Goal: Task Accomplishment & Management: Complete application form

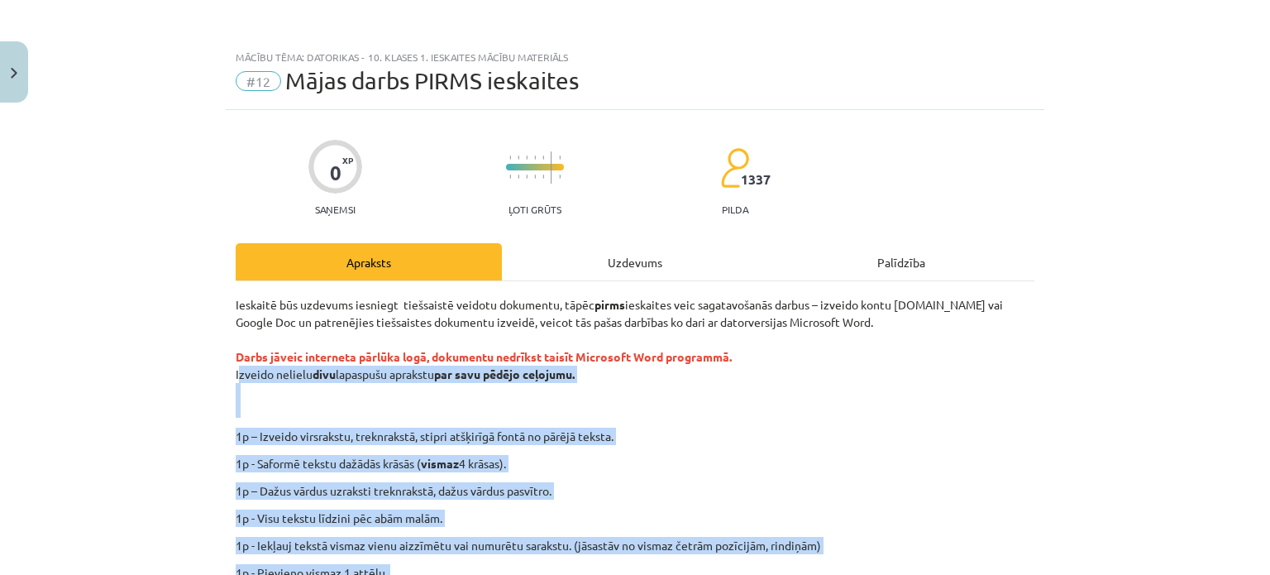
scroll to position [124, 0]
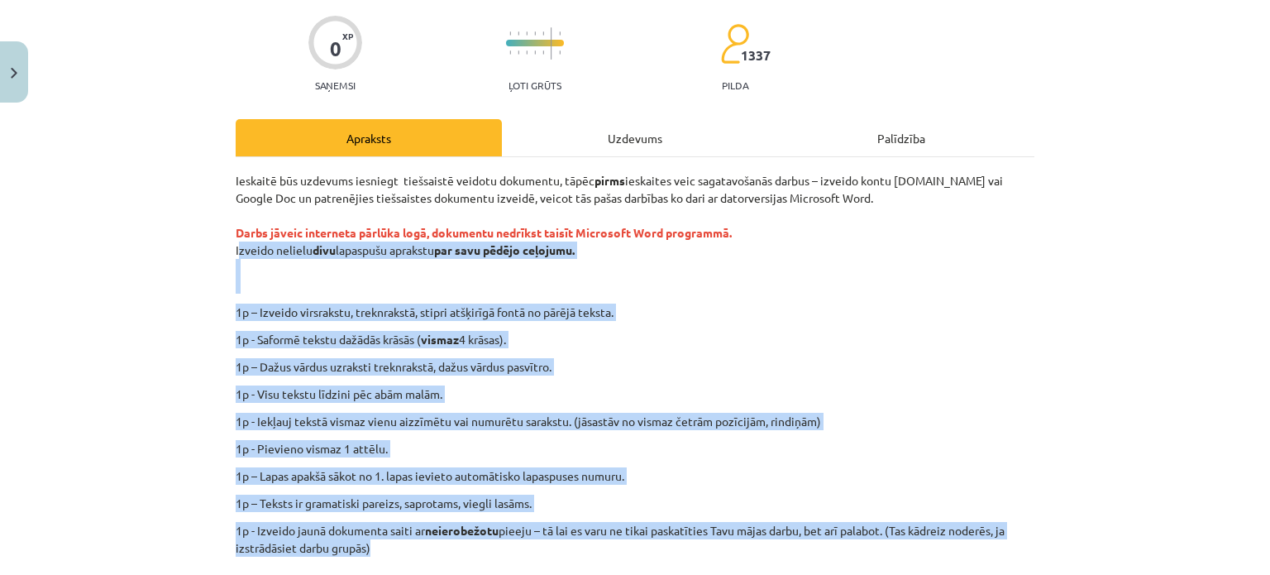
click at [685, 254] on p "Ieskaitē būs uzdevums iesniegt tiešsaistē veidotu dokumentu, tāpēc pirms ieskai…" at bounding box center [635, 233] width 799 height 122
click at [680, 289] on p "Ieskaitē būs uzdevums iesniegt tiešsaistē veidotu dokumentu, tāpēc pirms ieskai…" at bounding box center [635, 233] width 799 height 122
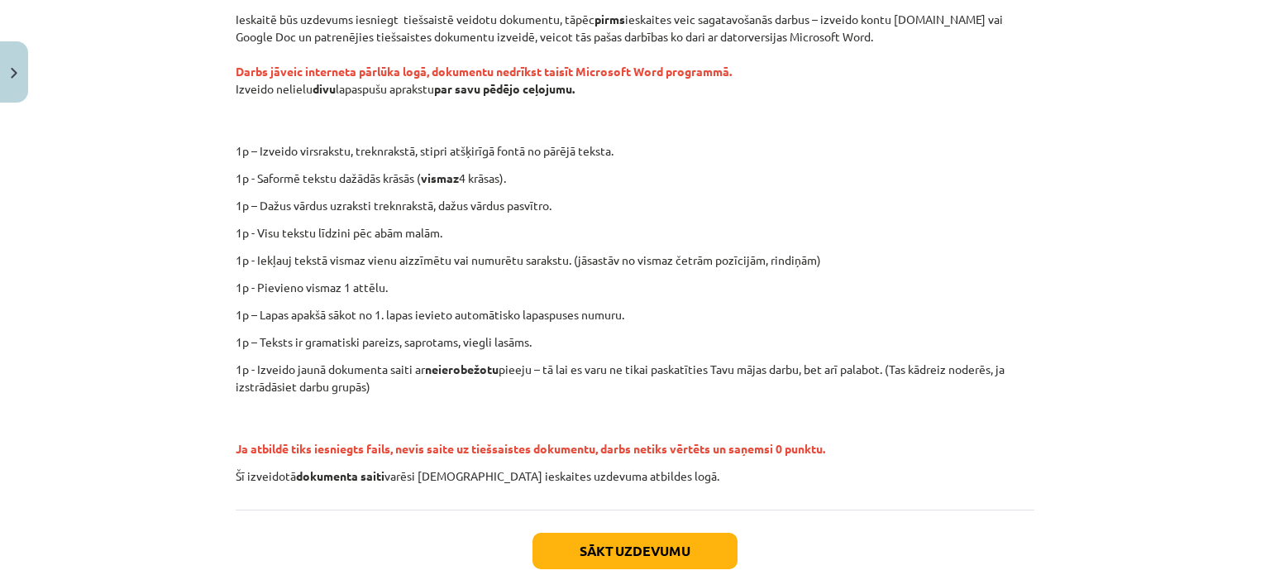
scroll to position [289, 0]
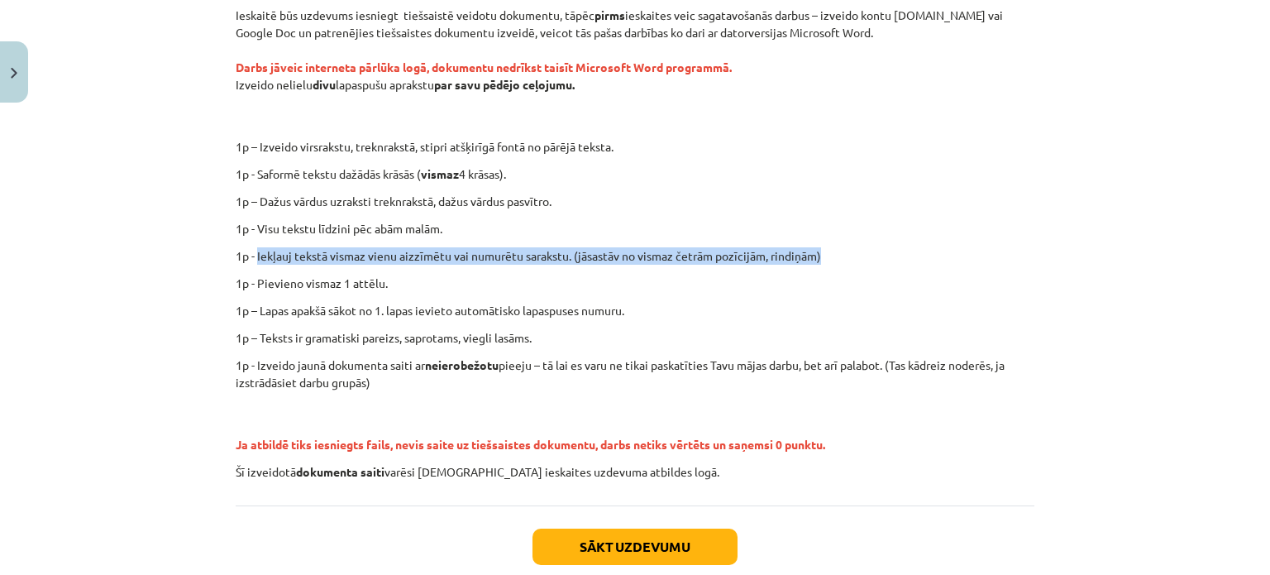
drag, startPoint x: 250, startPoint y: 251, endPoint x: 837, endPoint y: 254, distance: 586.2
click at [837, 254] on p "1p - Iekļauj tekstā vismaz vienu aizzīmētu vai numurētu sarakstu. (jāsastāv no …" at bounding box center [635, 255] width 799 height 17
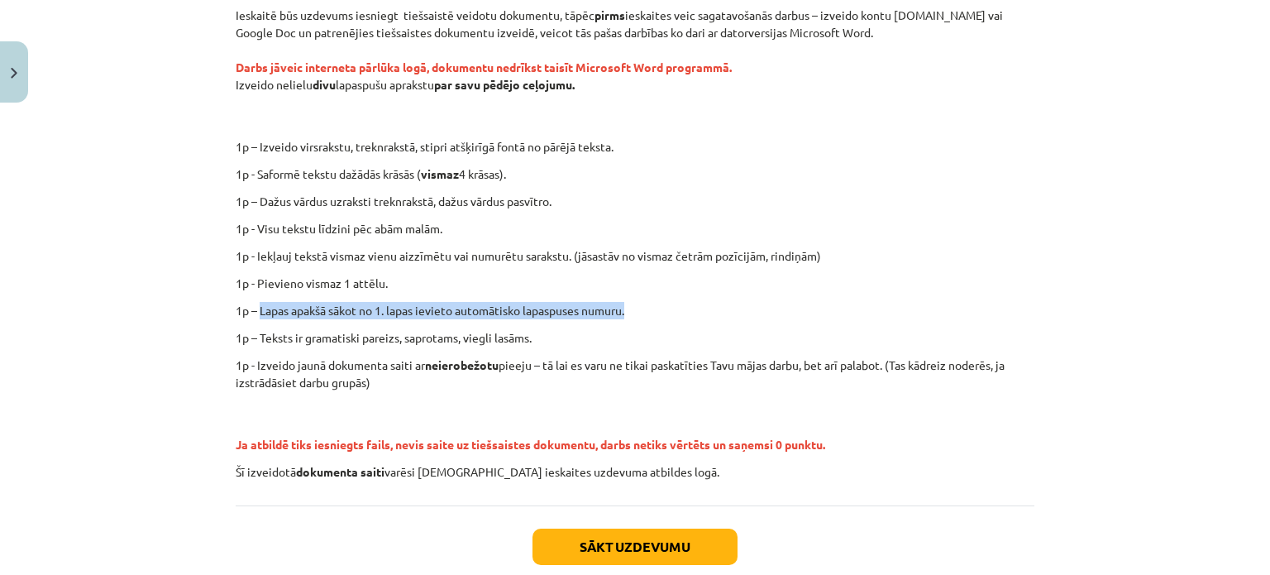
drag, startPoint x: 255, startPoint y: 314, endPoint x: 604, endPoint y: 310, distance: 348.9
click at [656, 306] on p "1p – Lapas apakšā sākot no 1. lapas ievieto automātisko lapaspuses numuru." at bounding box center [635, 310] width 799 height 17
copy p "Lapas apakšā sākot no 1. lapas ievieto automātisko lapaspuses numuru."
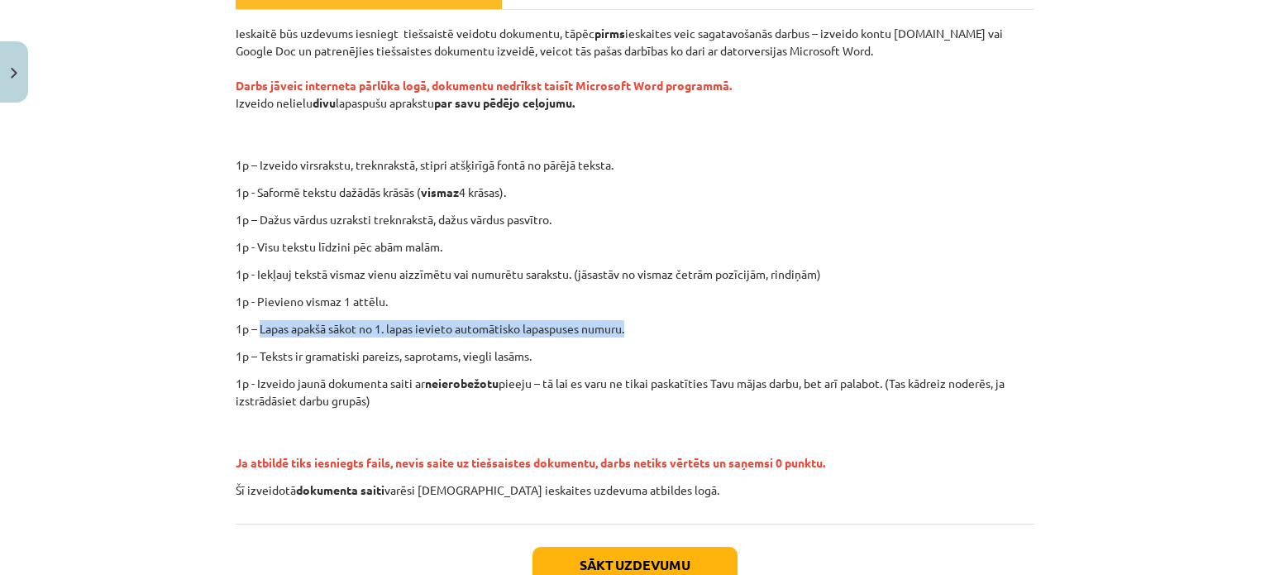
scroll to position [372, 0]
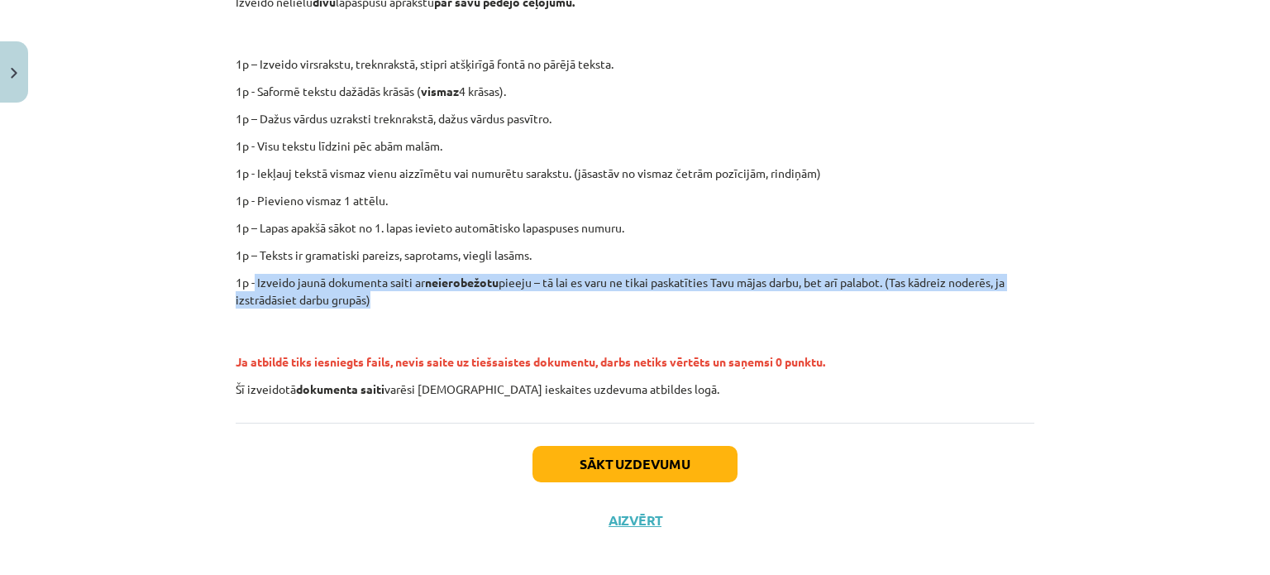
drag, startPoint x: 248, startPoint y: 273, endPoint x: 403, endPoint y: 308, distance: 159.3
click at [403, 308] on div "Ieskaitē būs uzdevums iesniegt tiešsaistē veidotu dokumentu, tāpēc pirms ieskai…" at bounding box center [635, 161] width 799 height 474
copy p "Izveido jaunā dokumenta saiti ar neierobežotu pieeju – tā lai es varu ne tikai …"
click at [579, 472] on button "Sākt uzdevumu" at bounding box center [634, 464] width 205 height 36
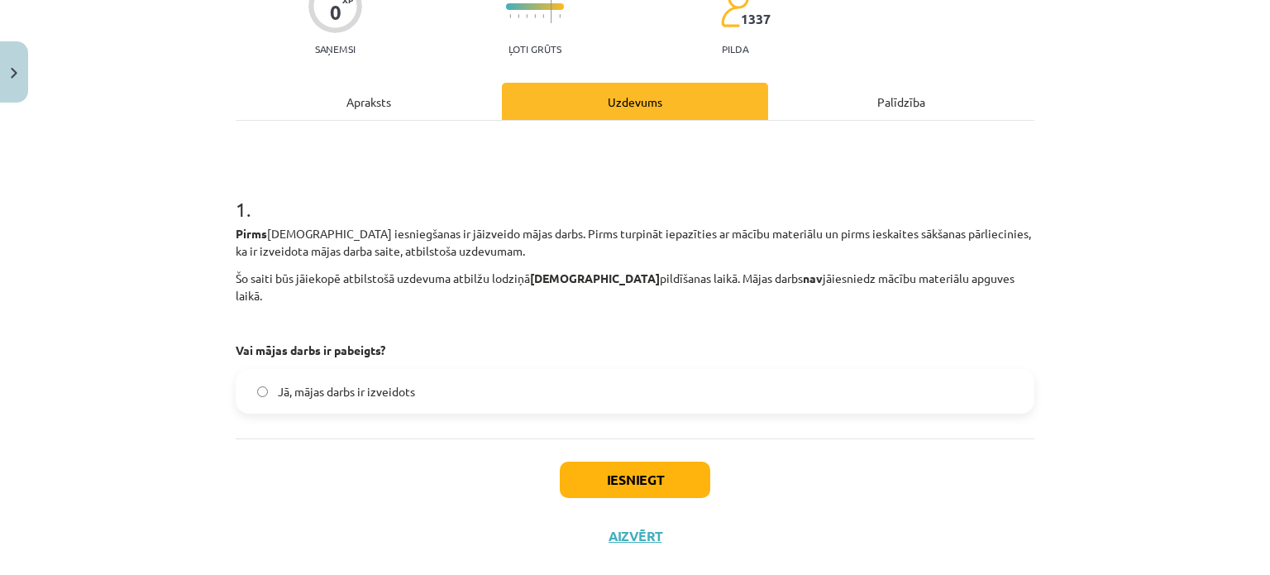
scroll to position [173, 0]
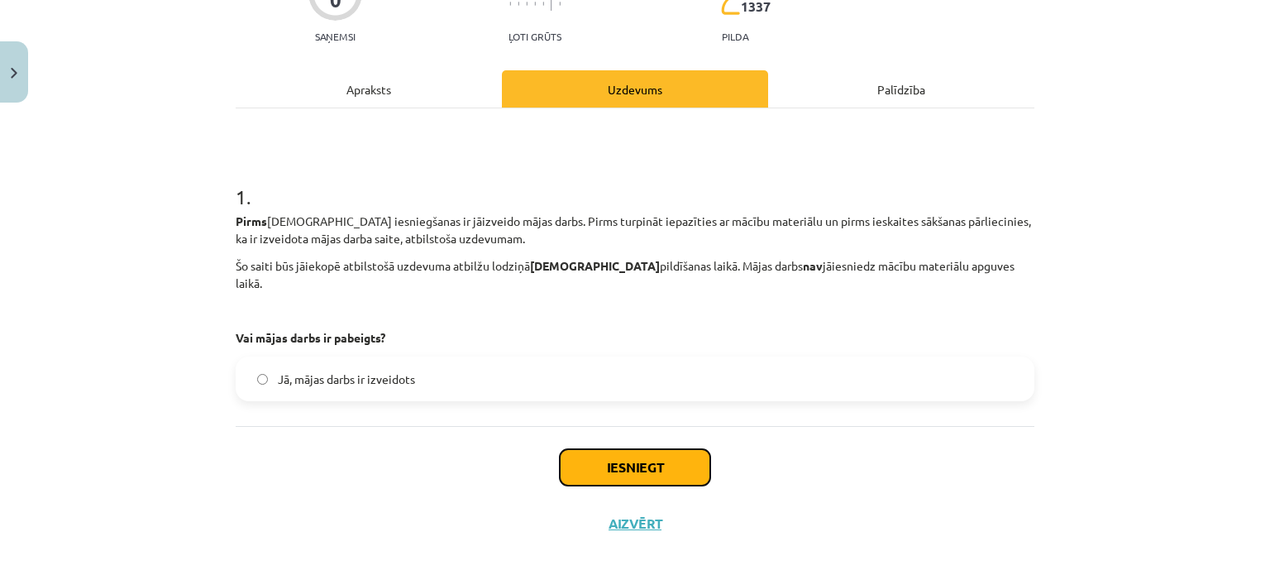
click at [601, 456] on button "Iesniegt" at bounding box center [635, 467] width 150 height 36
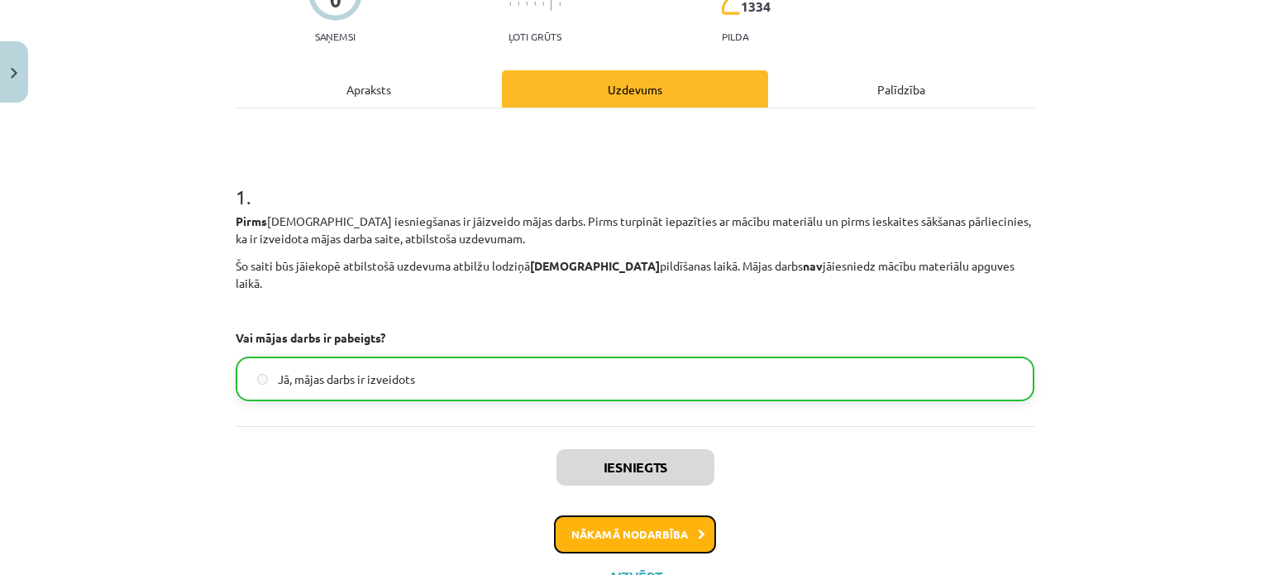
click at [562, 515] on button "Nākamā nodarbība" at bounding box center [635, 534] width 162 height 38
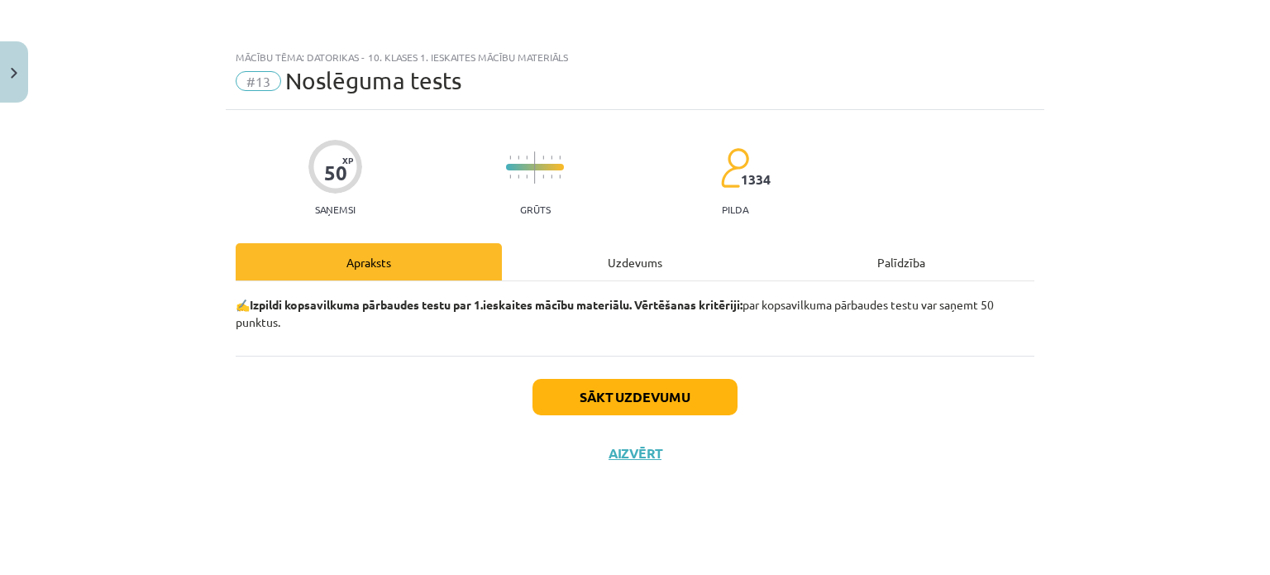
scroll to position [0, 0]
click at [605, 402] on button "Sākt uzdevumu" at bounding box center [634, 397] width 205 height 36
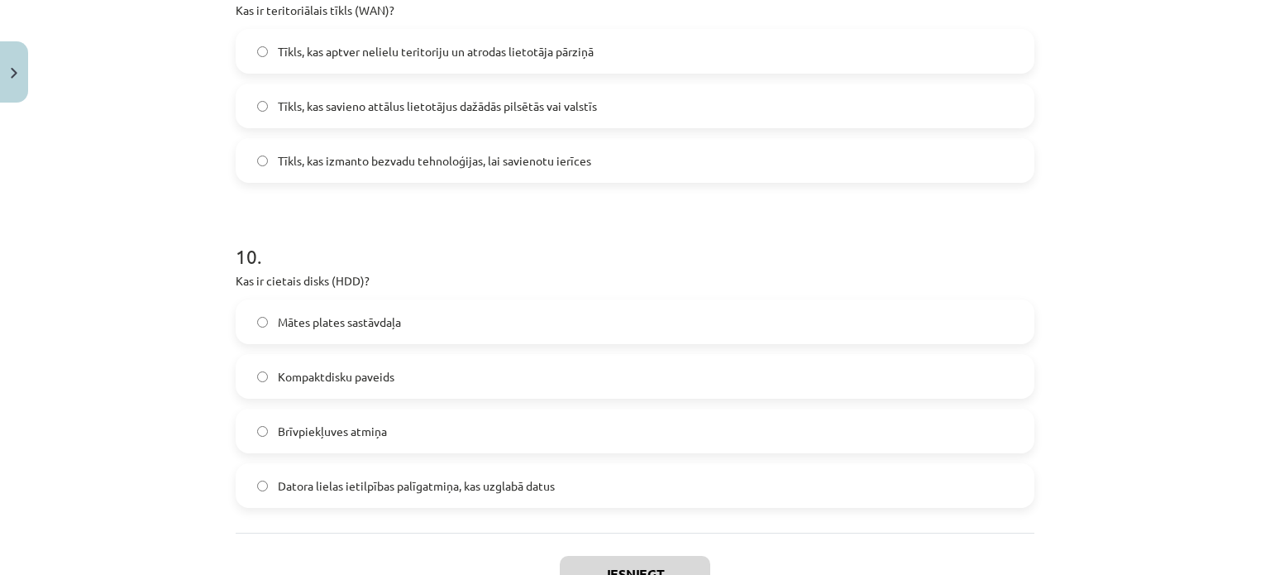
scroll to position [3130, 0]
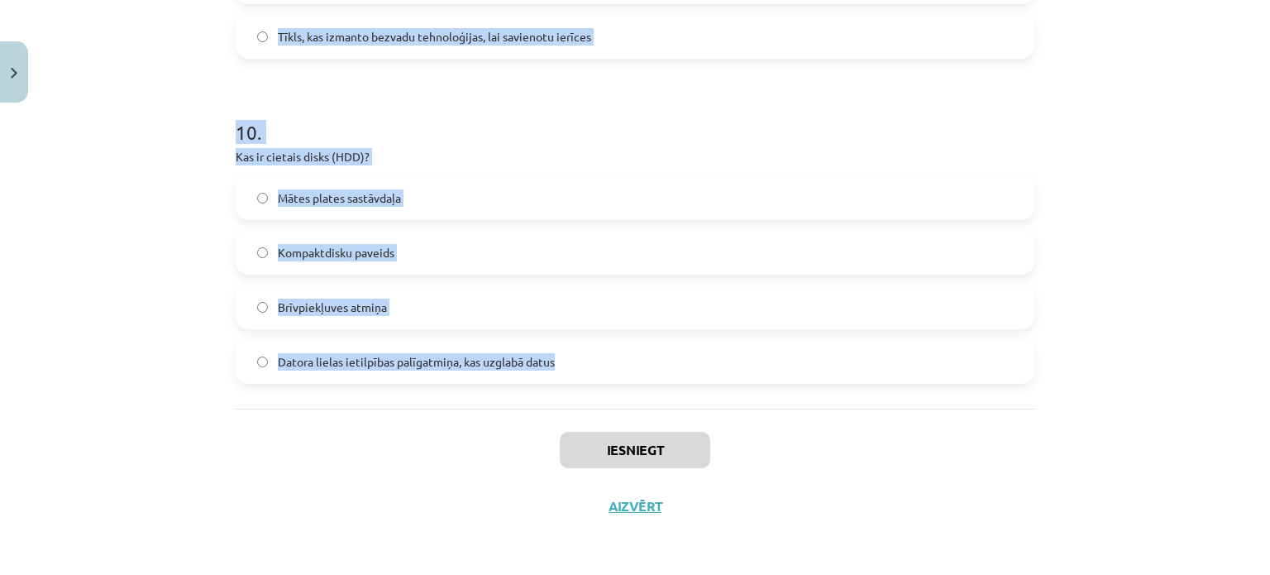
drag, startPoint x: 193, startPoint y: 330, endPoint x: 571, endPoint y: 370, distance: 380.7
click at [589, 370] on div "Mācību tēma: Datorikas - 10. klases 1. ieskaites mācību materiāls #13 Noslēguma…" at bounding box center [635, 287] width 1270 height 575
copy form "1 . Kas ir izklājlapu lietotnes galvenā funkcija? Attēlu apstrāde E-pastu pārva…"
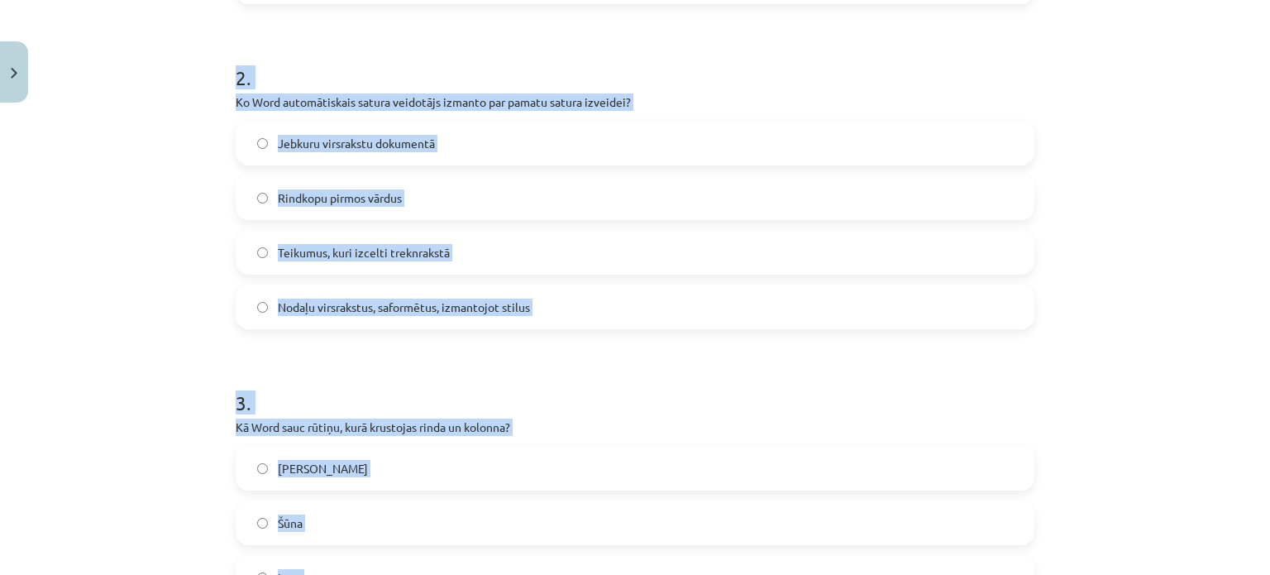
scroll to position [113, 0]
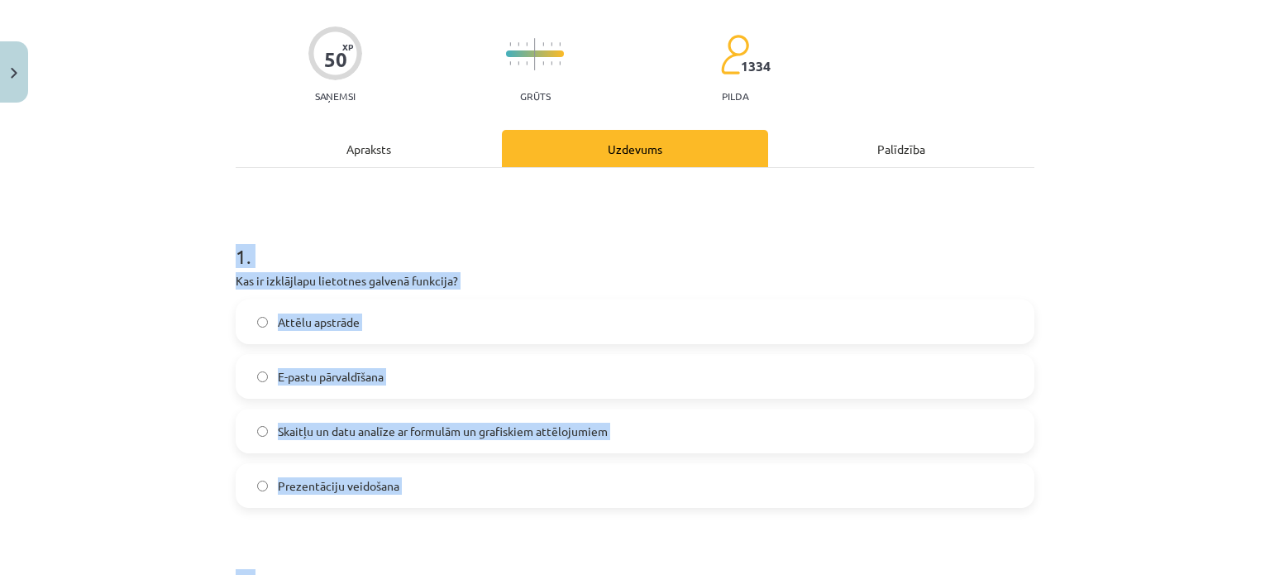
click at [688, 428] on label "Skaitļu un datu analīze ar formulām un grafiskiem attēlojumiem" at bounding box center [634, 430] width 795 height 41
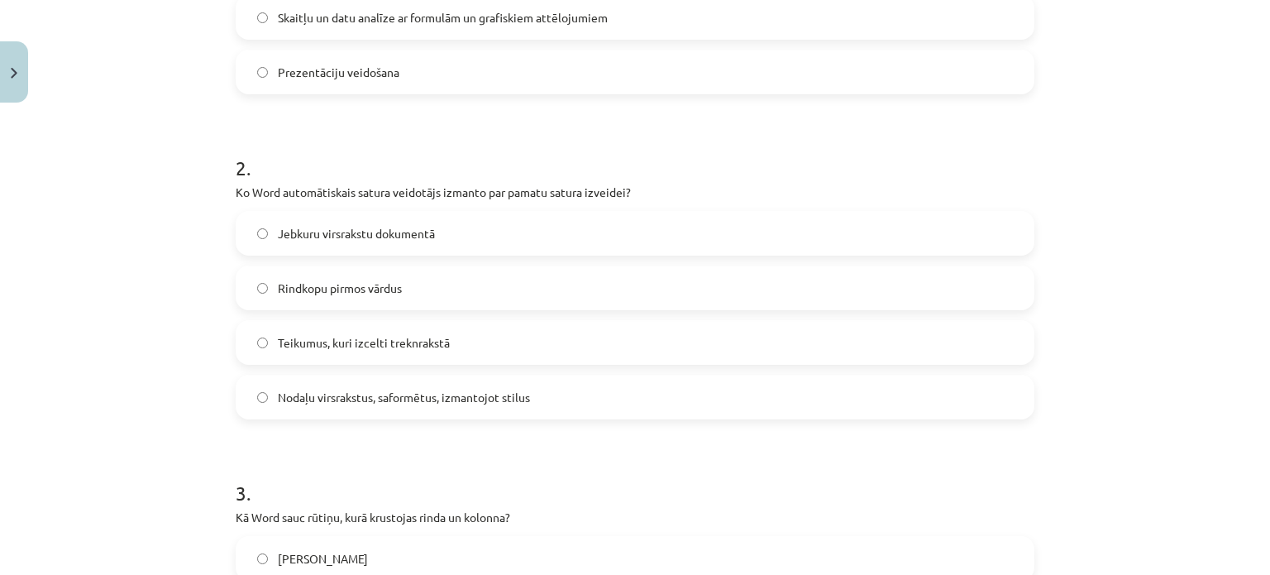
click at [268, 343] on label "Teikumus, kuri izcelti treknrakstā" at bounding box center [634, 342] width 795 height 41
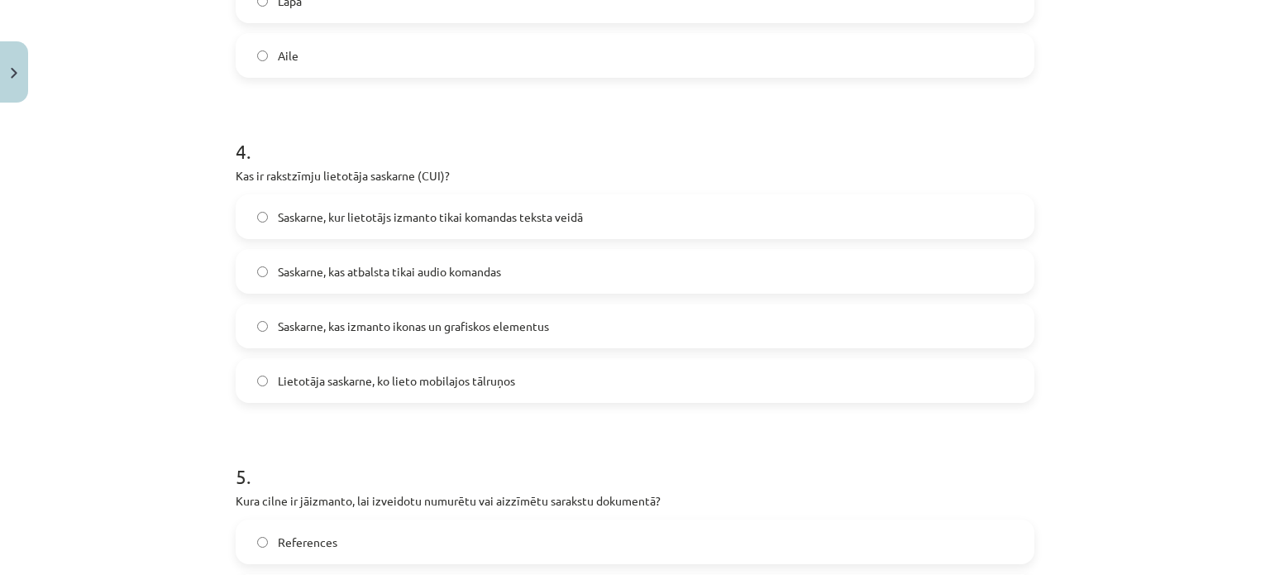
scroll to position [857, 0]
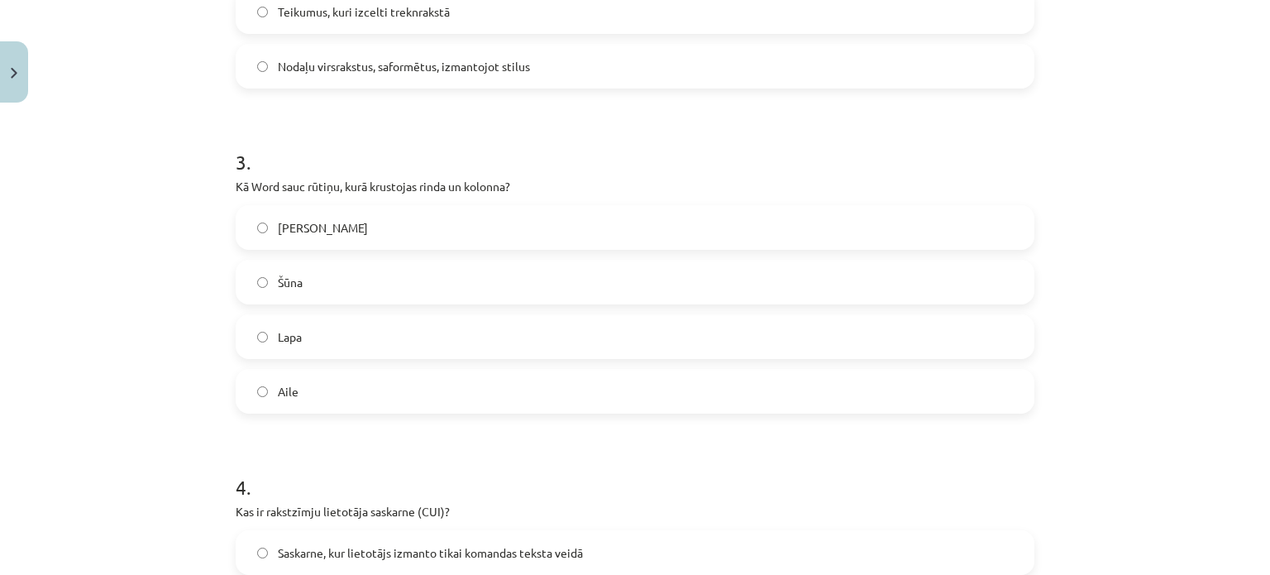
click at [311, 279] on label "Šūna" at bounding box center [634, 281] width 795 height 41
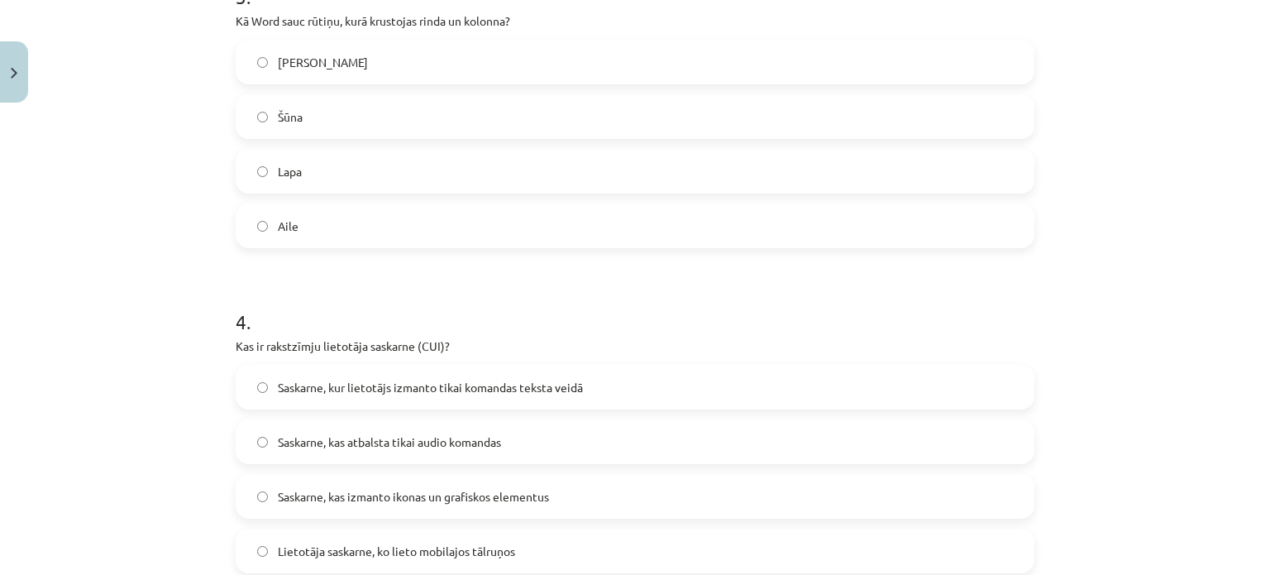
scroll to position [1188, 0]
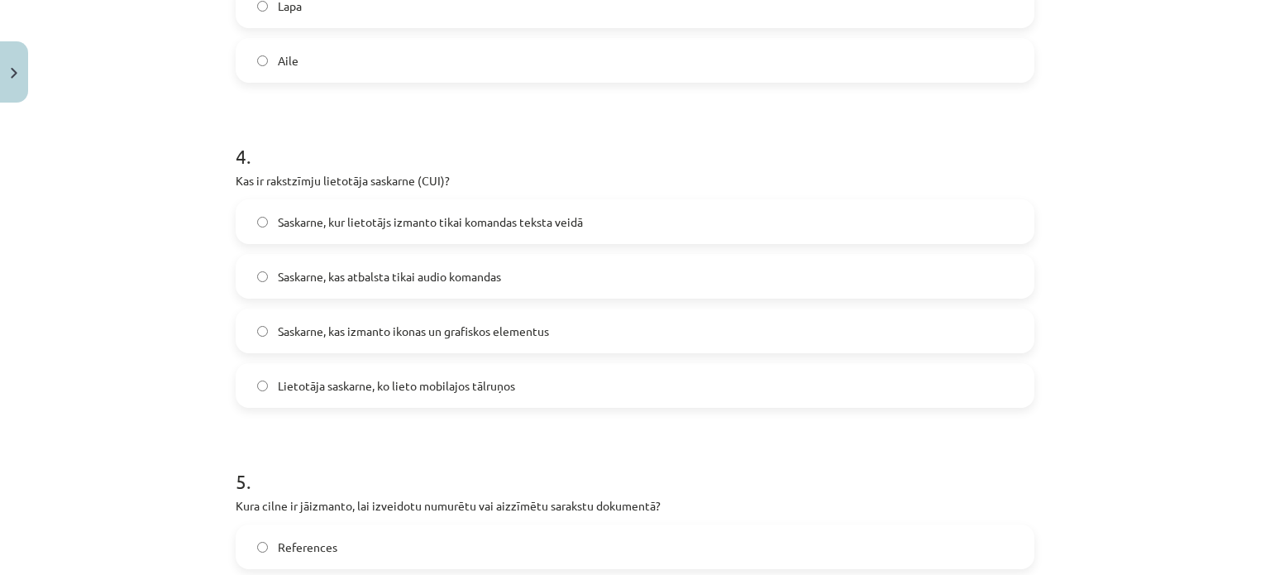
click at [417, 224] on span "Saskarne, kur lietotājs izmanto tikai komandas teksta veidā" at bounding box center [430, 221] width 305 height 17
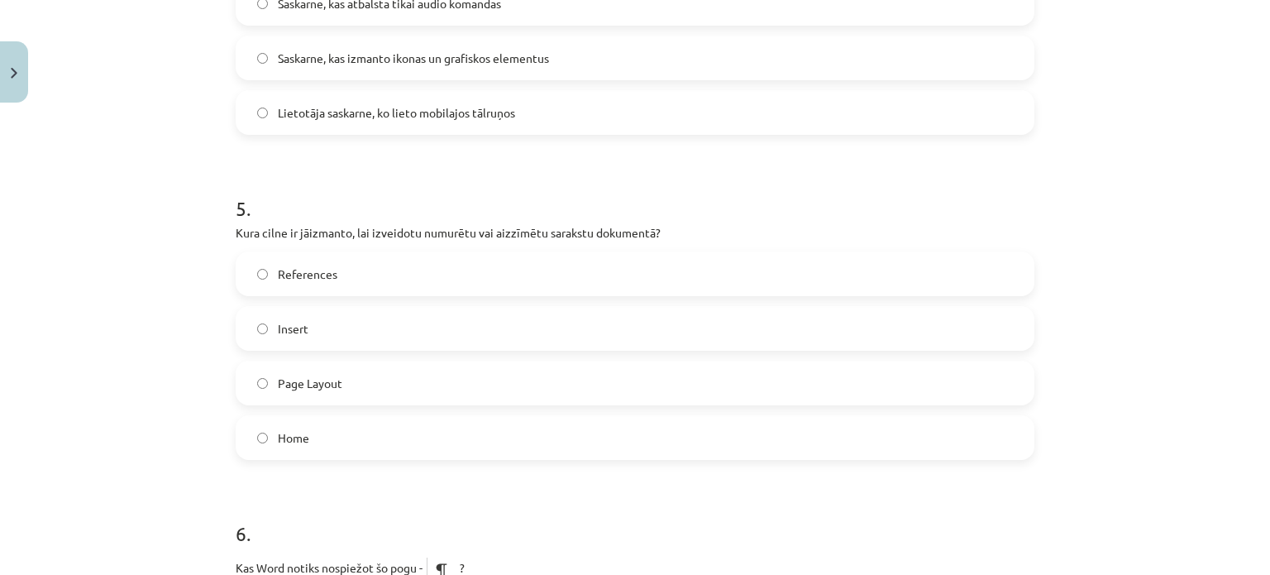
scroll to position [1519, 0]
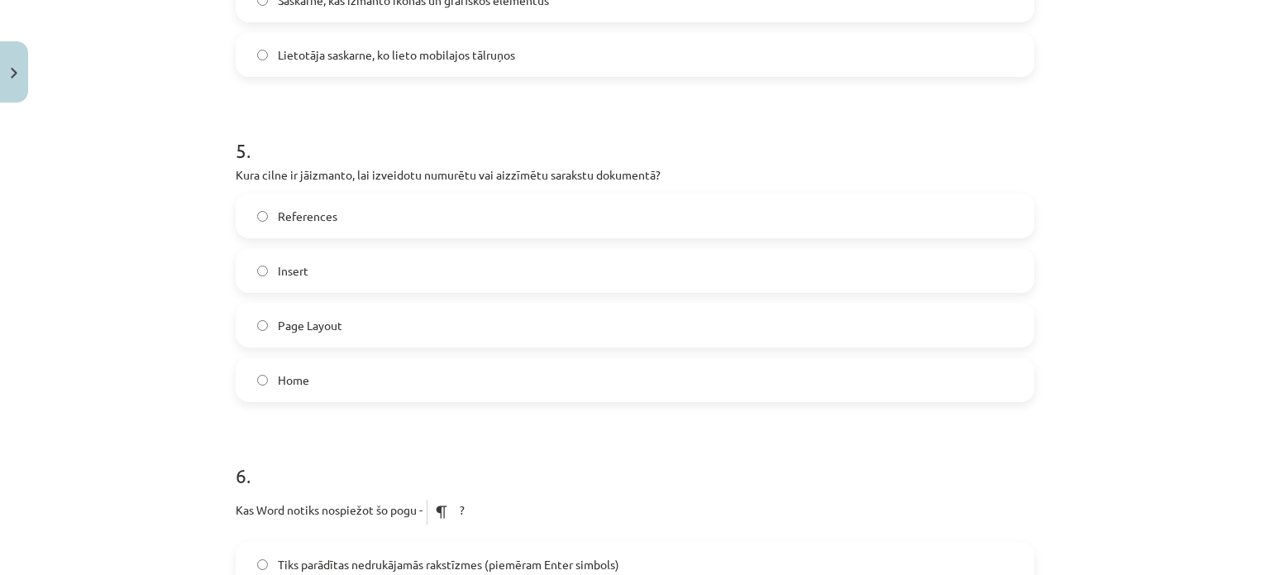
click at [301, 376] on span "Home" at bounding box center [293, 379] width 31 height 17
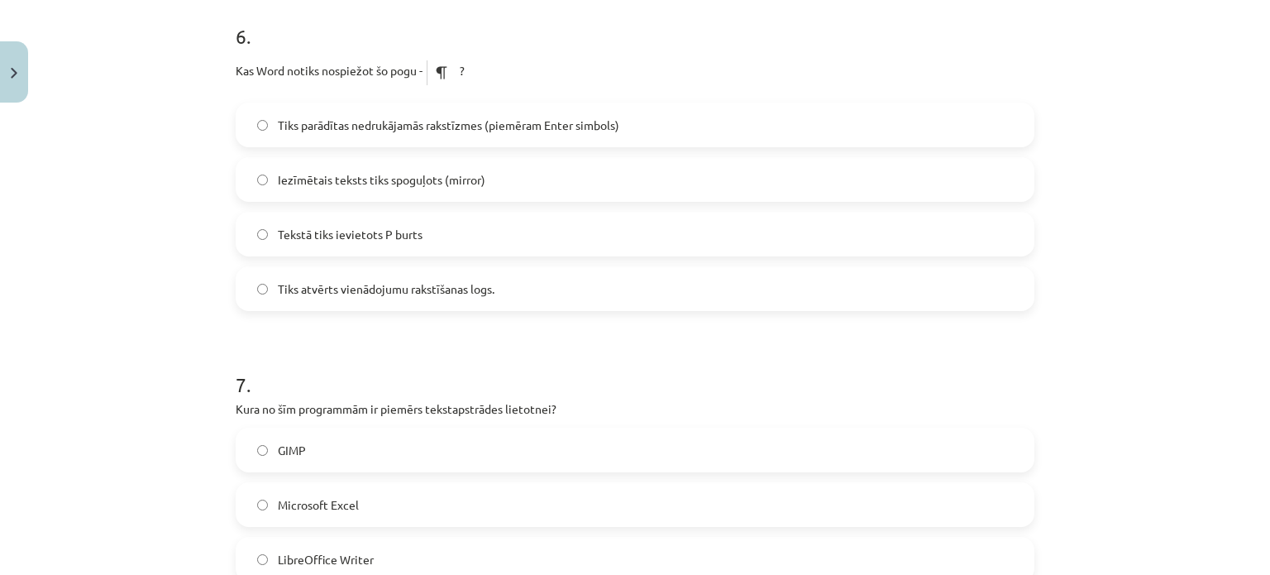
scroll to position [2015, 0]
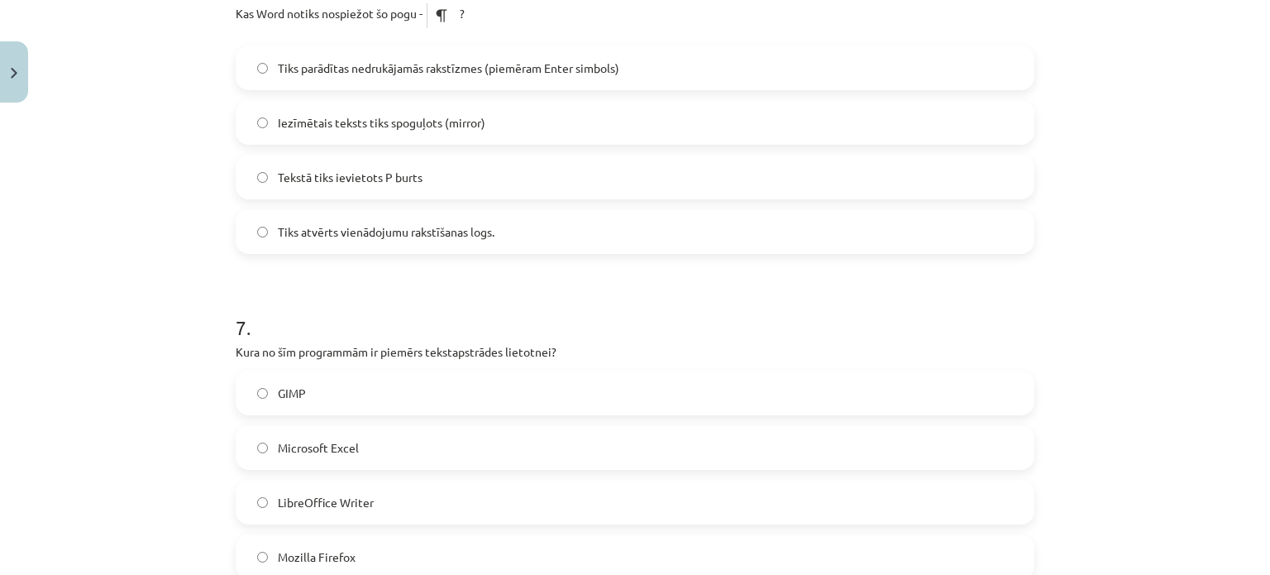
click at [427, 43] on div "6 . Kas Word notiks nospiežot šo pogu - ? Tiks parādītas nedrukājamās rakstīzme…" at bounding box center [635, 96] width 799 height 315
click at [420, 65] on span "Tiks parādītas nedrukājamās rakstīzmes (piemēram Enter simbols)" at bounding box center [448, 68] width 341 height 17
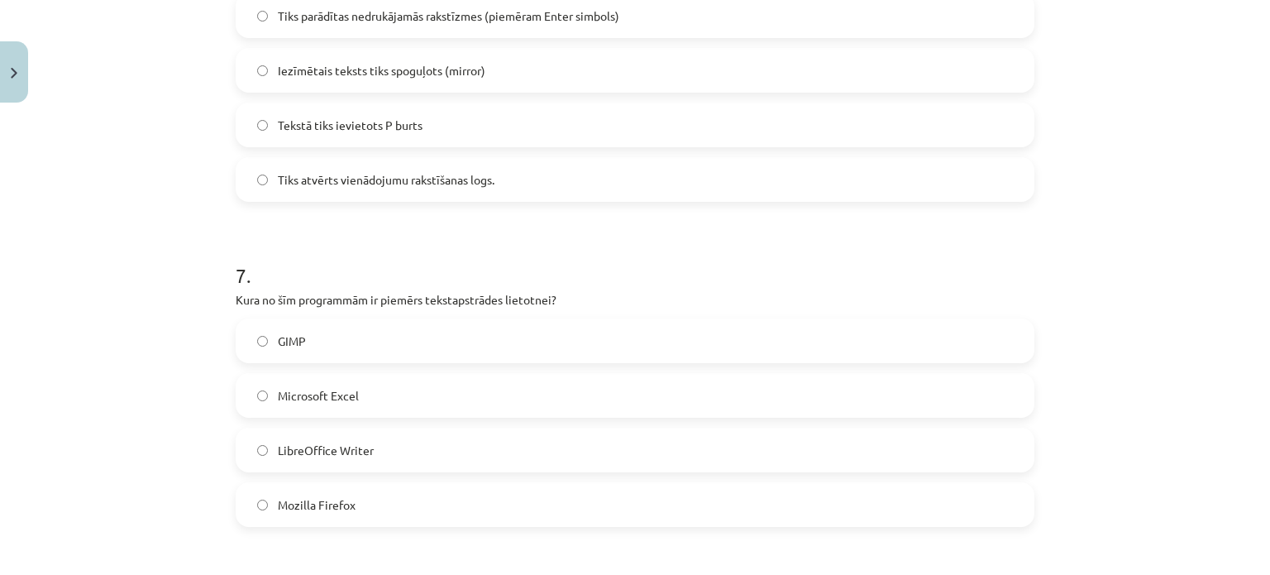
scroll to position [2263, 0]
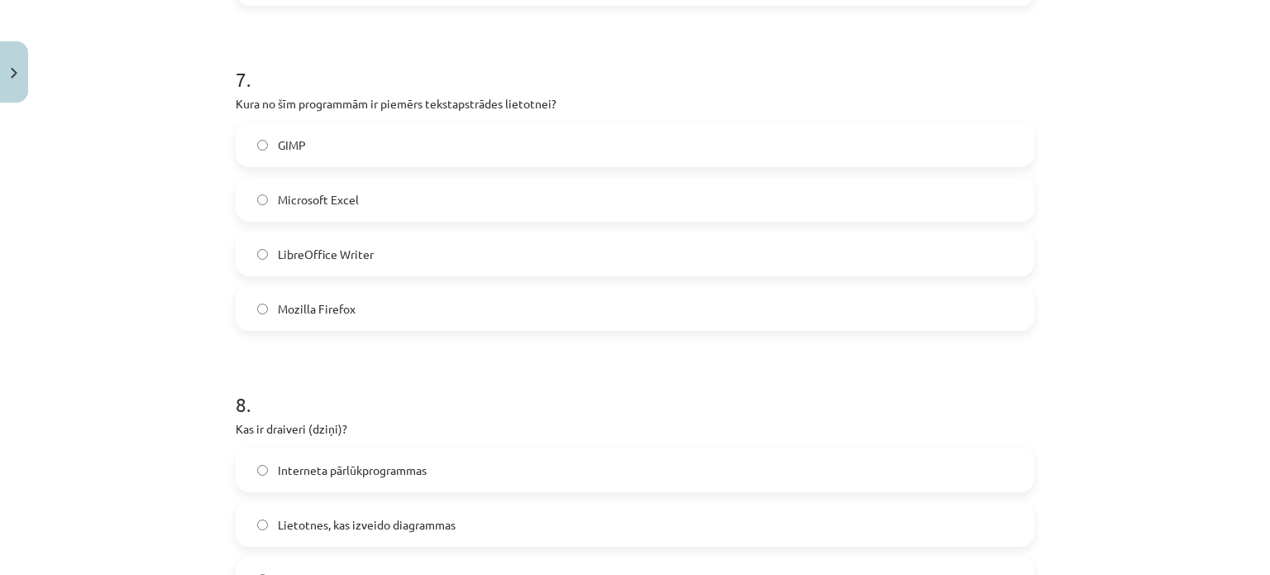
click at [420, 249] on label "LibreOffice Writer" at bounding box center [634, 253] width 795 height 41
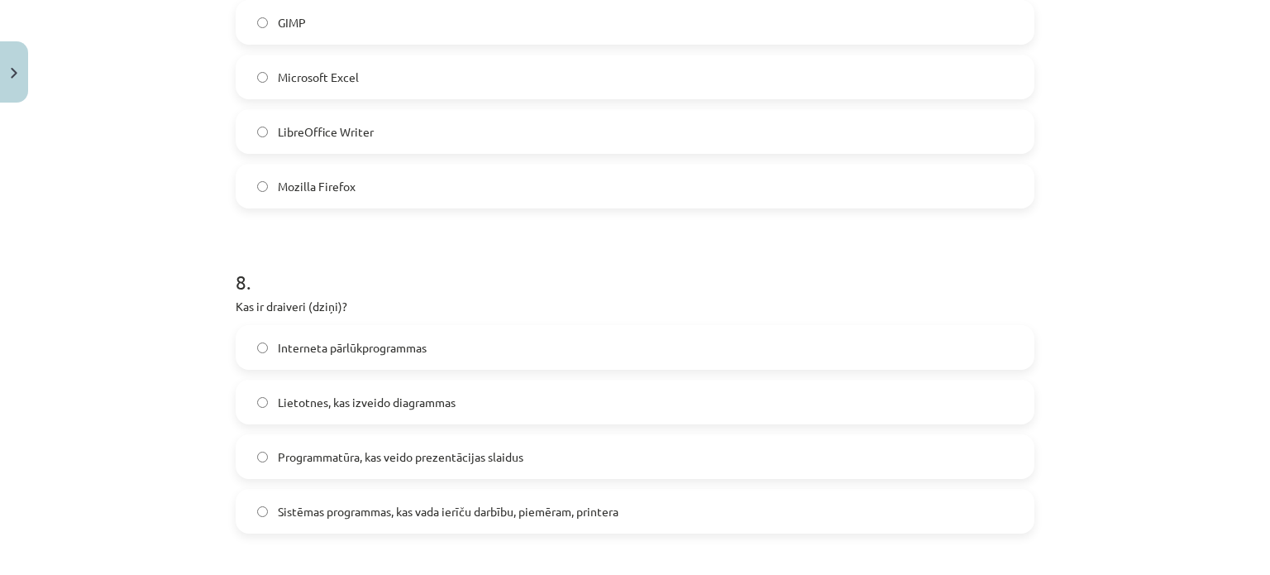
scroll to position [2511, 0]
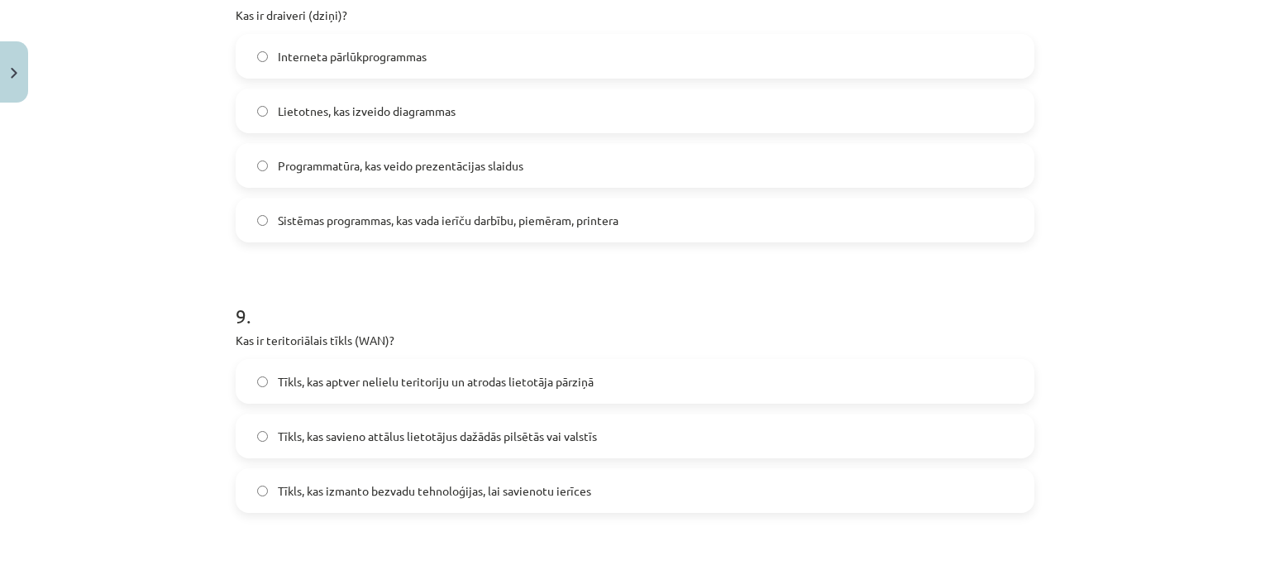
click at [384, 222] on span "Sistēmas programmas, kas vada ierīču darbību, piemēram, printera" at bounding box center [448, 220] width 341 height 17
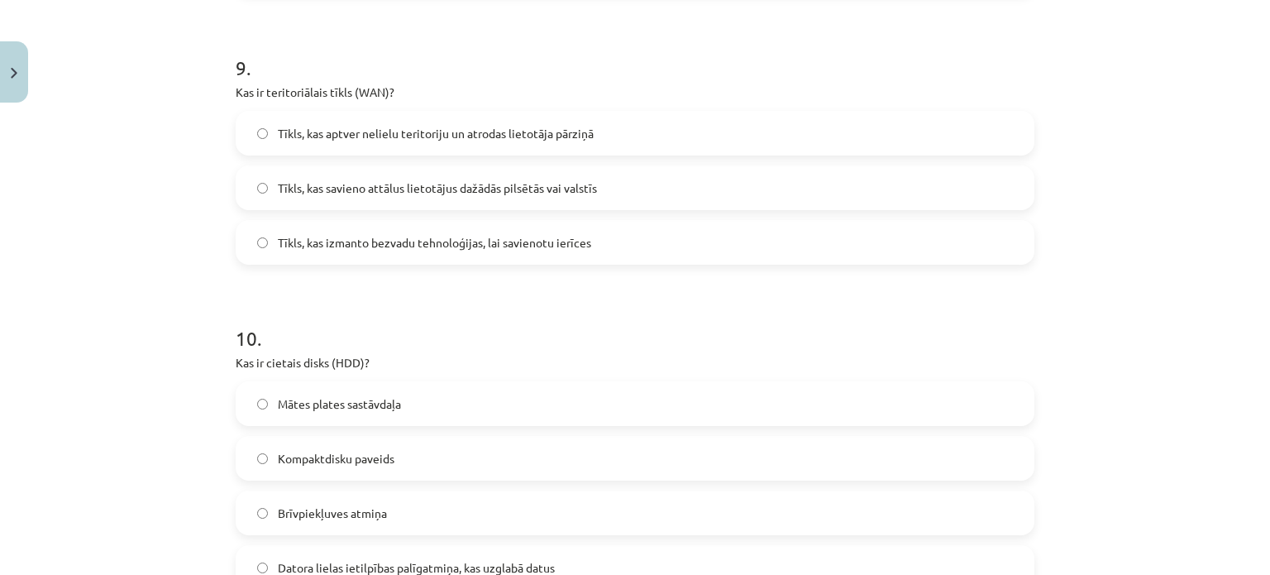
click at [524, 181] on span "Tīkls, kas savieno attālus lietotājus dažādās pilsētās vai valstīs" at bounding box center [437, 187] width 319 height 17
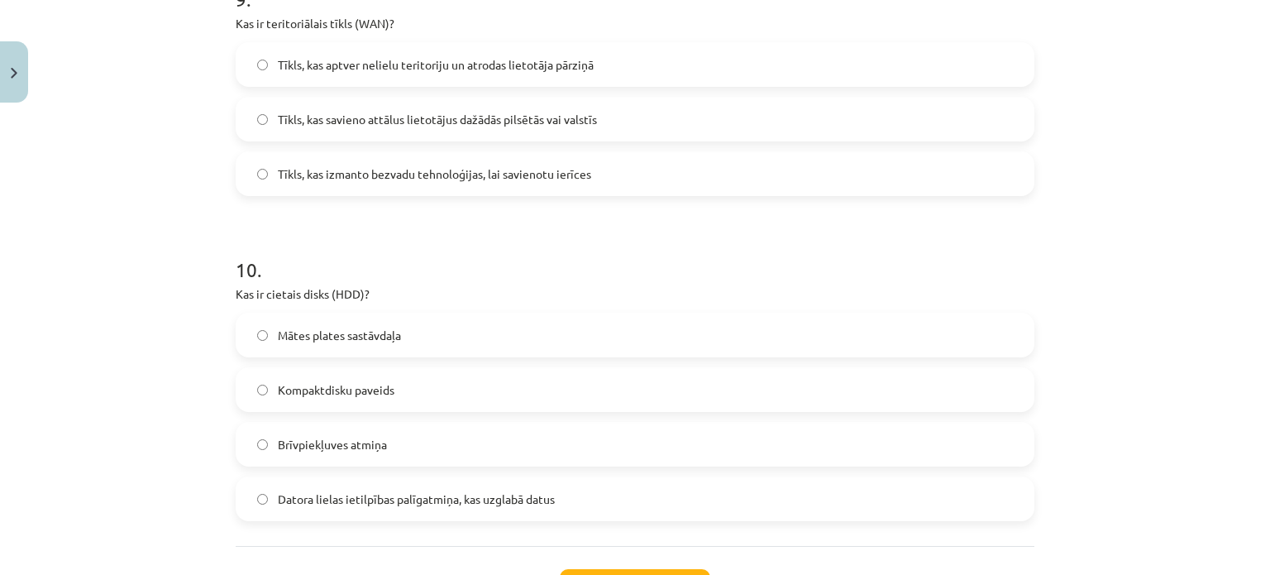
scroll to position [3130, 0]
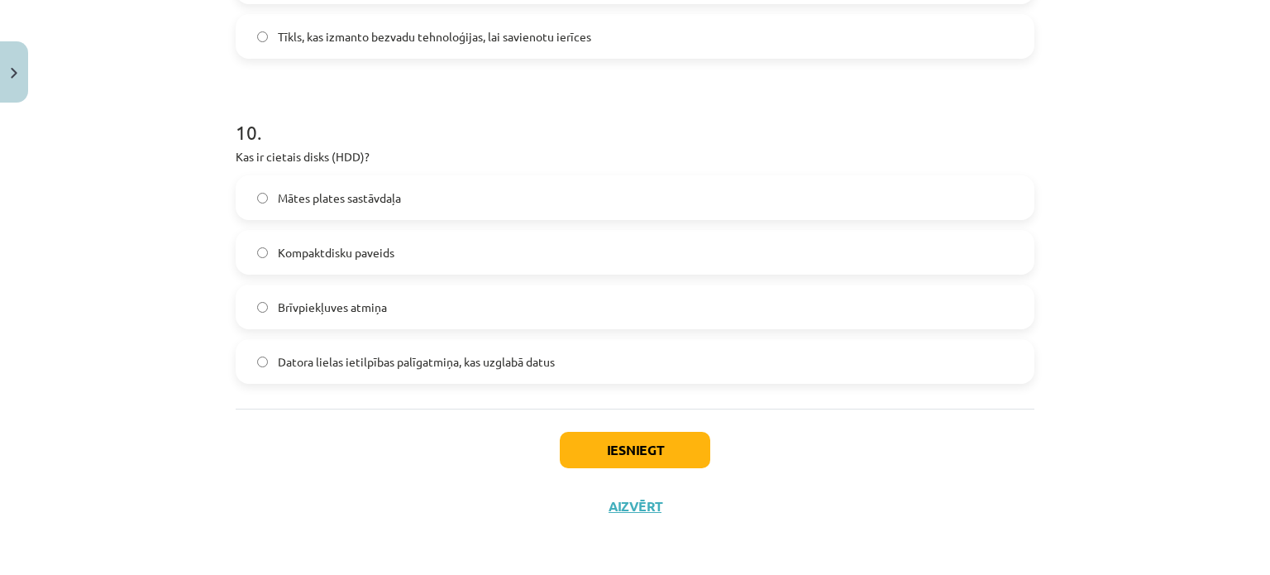
click at [410, 355] on span "Datora lielas ietilpības palīgatmiņa, kas uzglabā datus" at bounding box center [416, 361] width 277 height 17
click at [601, 469] on div "Iesniegt Aizvērt" at bounding box center [635, 466] width 799 height 116
click at [605, 462] on button "Iesniegt" at bounding box center [635, 450] width 150 height 36
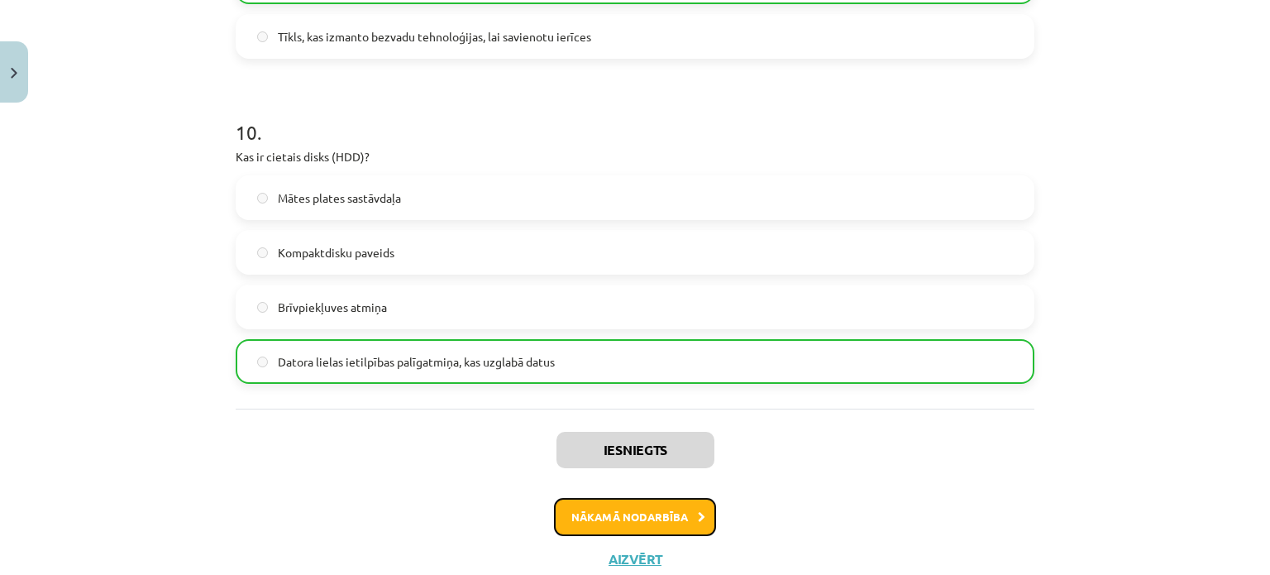
click at [644, 517] on button "Nākamā nodarbība" at bounding box center [635, 517] width 162 height 38
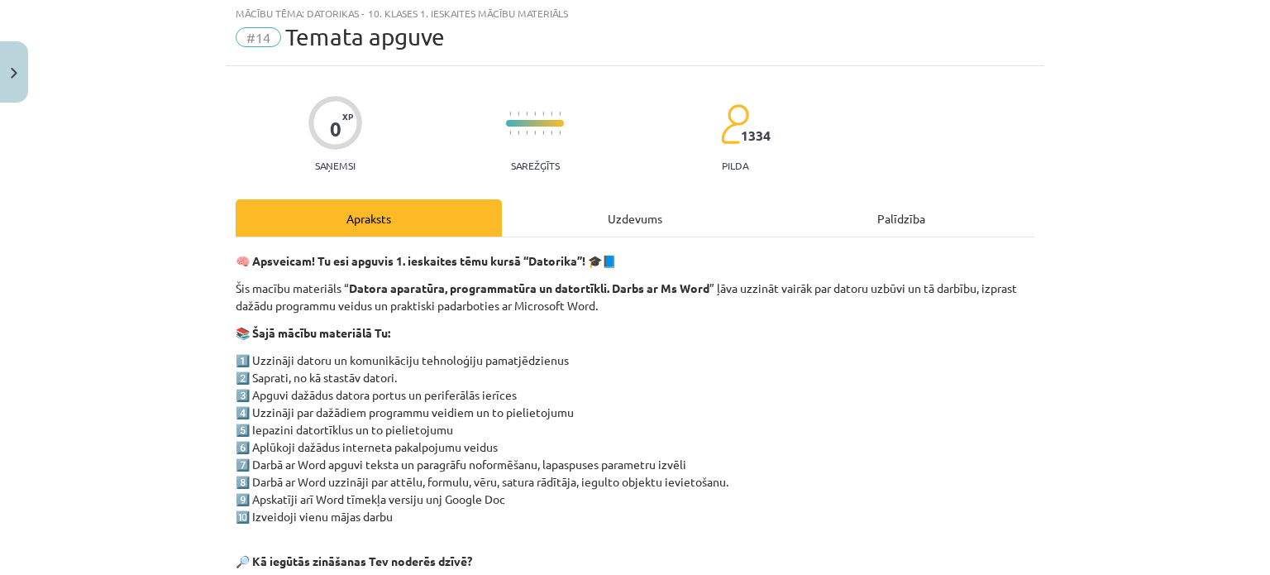
scroll to position [41, 0]
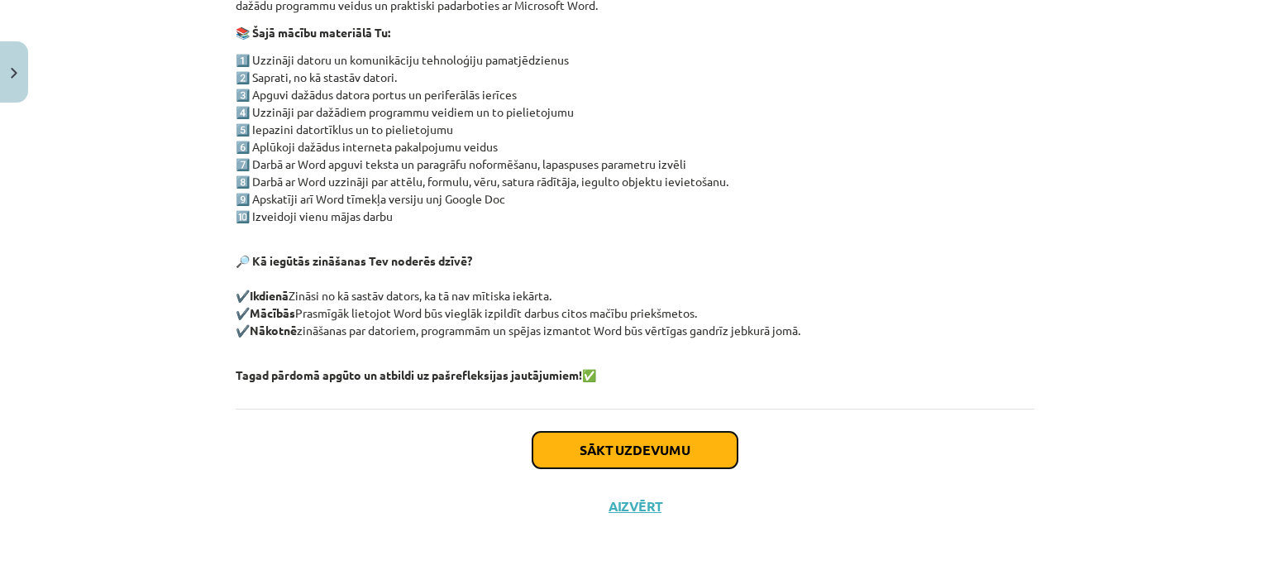
drag, startPoint x: 666, startPoint y: 537, endPoint x: 565, endPoint y: 442, distance: 138.6
click at [565, 442] on button "Sākt uzdevumu" at bounding box center [634, 450] width 205 height 36
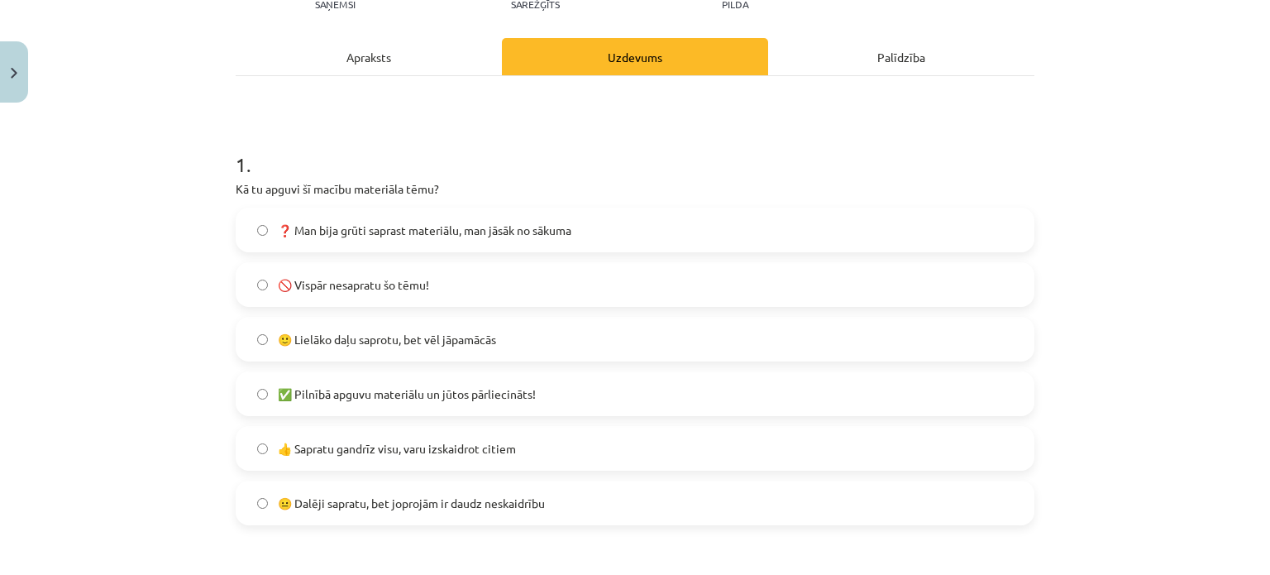
scroll to position [124, 0]
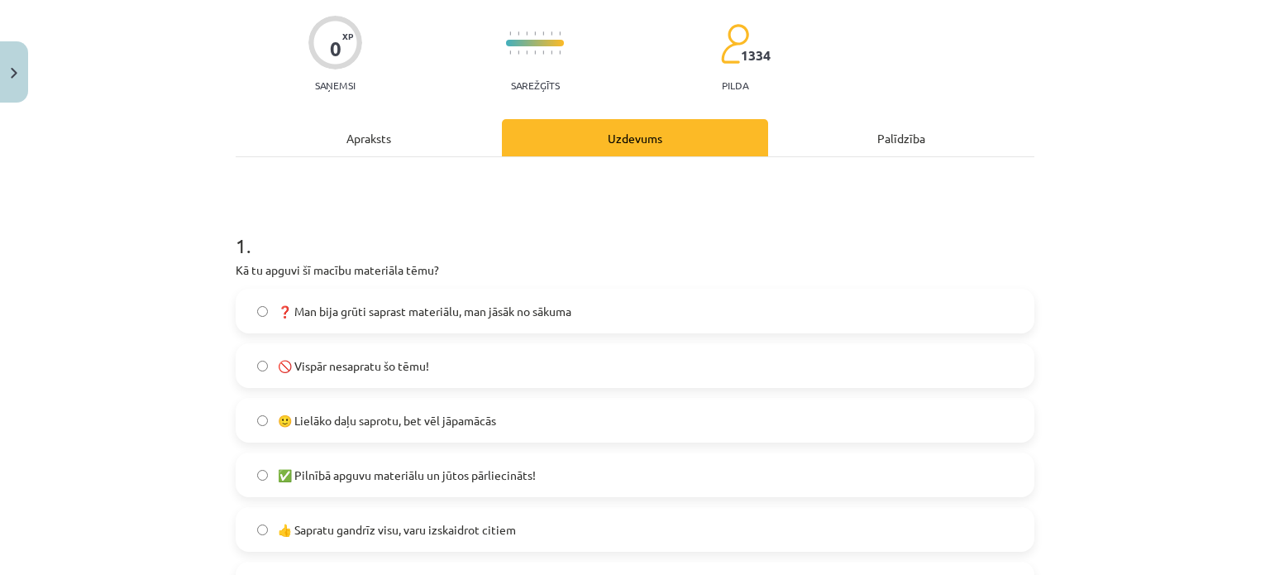
click at [390, 428] on label "🙂 Lielāko daļu saprotu, bet vēl jāpamācās" at bounding box center [634, 419] width 795 height 41
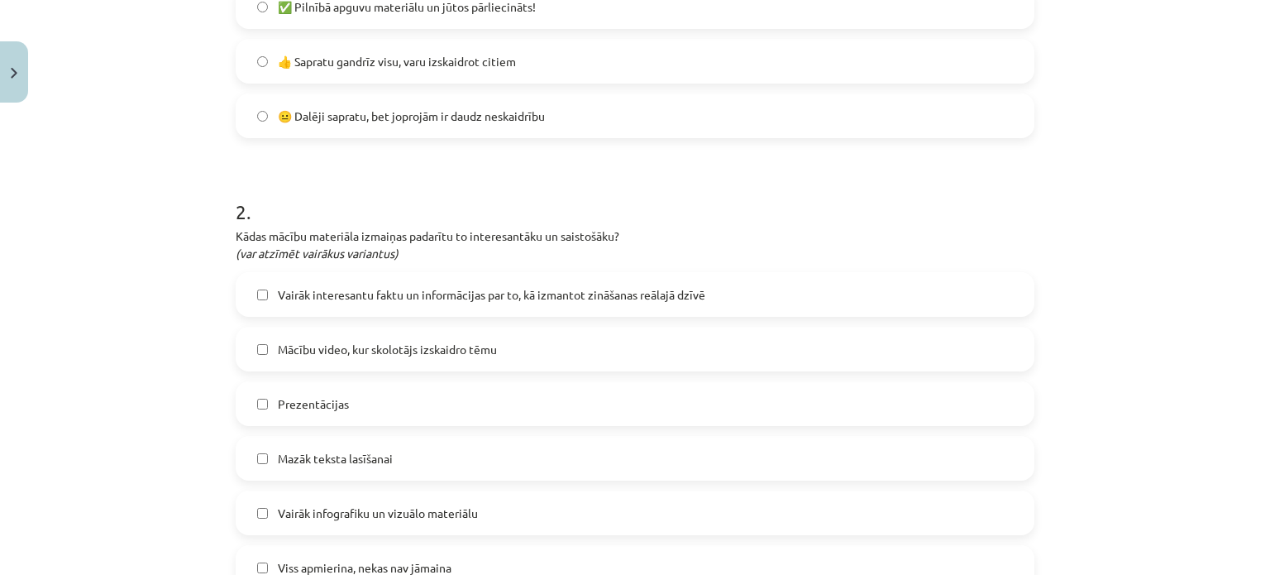
scroll to position [620, 0]
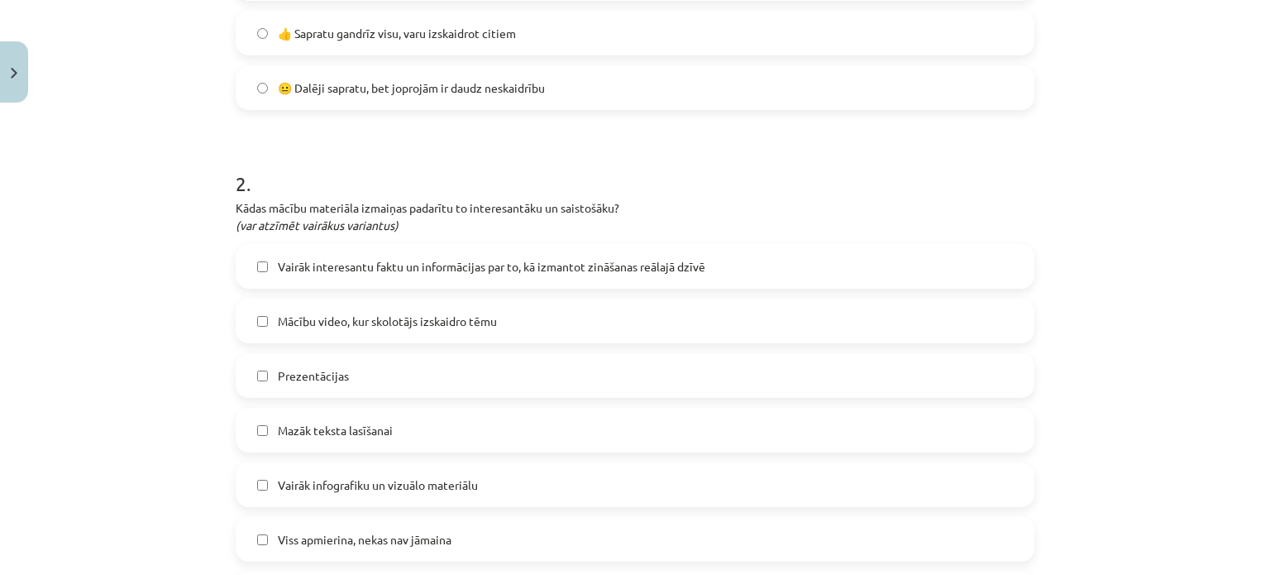
click at [395, 445] on label "Mazāk teksta lasīšanai" at bounding box center [634, 429] width 795 height 41
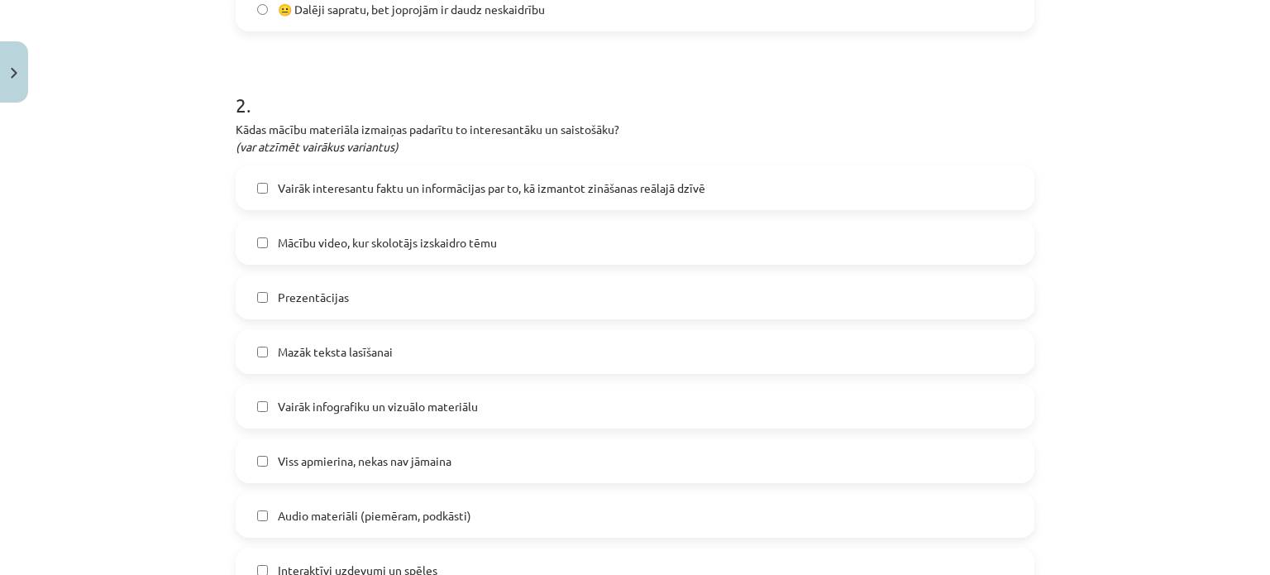
scroll to position [785, 0]
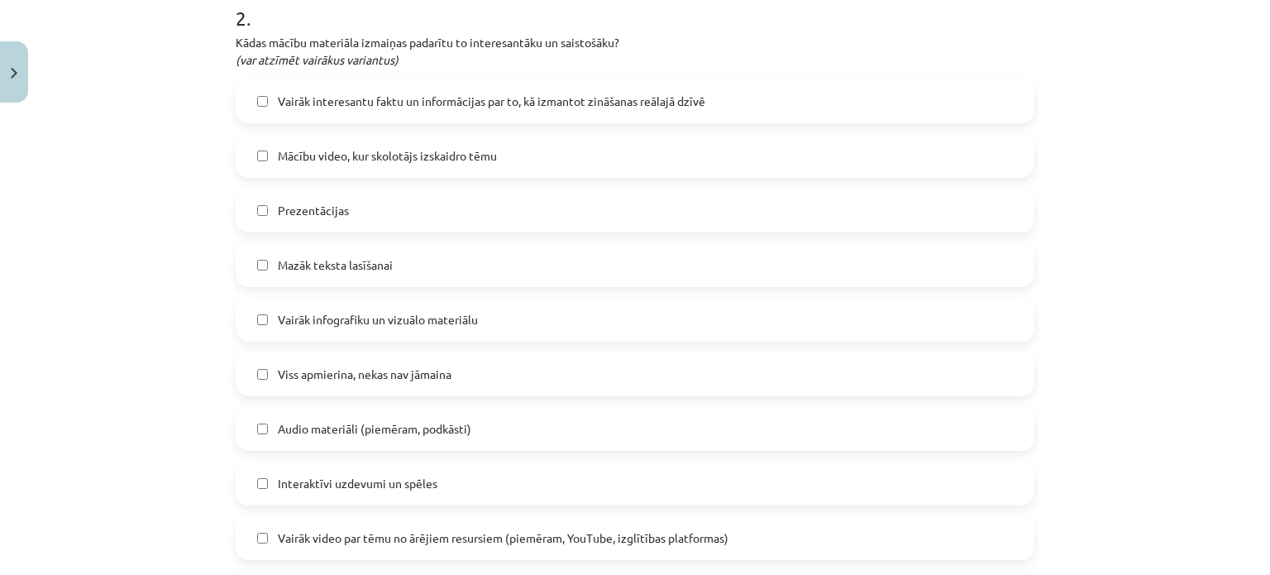
click at [446, 327] on span "Vairāk infografiku un vizuālo materiālu" at bounding box center [378, 319] width 200 height 17
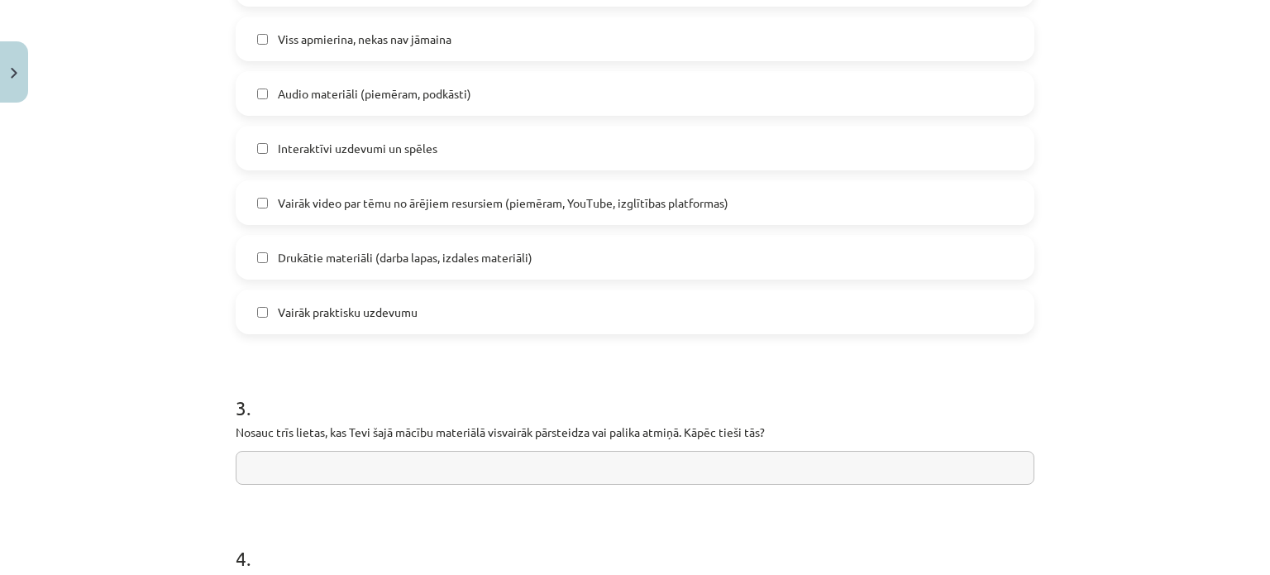
scroll to position [1199, 0]
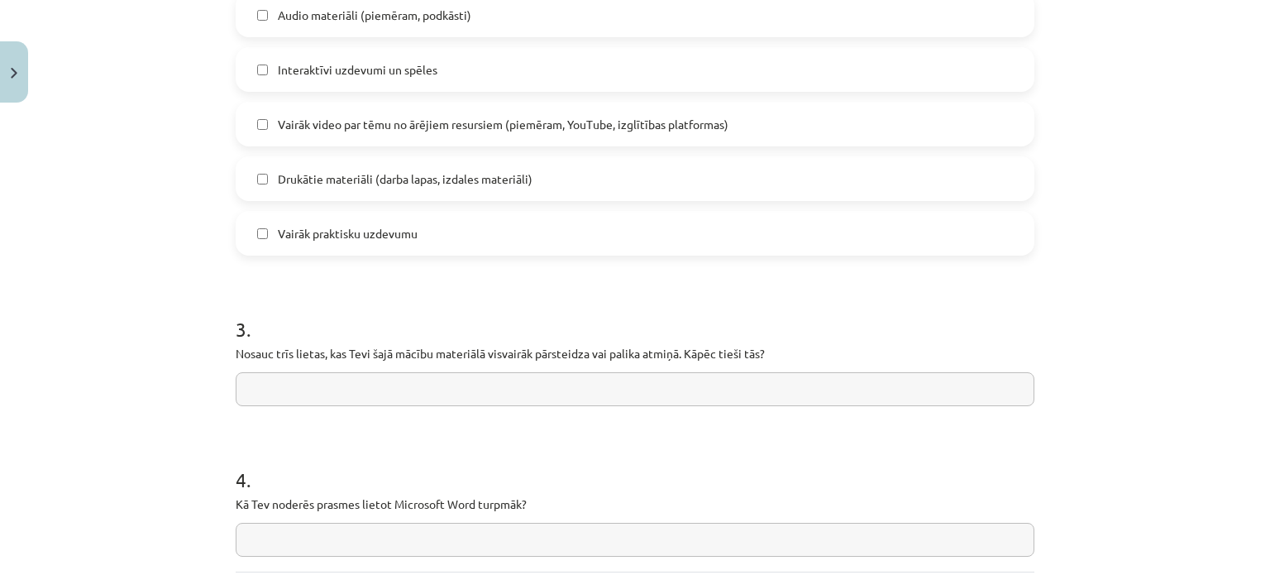
drag, startPoint x: 351, startPoint y: 353, endPoint x: 774, endPoint y: 363, distance: 422.6
click at [775, 369] on div "3 . Nosauc trīs lietas, kas Tevi šajā mācību materiālā visvairāk pārsteidza vai…" at bounding box center [635, 347] width 799 height 117
copy p
click at [271, 395] on input "text" at bounding box center [635, 389] width 799 height 34
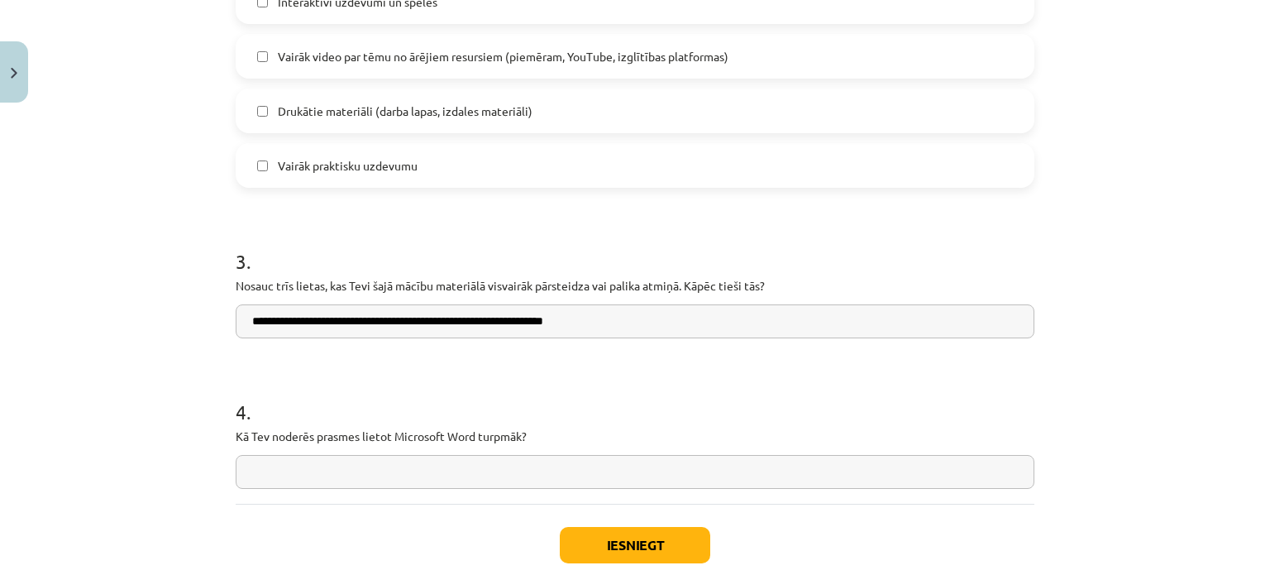
scroll to position [1362, 0]
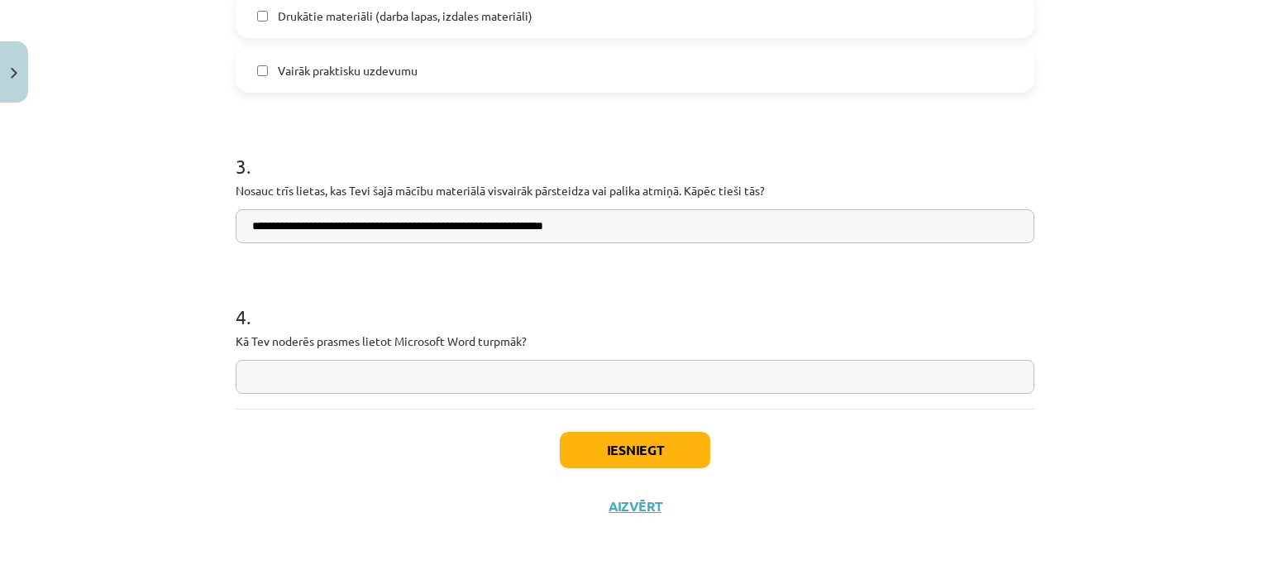
type input "**********"
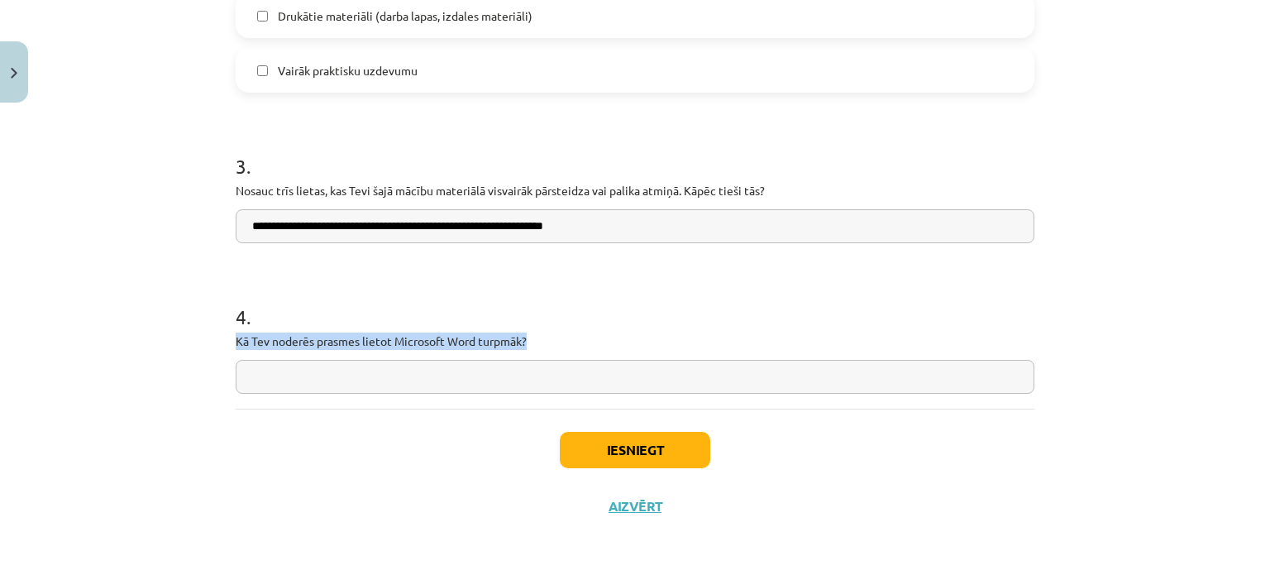
drag, startPoint x: 226, startPoint y: 337, endPoint x: 533, endPoint y: 346, distance: 307.7
copy p "Kā Tev noderēs prasmes lietot Microsoft Word turpmāk?"
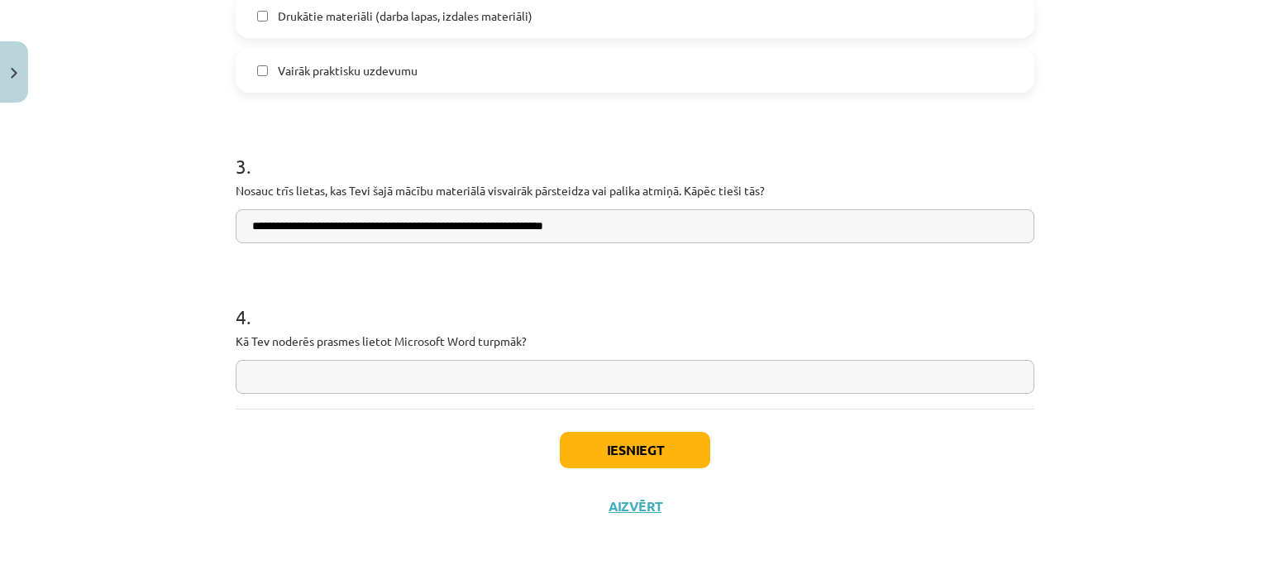
drag, startPoint x: 346, startPoint y: 384, endPoint x: 354, endPoint y: 385, distance: 8.3
click at [346, 383] on input "text" at bounding box center [635, 377] width 799 height 34
type input "*"
click at [440, 374] on input "**********" at bounding box center [635, 377] width 799 height 34
click at [515, 366] on input "**********" at bounding box center [635, 377] width 799 height 34
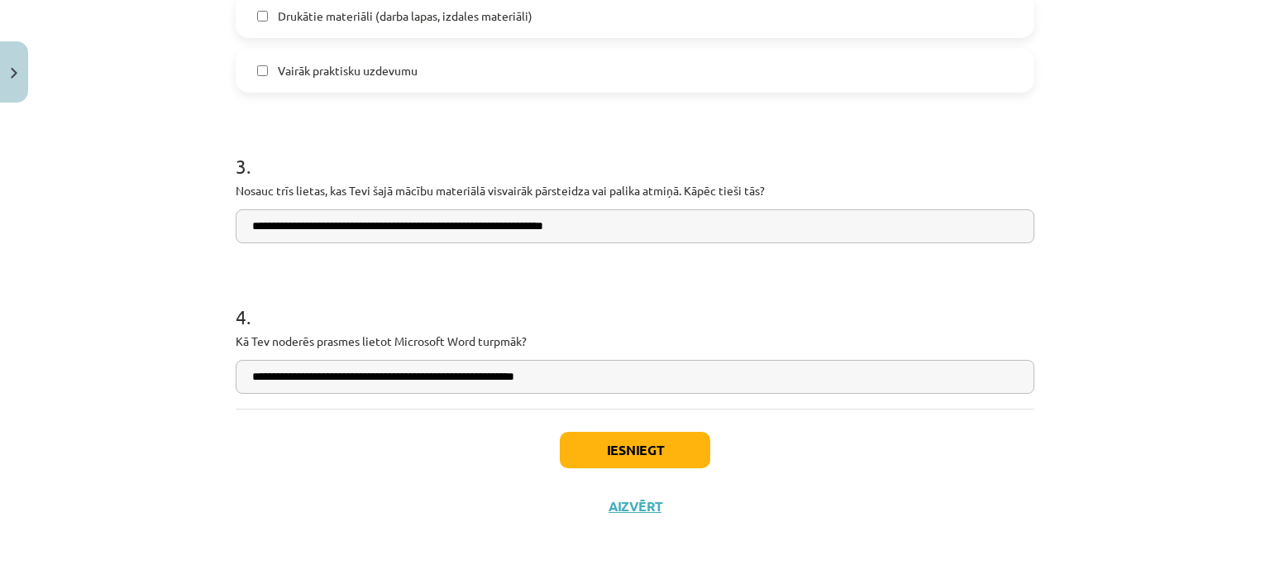
type input "**********"
click at [581, 441] on button "Iesniegt" at bounding box center [635, 450] width 150 height 36
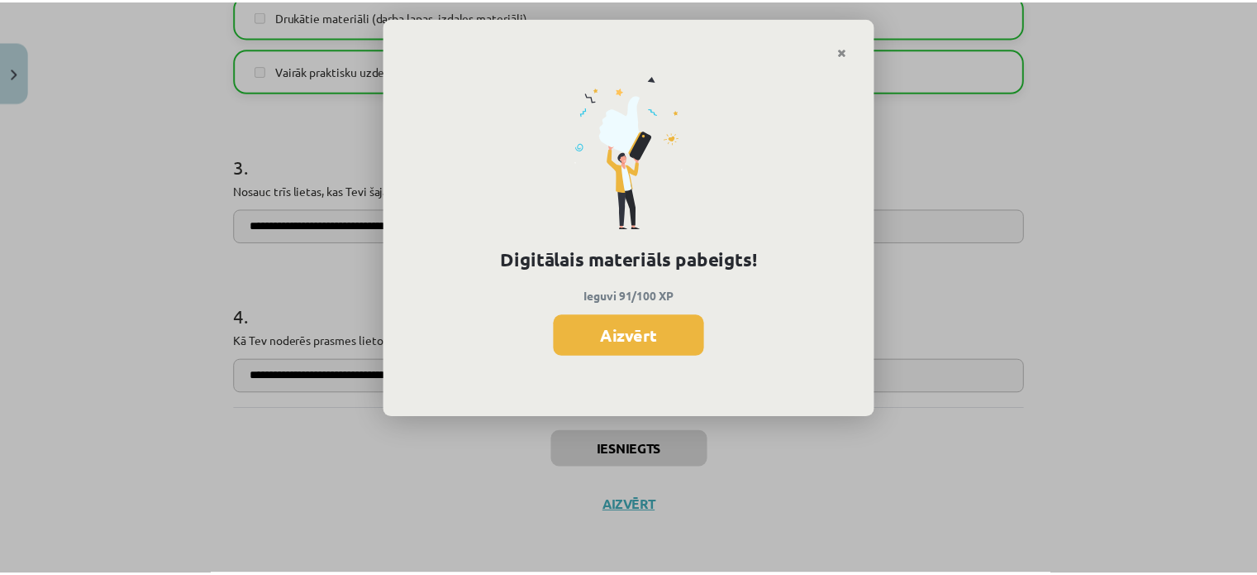
scroll to position [926, 0]
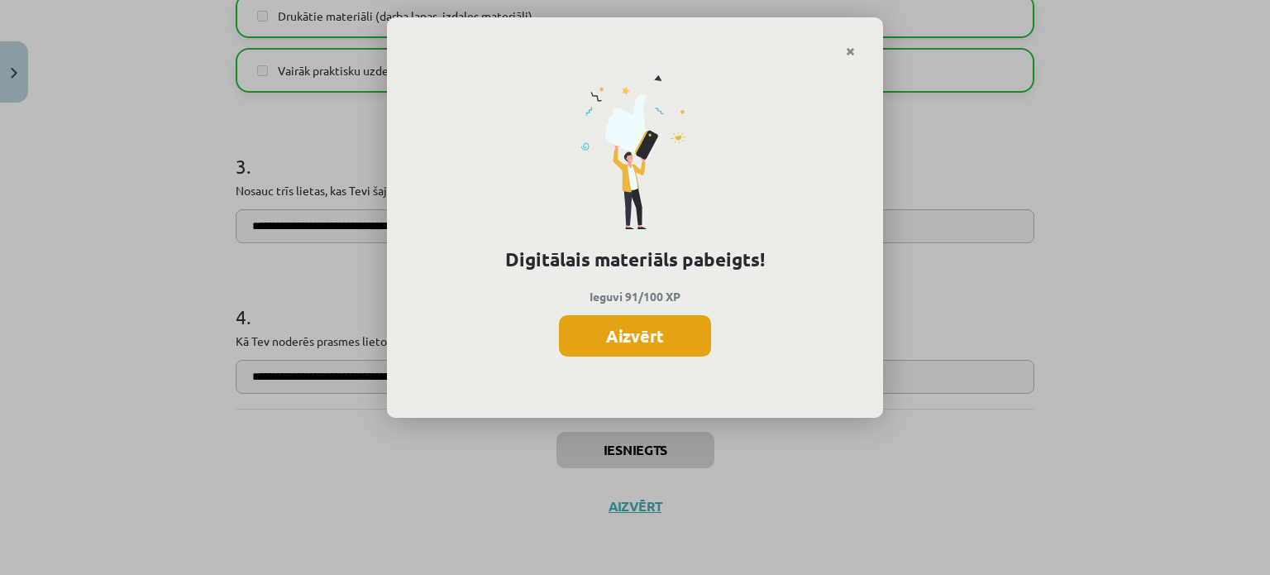
click at [624, 343] on button "Aizvērt" at bounding box center [635, 335] width 152 height 41
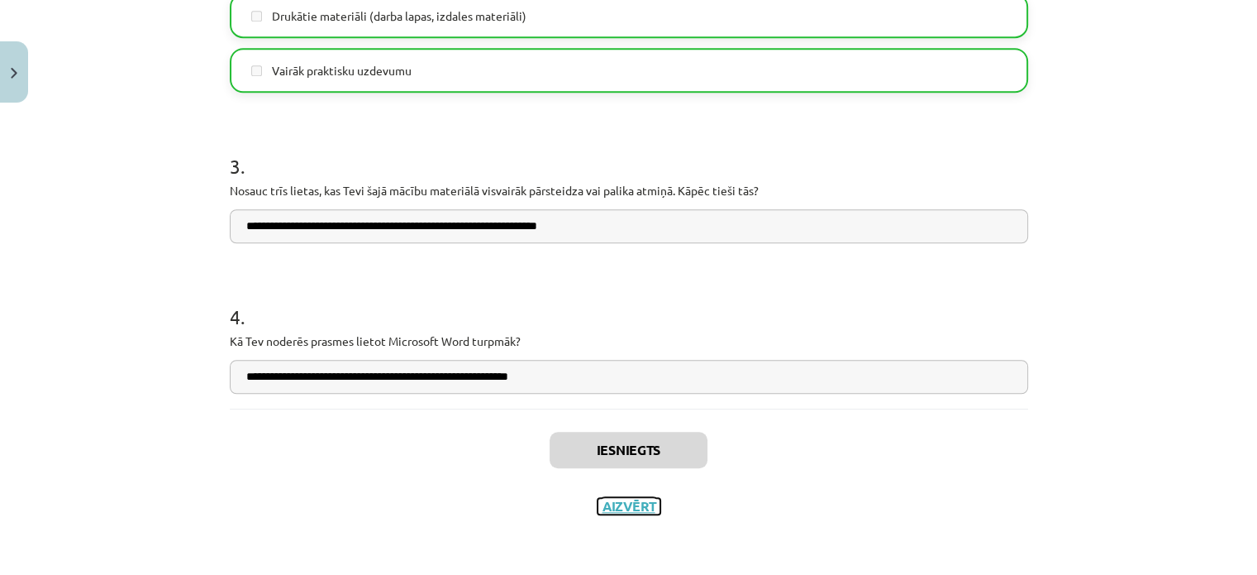
click at [625, 510] on button "Aizvērt" at bounding box center [629, 506] width 63 height 17
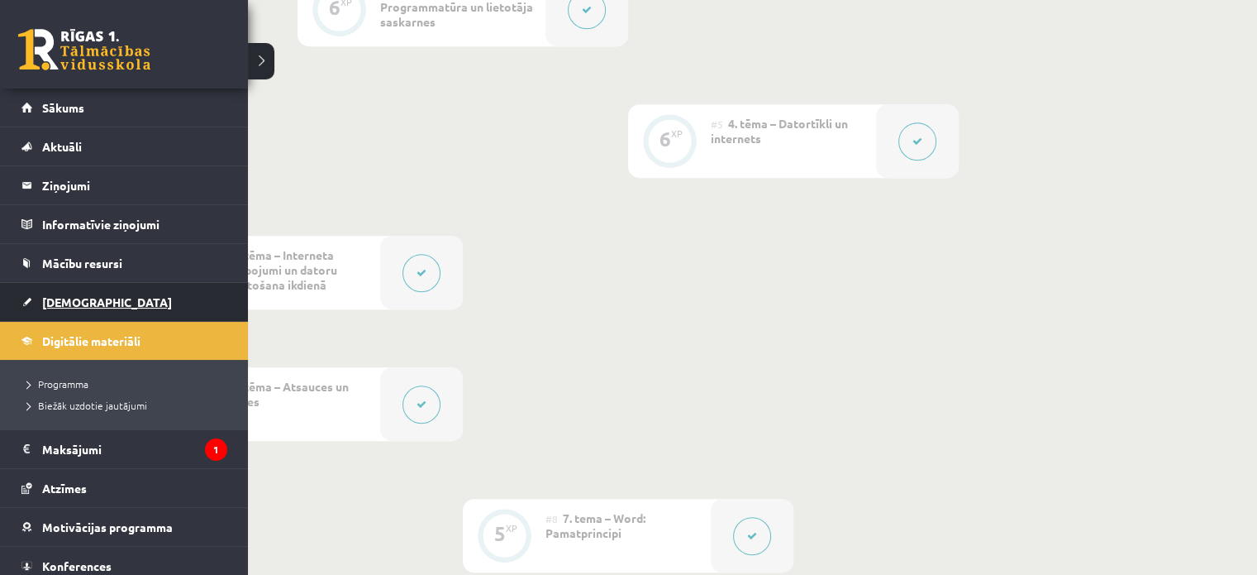
click at [68, 293] on link "[DEMOGRAPHIC_DATA]" at bounding box center [124, 302] width 206 height 38
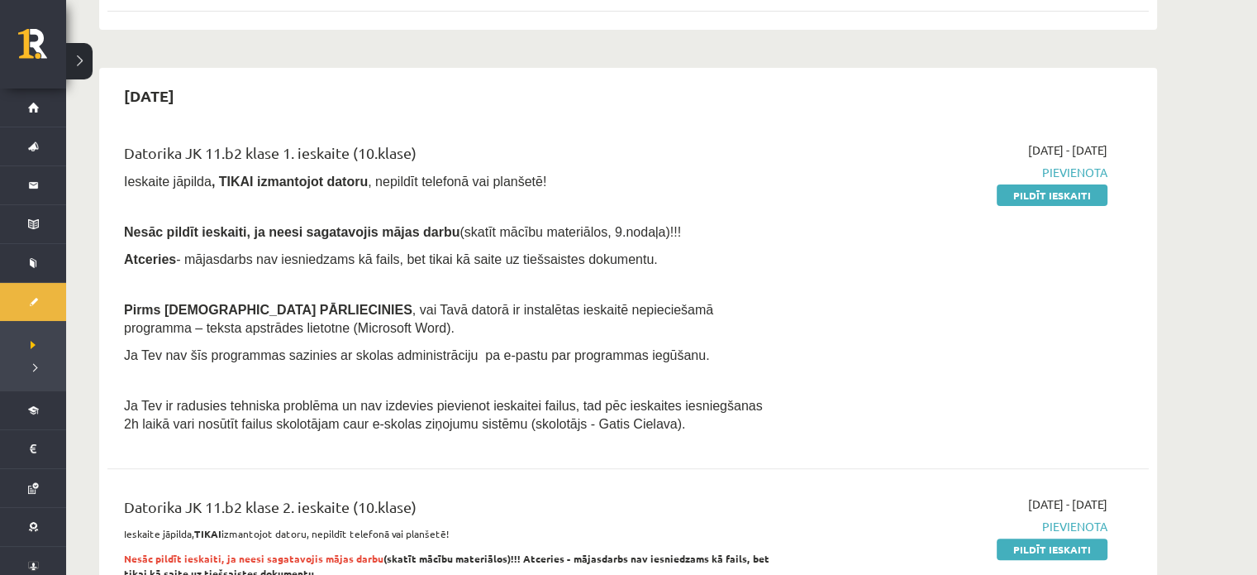
scroll to position [413, 0]
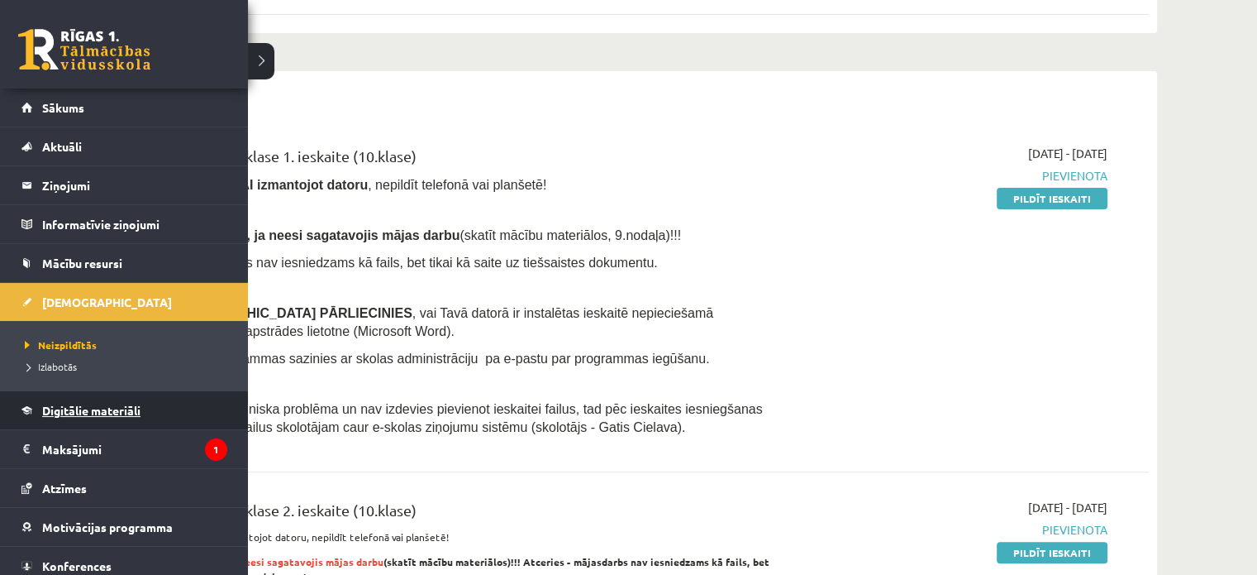
click at [117, 411] on span "Digitālie materiāli" at bounding box center [91, 410] width 98 height 15
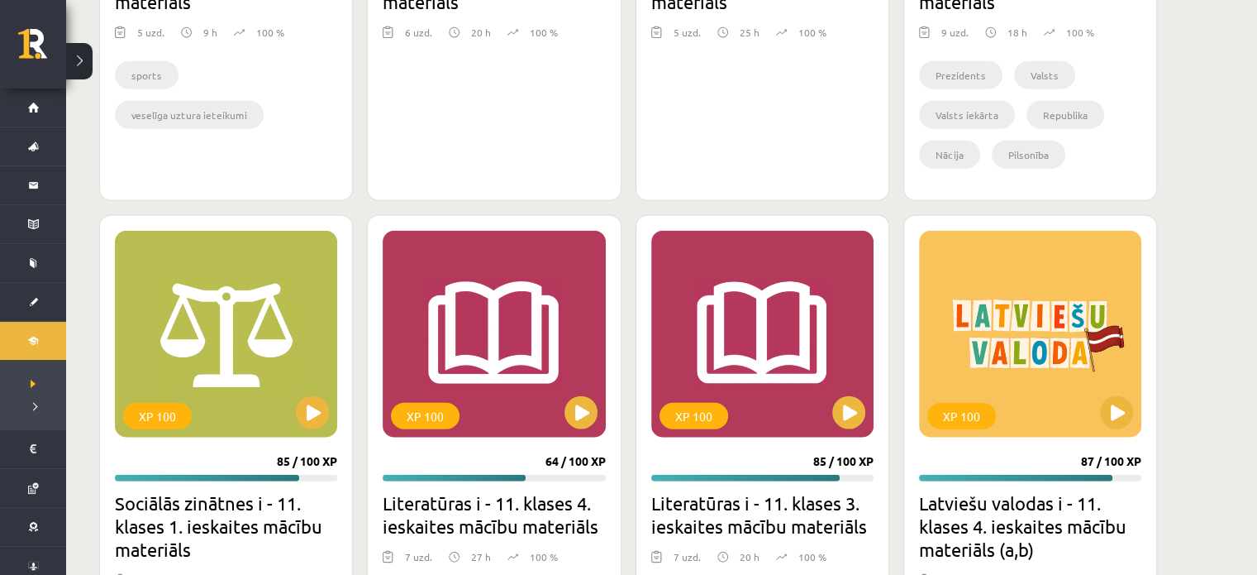
scroll to position [4216, 0]
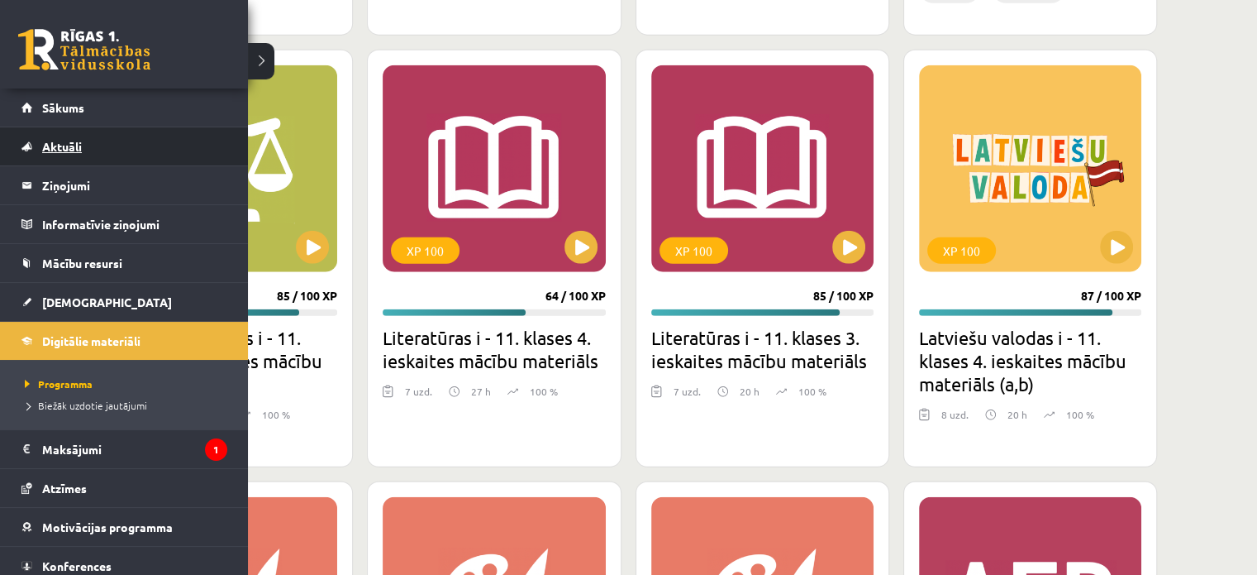
click at [98, 146] on link "Aktuāli" at bounding box center [124, 146] width 206 height 38
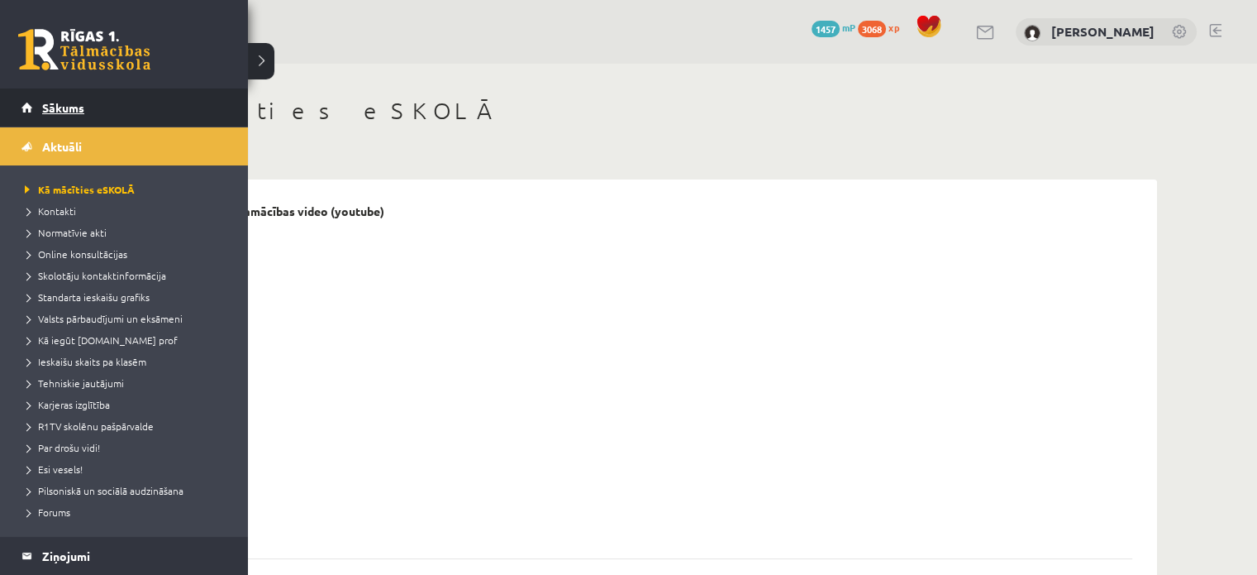
click at [87, 115] on link "Sākums" at bounding box center [124, 107] width 206 height 38
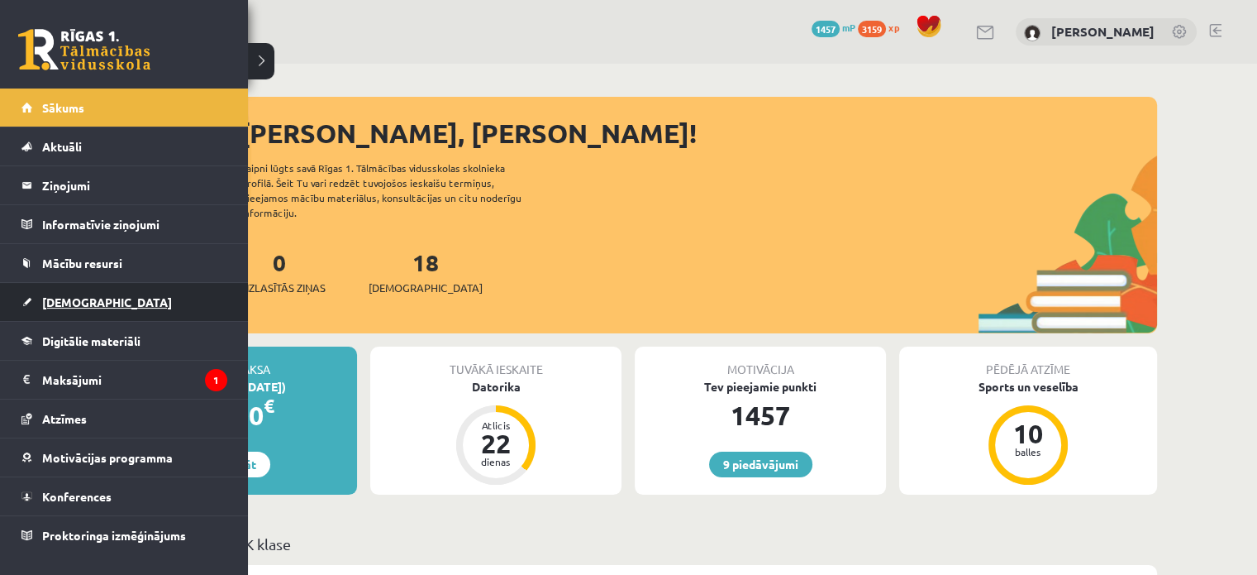
click at [91, 289] on link "[DEMOGRAPHIC_DATA]" at bounding box center [124, 302] width 206 height 38
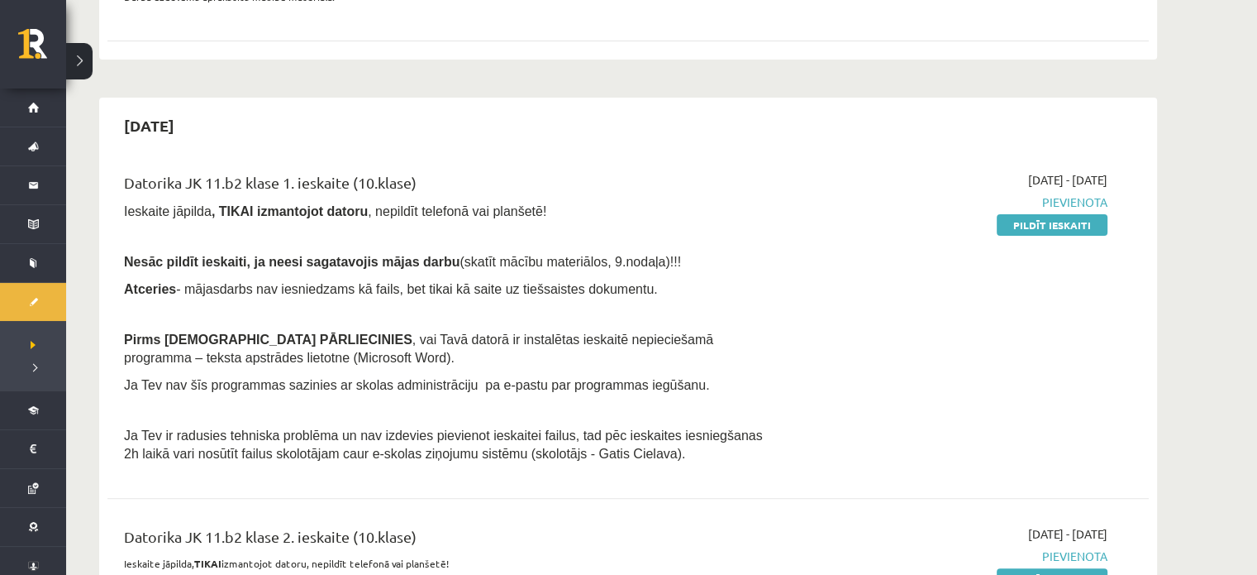
scroll to position [413, 0]
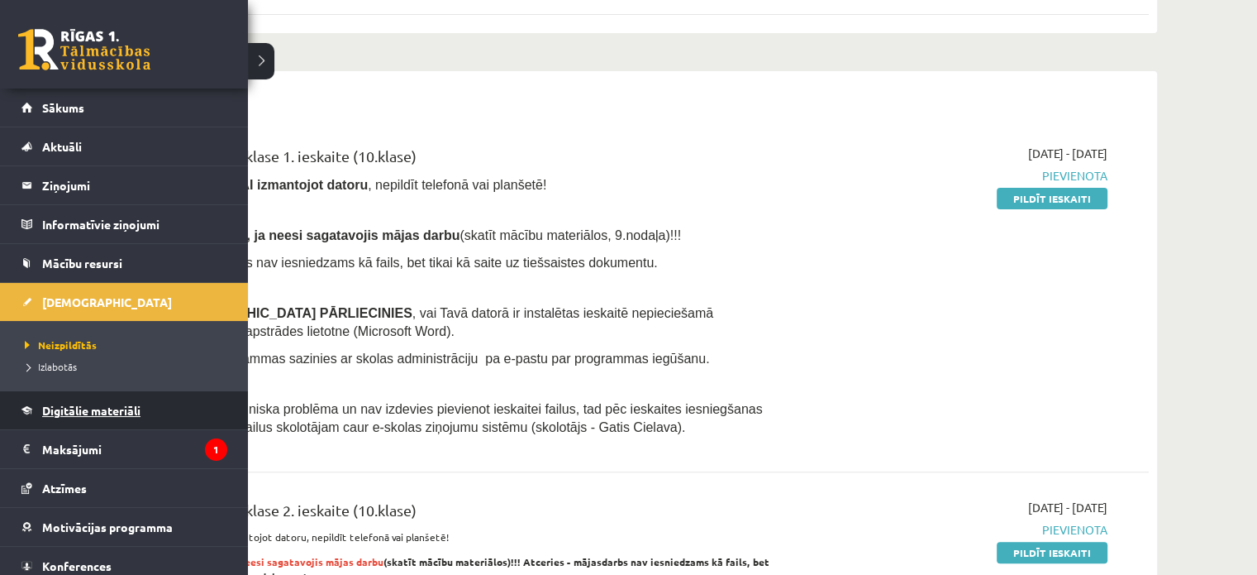
click at [95, 394] on link "Digitālie materiāli" at bounding box center [124, 410] width 206 height 38
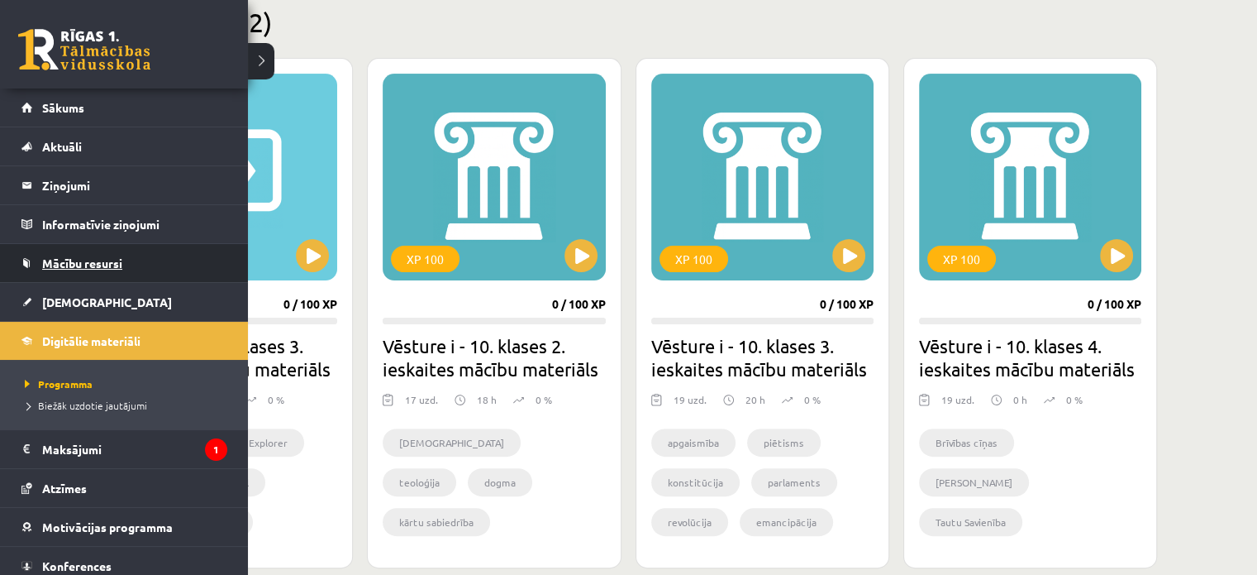
click at [141, 269] on link "Mācību resursi" at bounding box center [124, 263] width 206 height 38
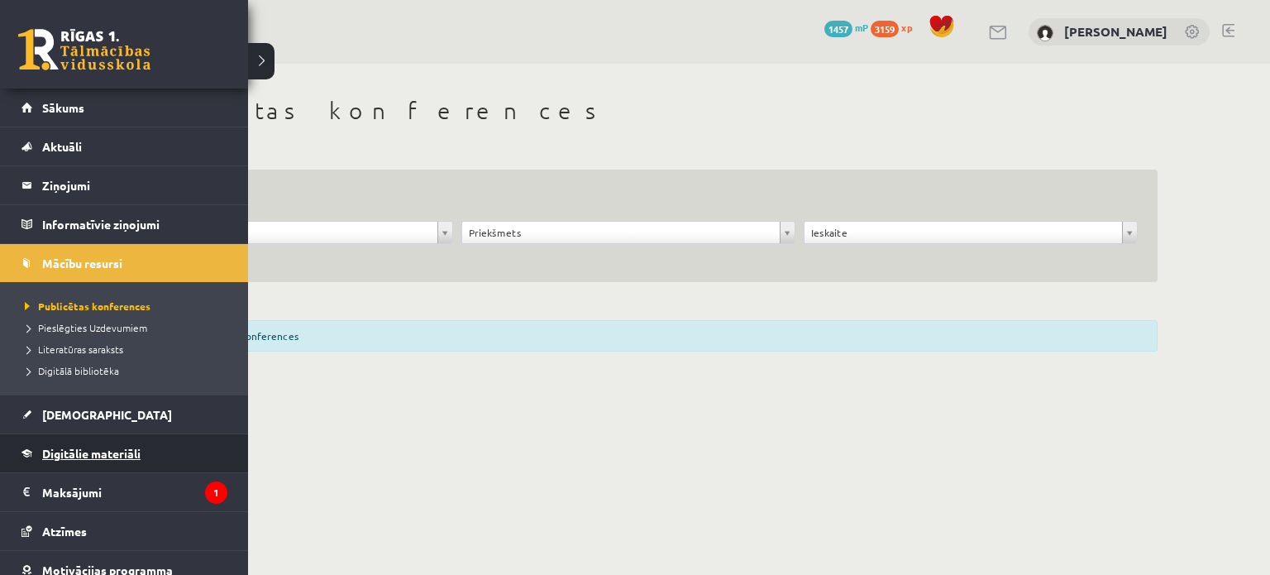
click at [86, 454] on span "Digitālie materiāli" at bounding box center [91, 453] width 98 height 15
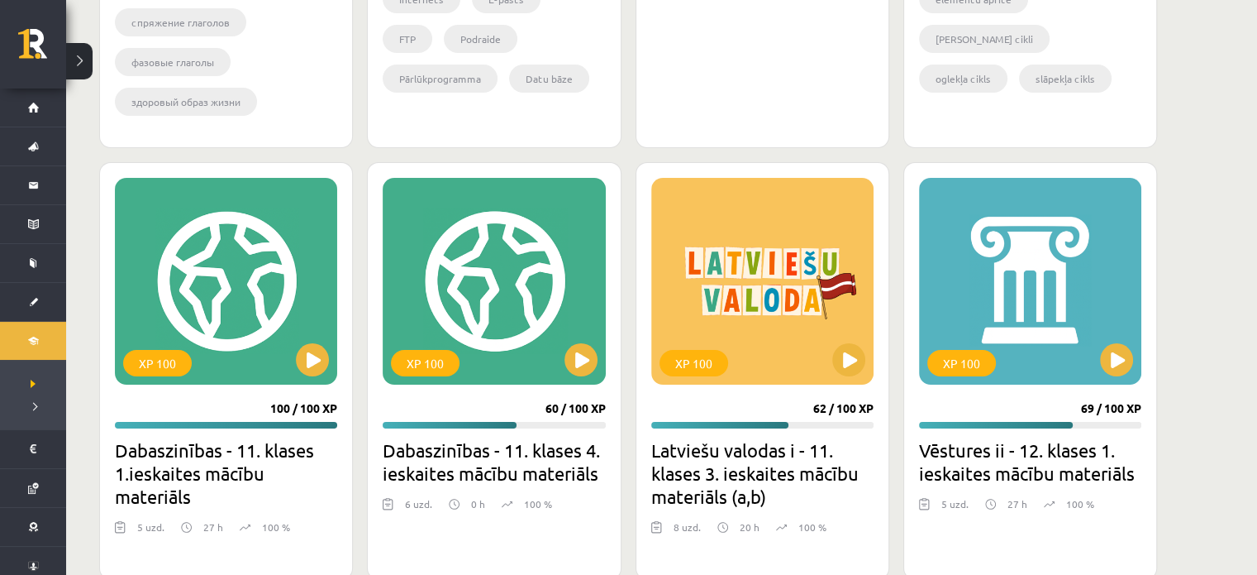
scroll to position [6614, 0]
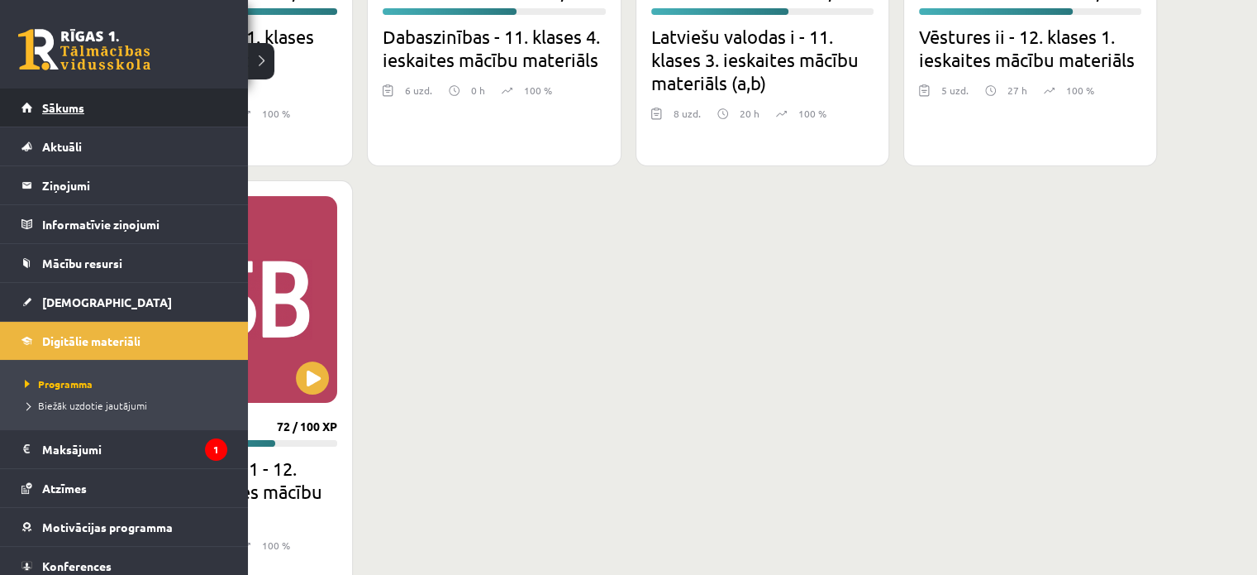
click at [79, 102] on span "Sākums" at bounding box center [63, 107] width 42 height 15
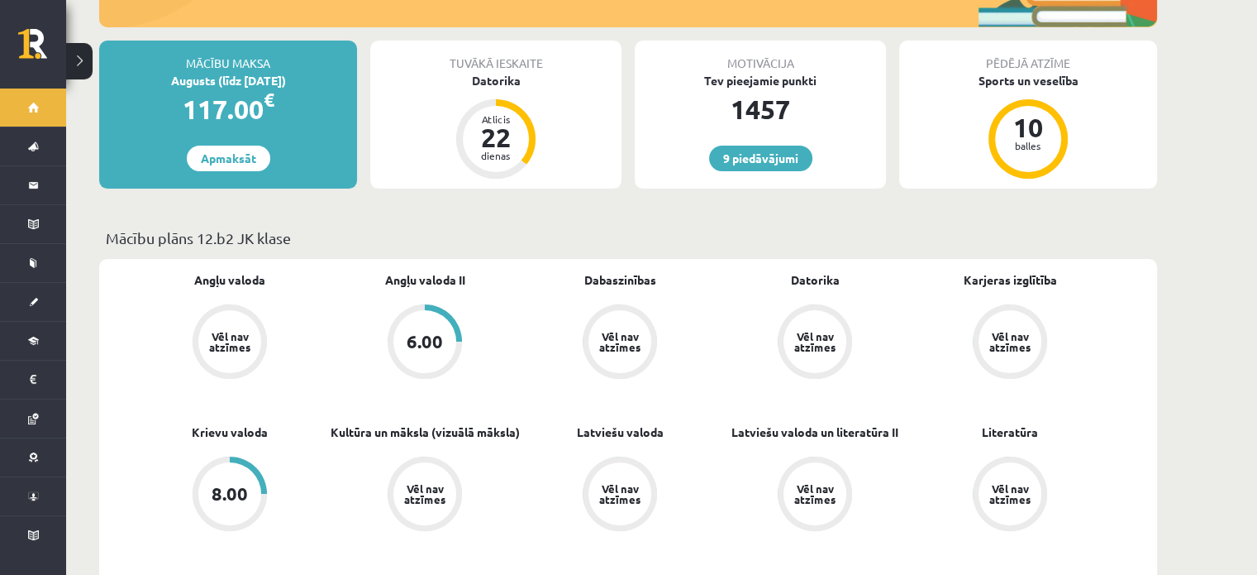
scroll to position [83, 0]
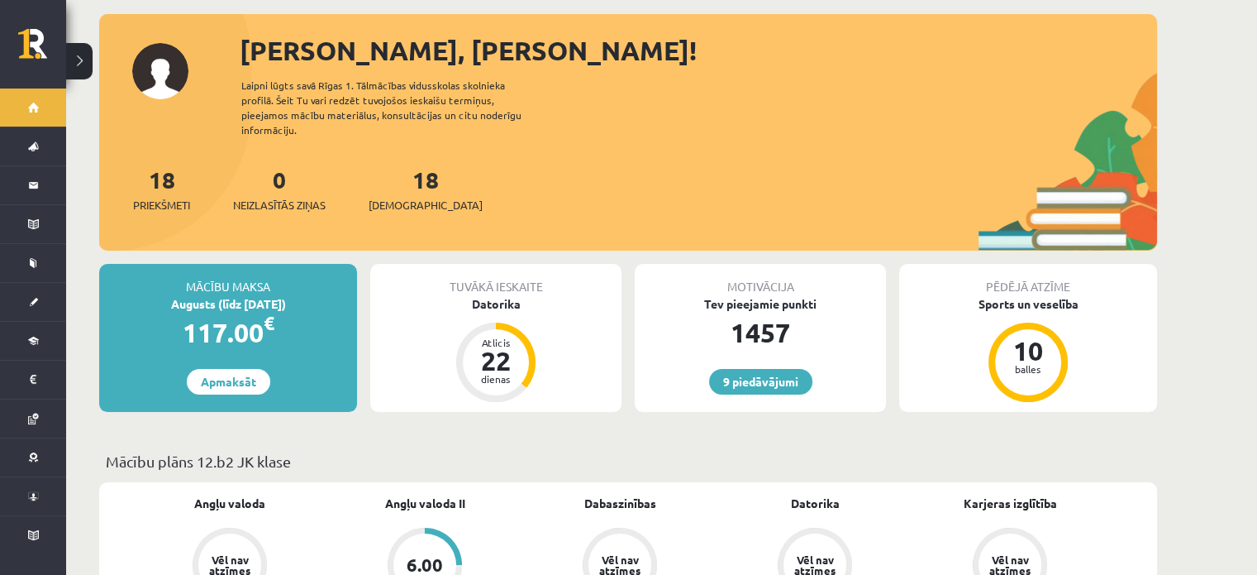
click at [481, 278] on div "Tuvākā ieskaite" at bounding box center [495, 279] width 251 height 31
click at [483, 295] on div "Datorika" at bounding box center [495, 303] width 251 height 17
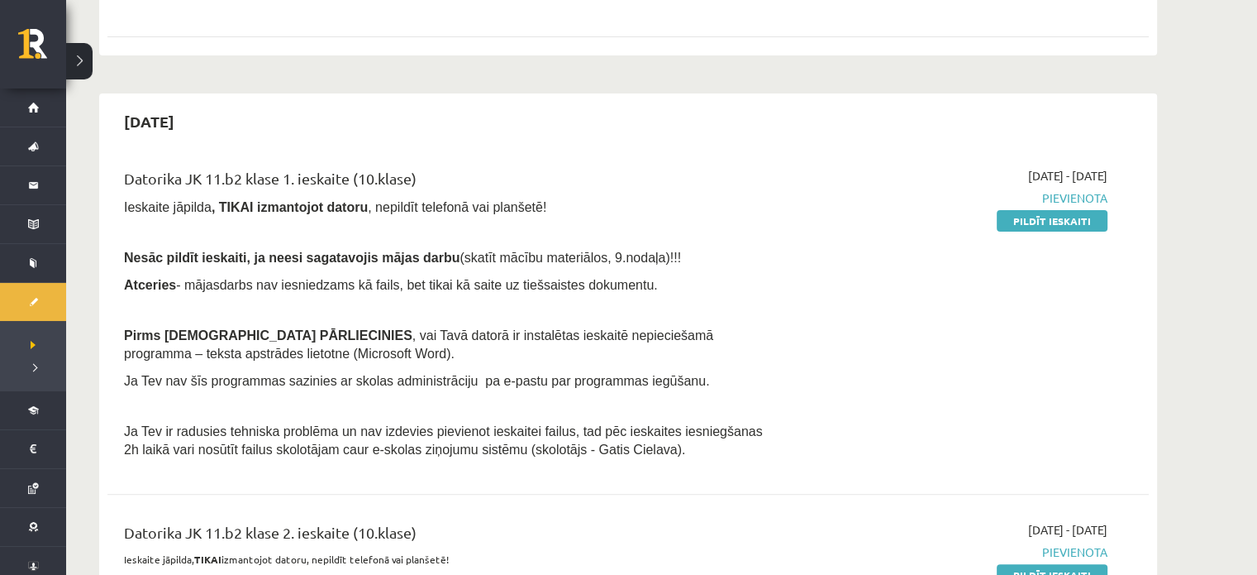
scroll to position [496, 0]
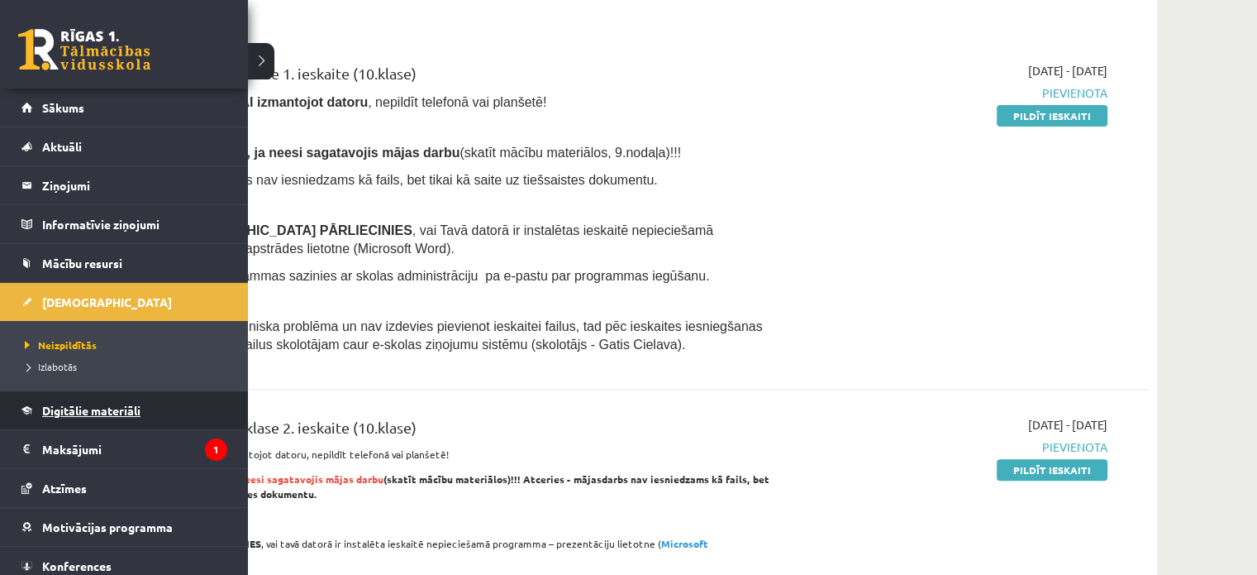
click at [93, 406] on span "Digitālie materiāli" at bounding box center [91, 410] width 98 height 15
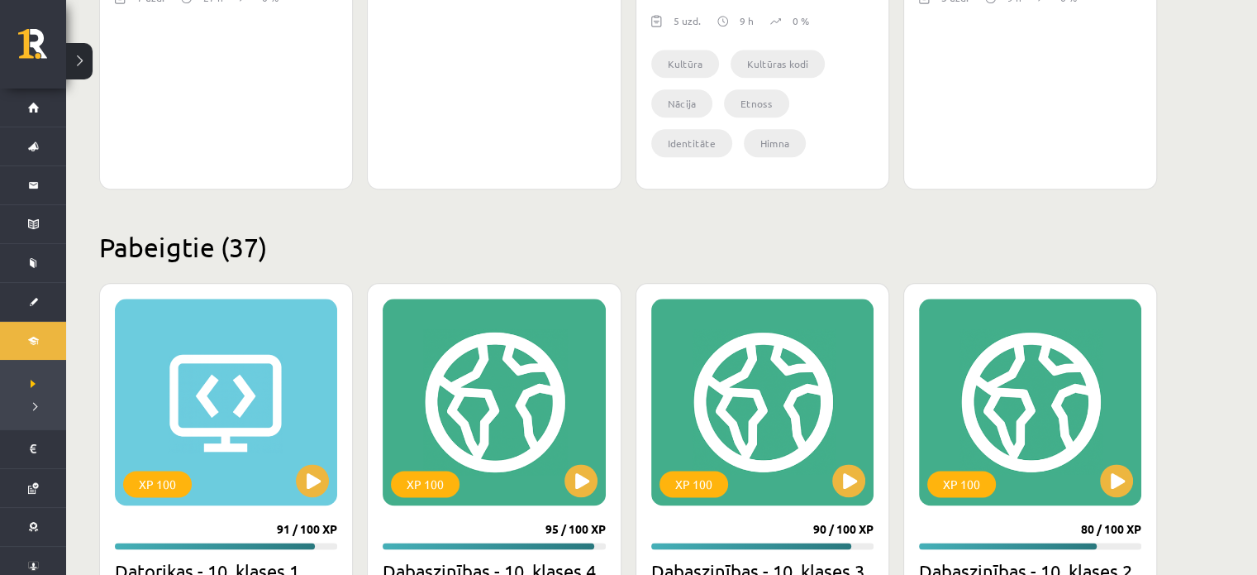
scroll to position [2068, 0]
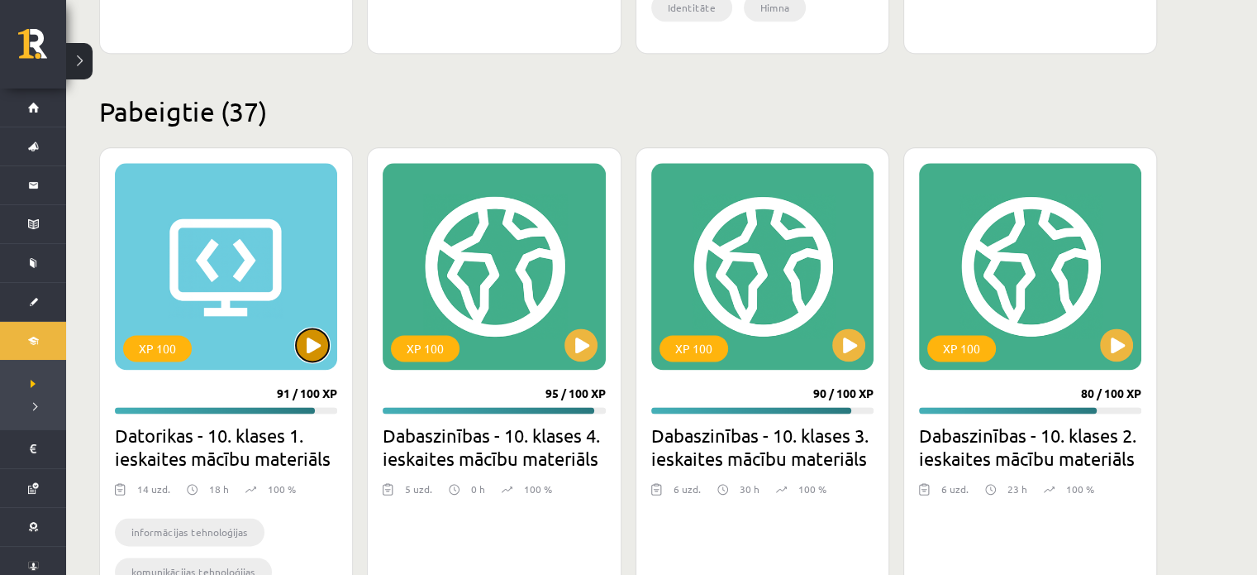
click at [317, 341] on button at bounding box center [312, 344] width 33 height 33
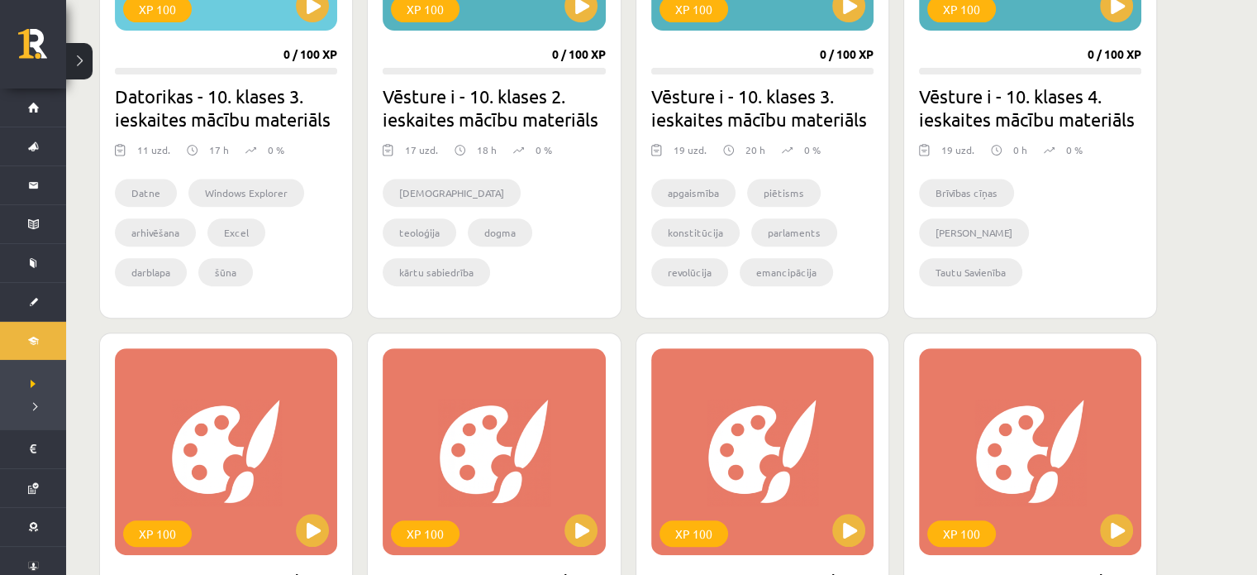
scroll to position [250, 0]
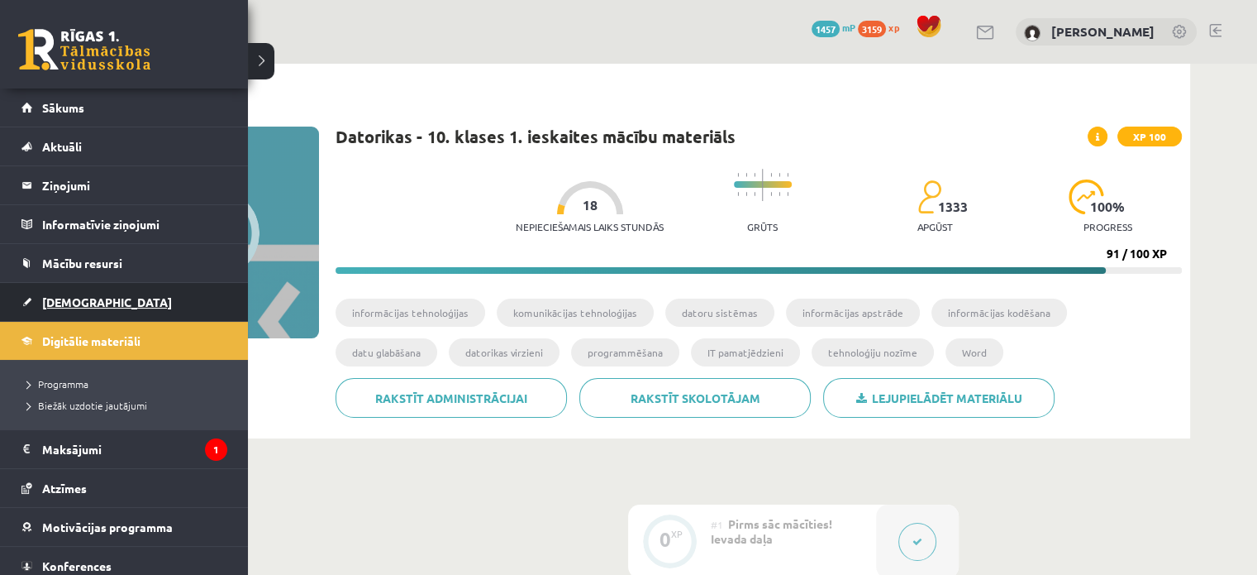
click at [72, 301] on span "[DEMOGRAPHIC_DATA]" at bounding box center [107, 301] width 130 height 15
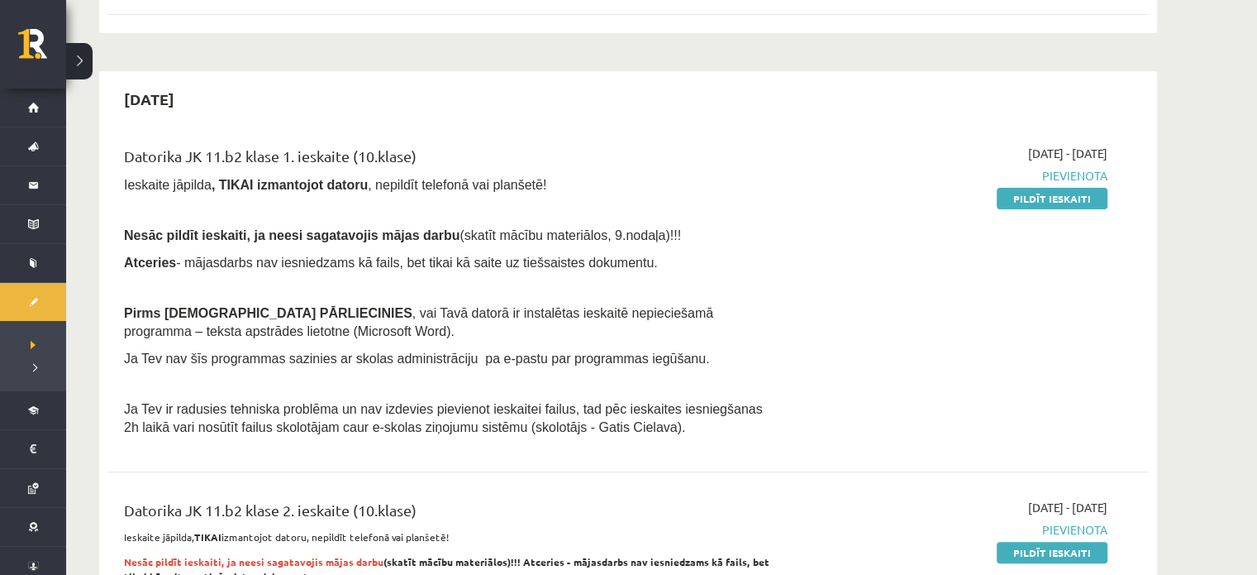
scroll to position [331, 0]
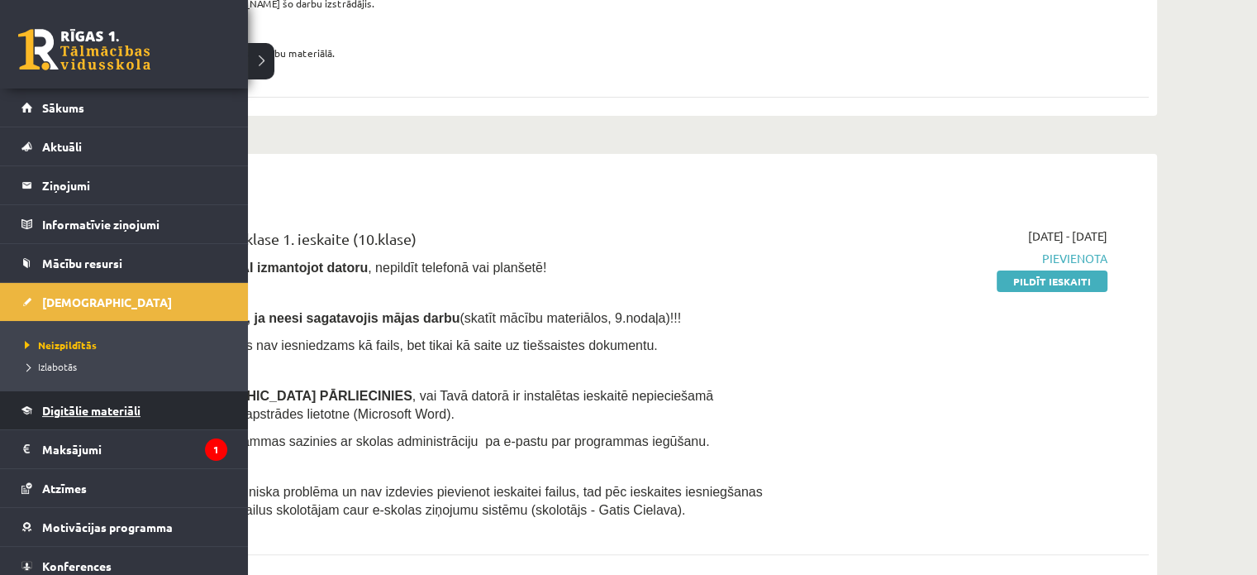
click at [119, 404] on span "Digitālie materiāli" at bounding box center [91, 410] width 98 height 15
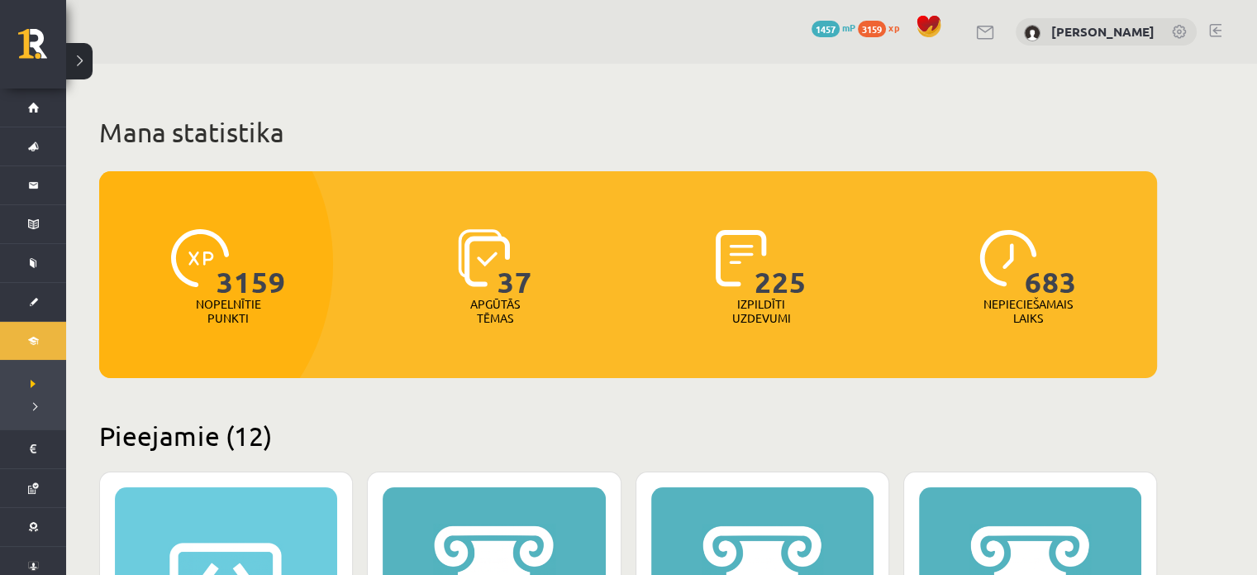
drag, startPoint x: 191, startPoint y: 429, endPoint x: 241, endPoint y: 408, distance: 54.5
click at [193, 427] on h2 "Pieejamie (12)" at bounding box center [628, 435] width 1058 height 32
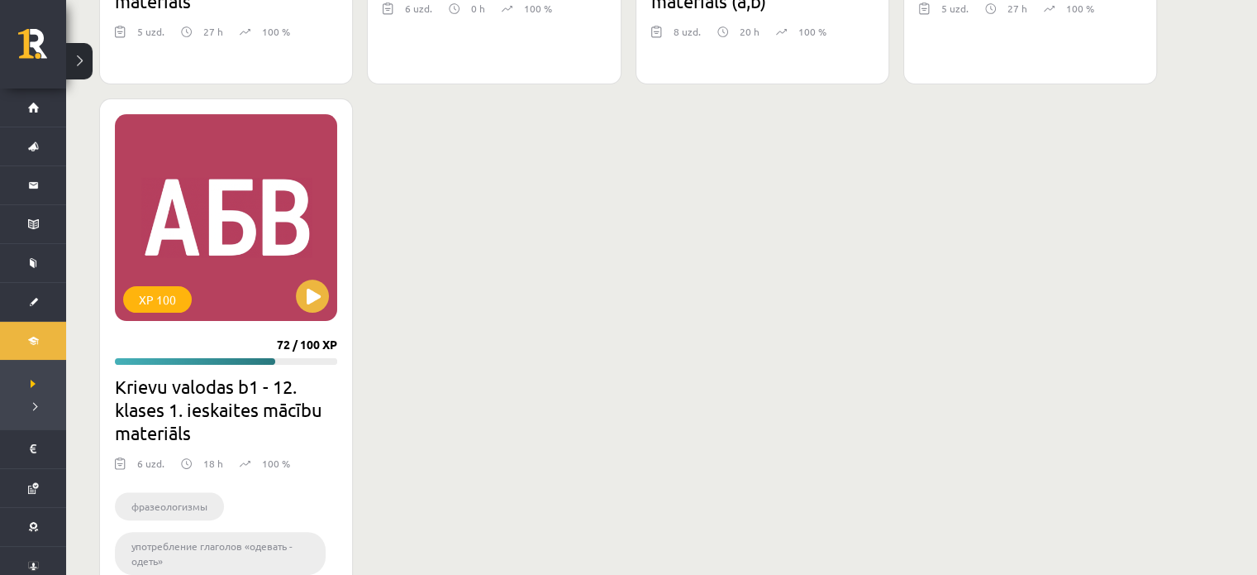
scroll to position [6781, 0]
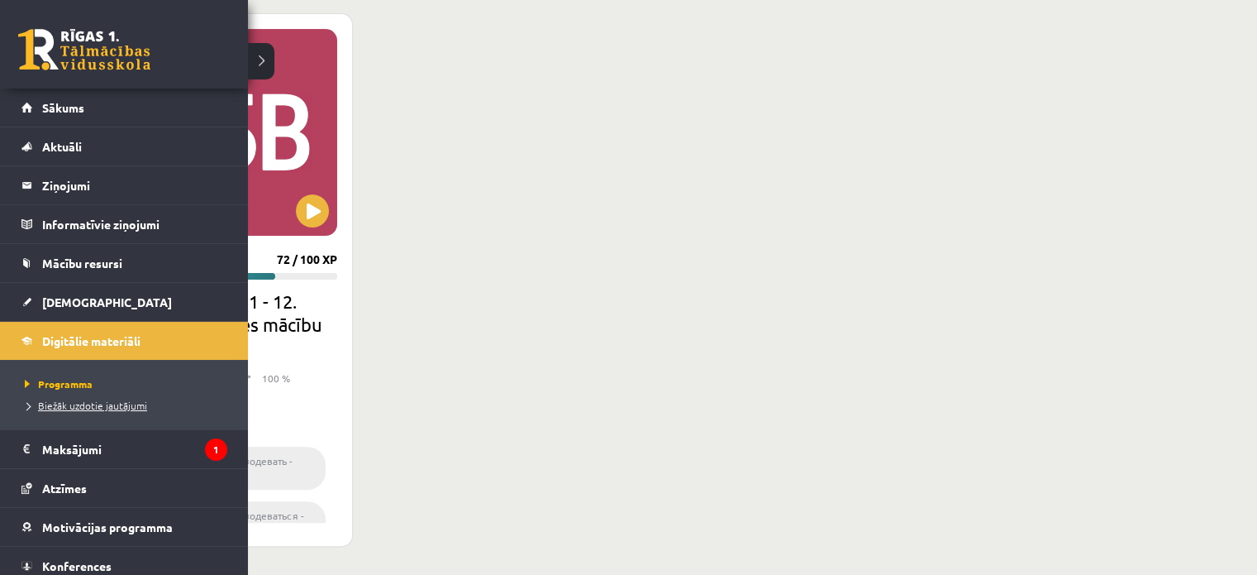
click at [112, 407] on span "Biežāk uzdotie jautājumi" at bounding box center [84, 404] width 126 height 13
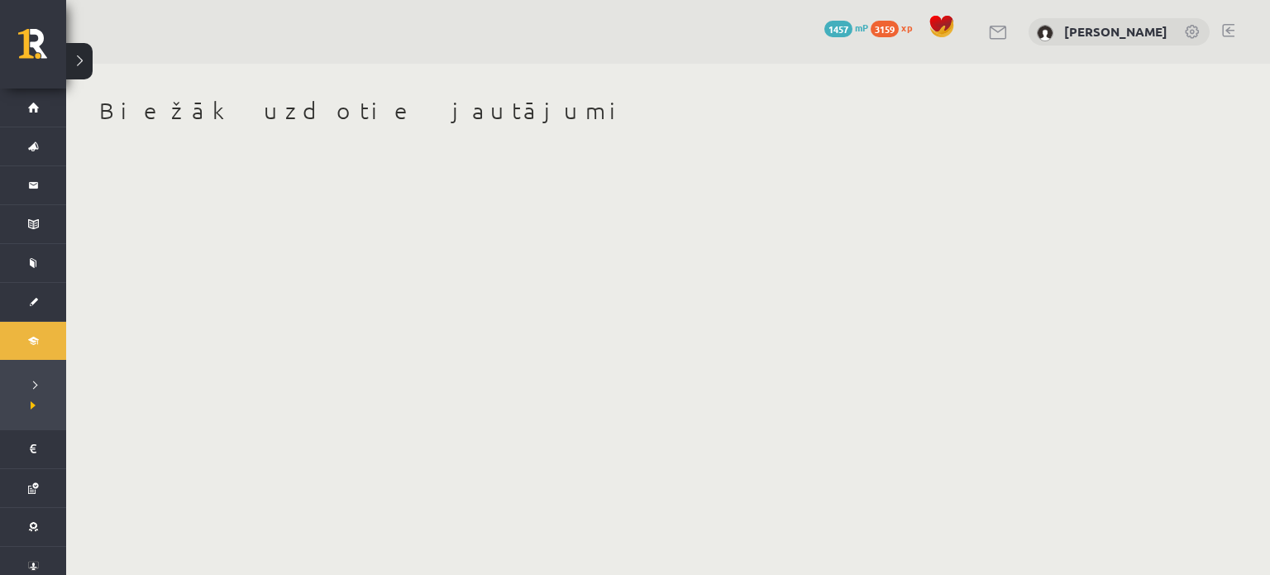
drag, startPoint x: 191, startPoint y: 115, endPoint x: 165, endPoint y: 123, distance: 27.7
click at [191, 116] on h1 "Biežāk uzdotie jautājumi" at bounding box center [628, 111] width 1058 height 28
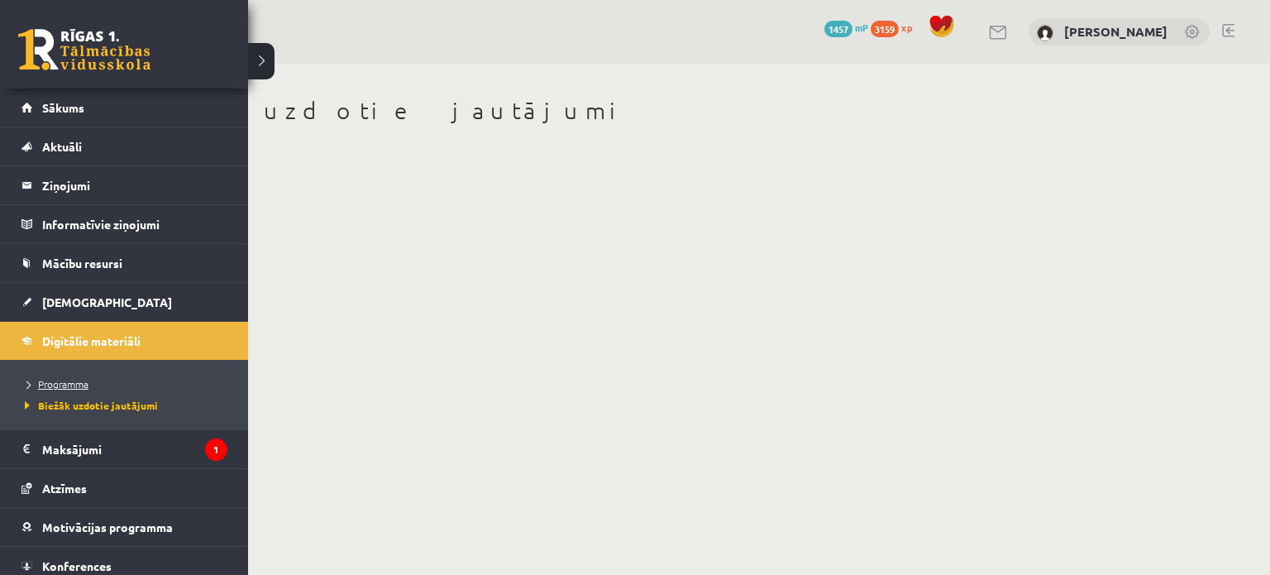
click at [53, 376] on link "Programma" at bounding box center [126, 383] width 211 height 15
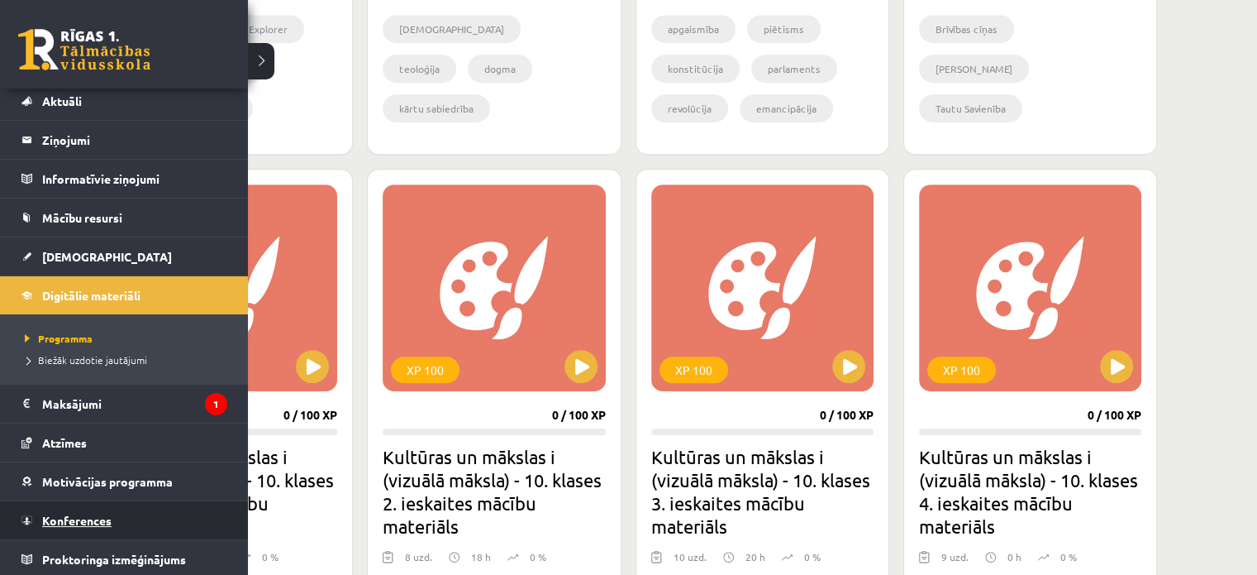
scroll to position [46, 0]
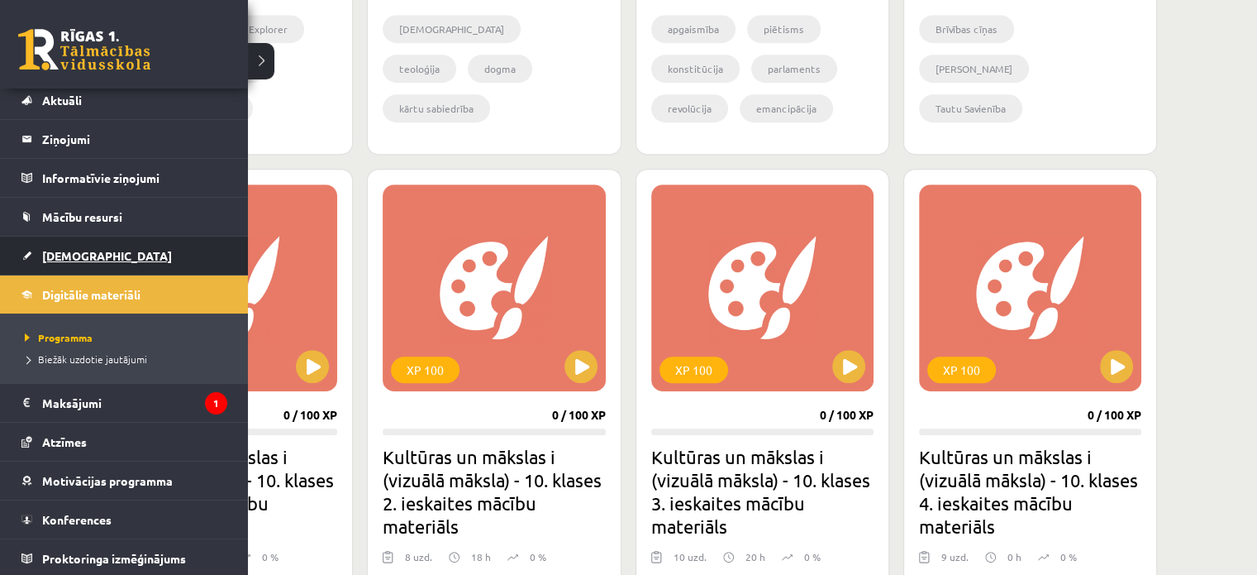
click at [79, 250] on span "[DEMOGRAPHIC_DATA]" at bounding box center [107, 255] width 130 height 15
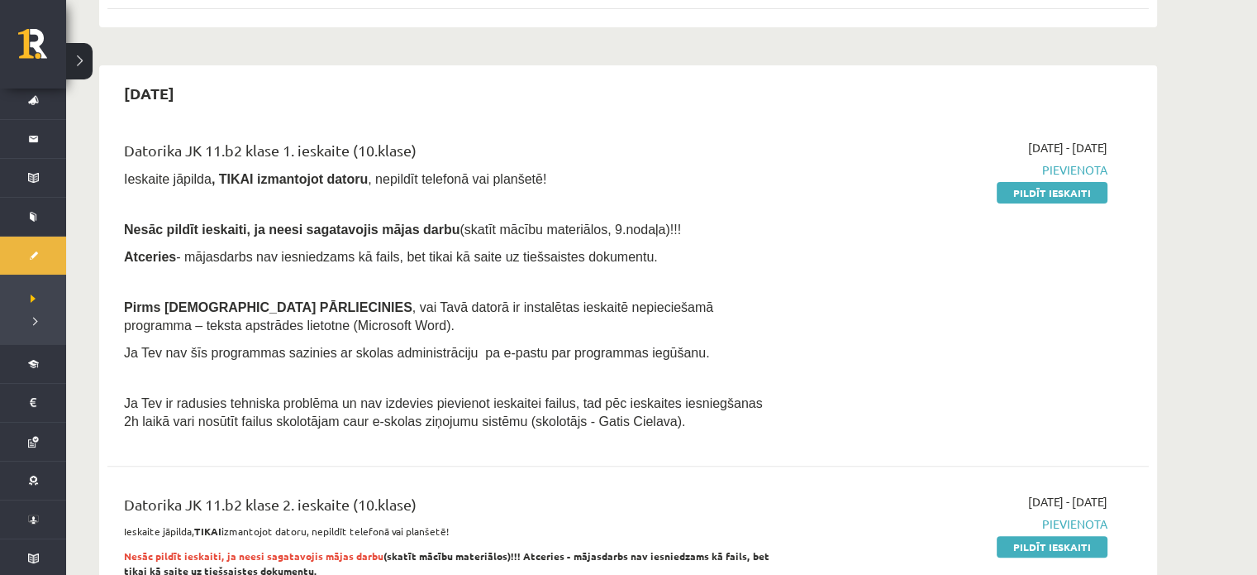
scroll to position [331, 0]
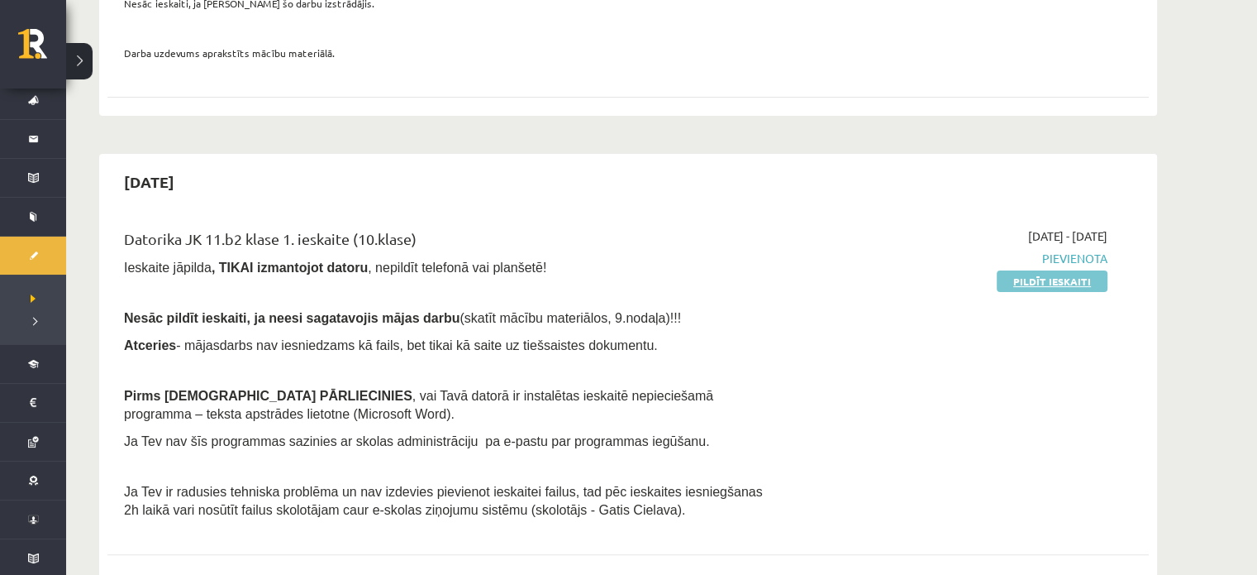
click at [1037, 274] on link "Pildīt ieskaiti" at bounding box center [1052, 280] width 111 height 21
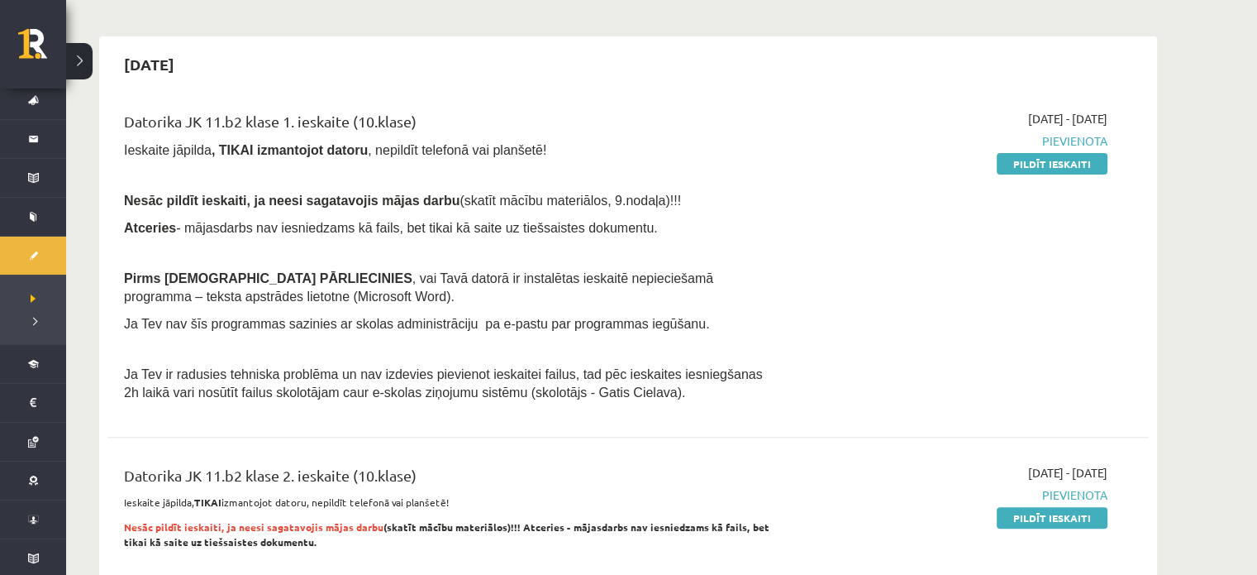
scroll to position [346, 0]
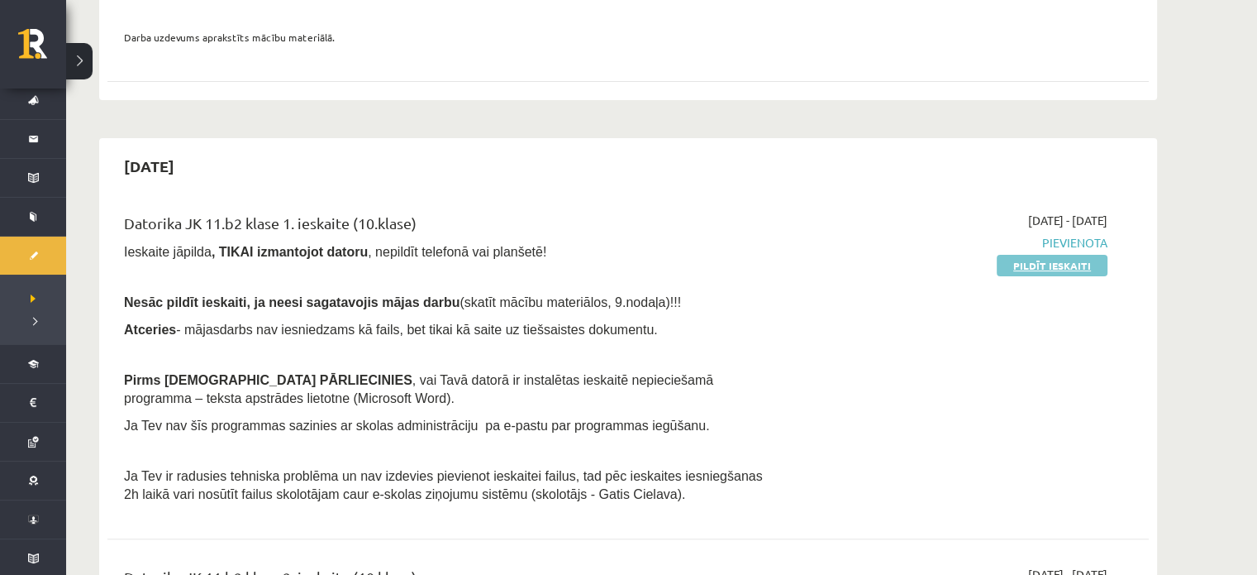
click at [1005, 258] on link "Pildīt ieskaiti" at bounding box center [1052, 265] width 111 height 21
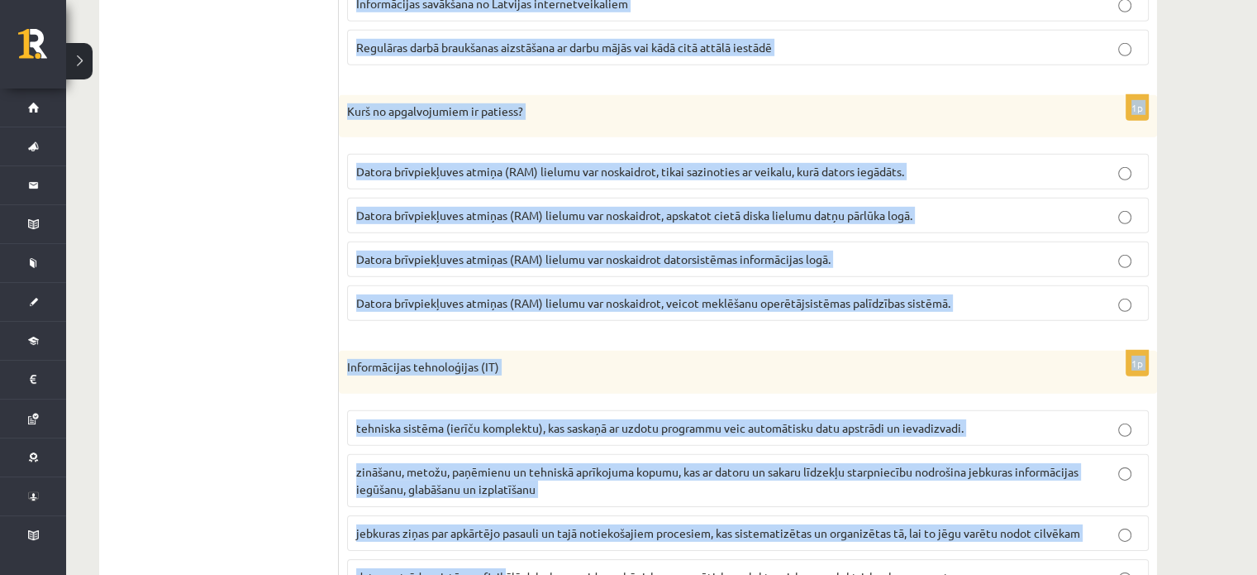
scroll to position [5096, 0]
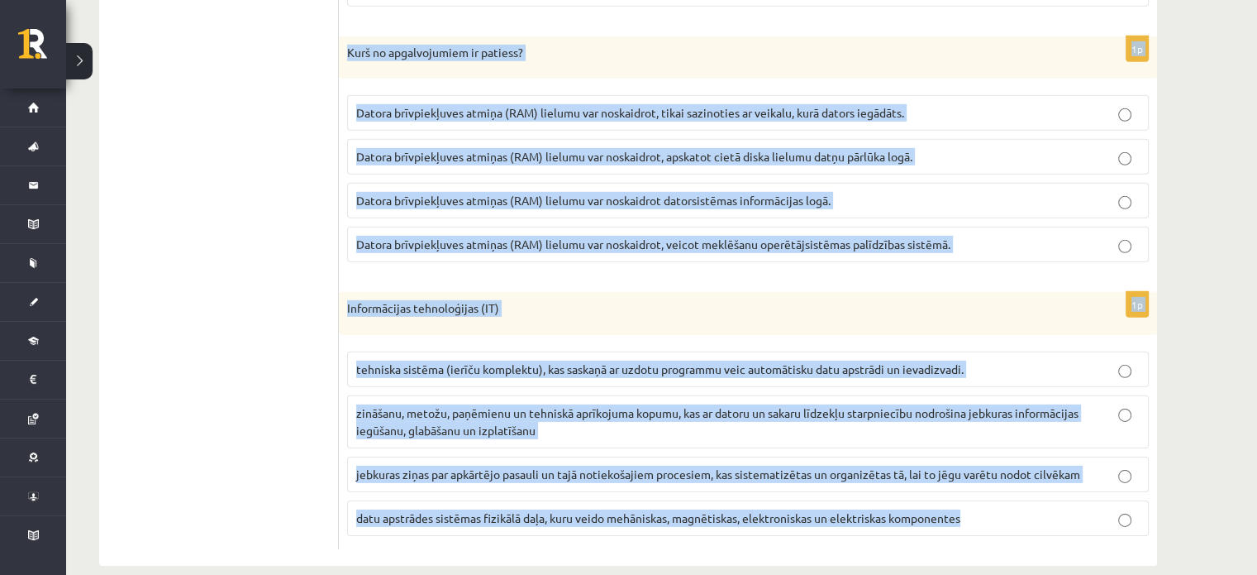
drag, startPoint x: 351, startPoint y: 166, endPoint x: 993, endPoint y: 516, distance: 731.4
copy form "loremipsumdolor si ametc adipisci elitsedd eiusmodtemp incidid Utlaboreet dolor…"
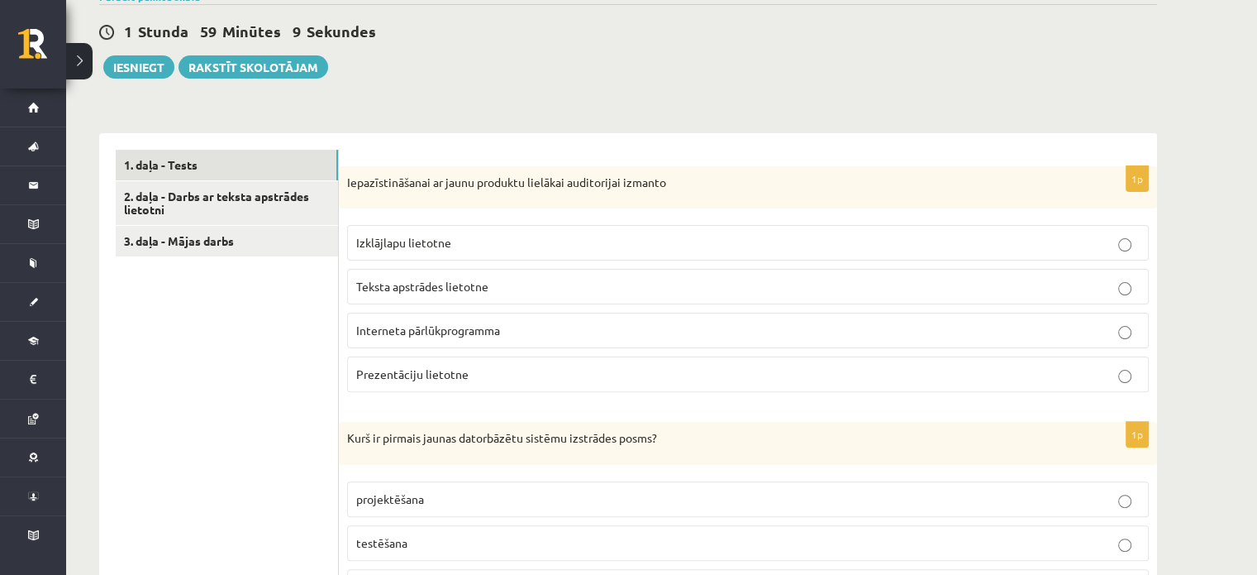
scroll to position [496, 0]
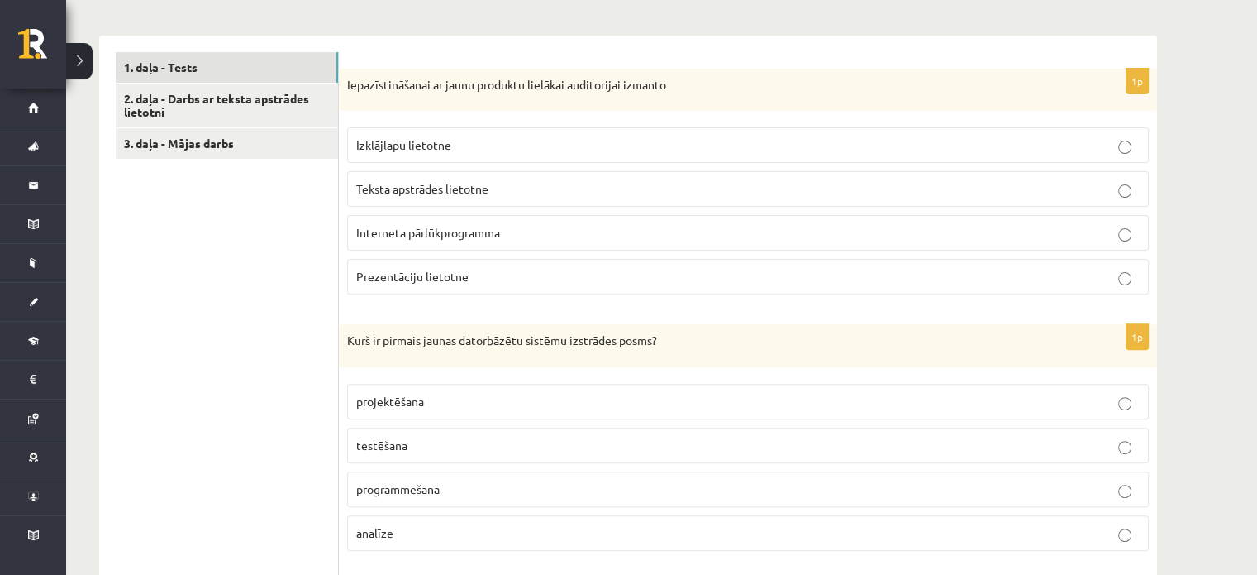
click at [422, 284] on label "Prezentāciju lietotne" at bounding box center [748, 277] width 802 height 36
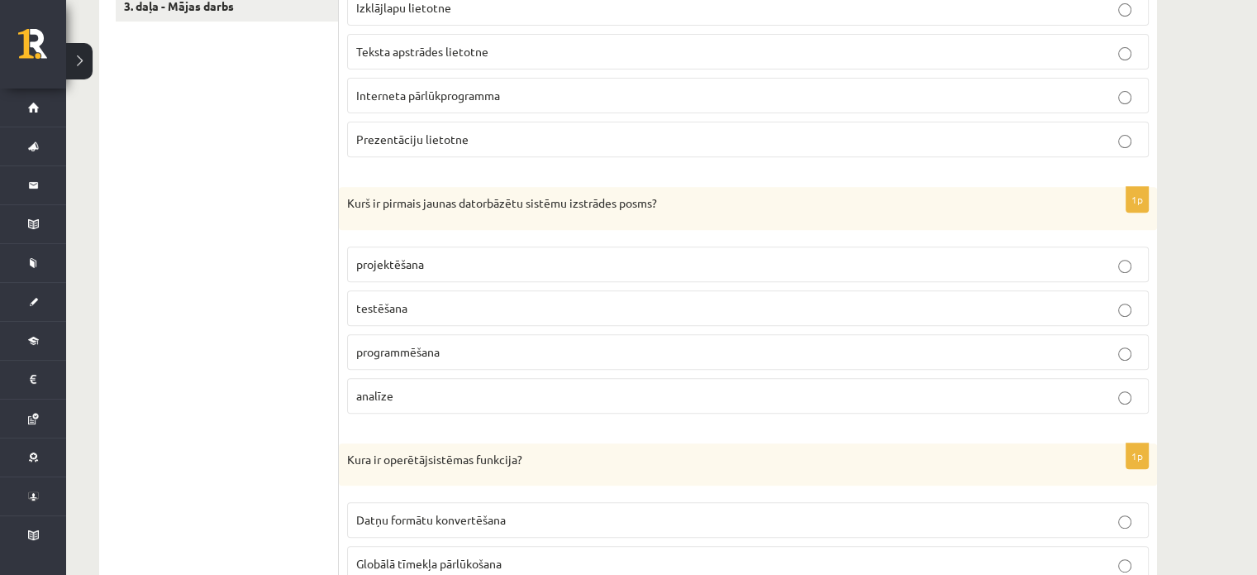
scroll to position [661, 0]
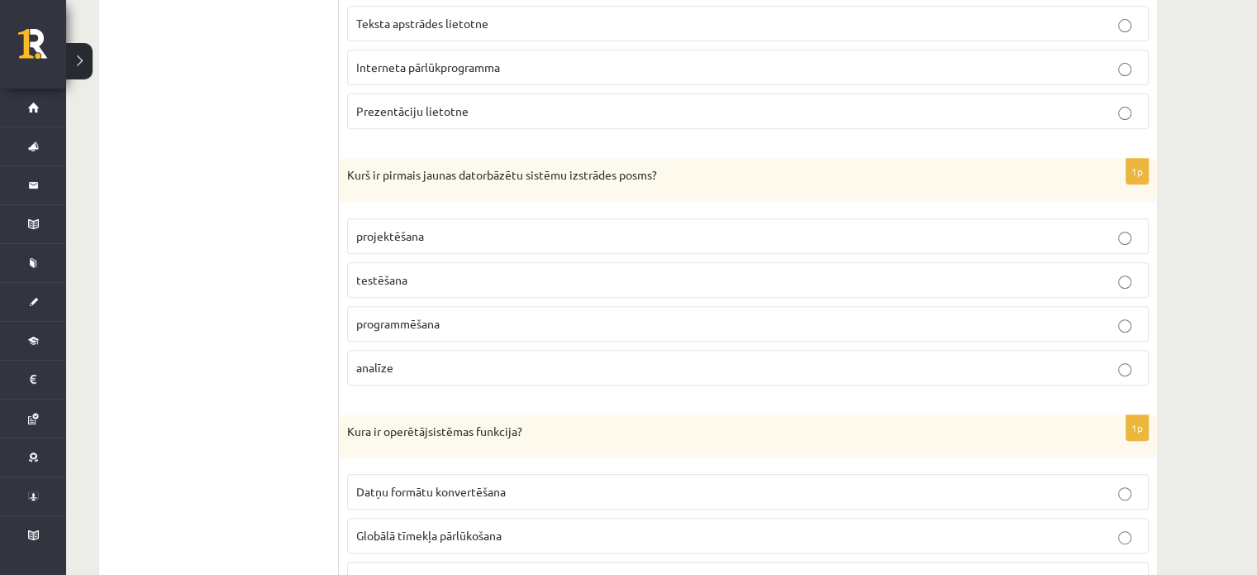
click at [417, 360] on p "analīze" at bounding box center [748, 367] width 784 height 17
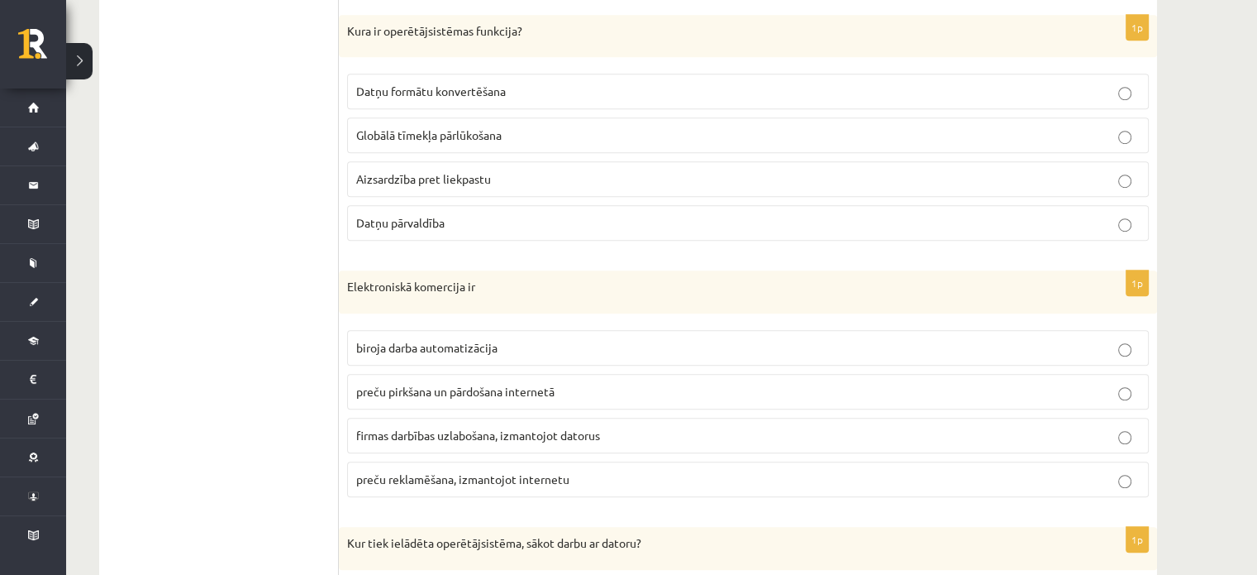
scroll to position [1075, 0]
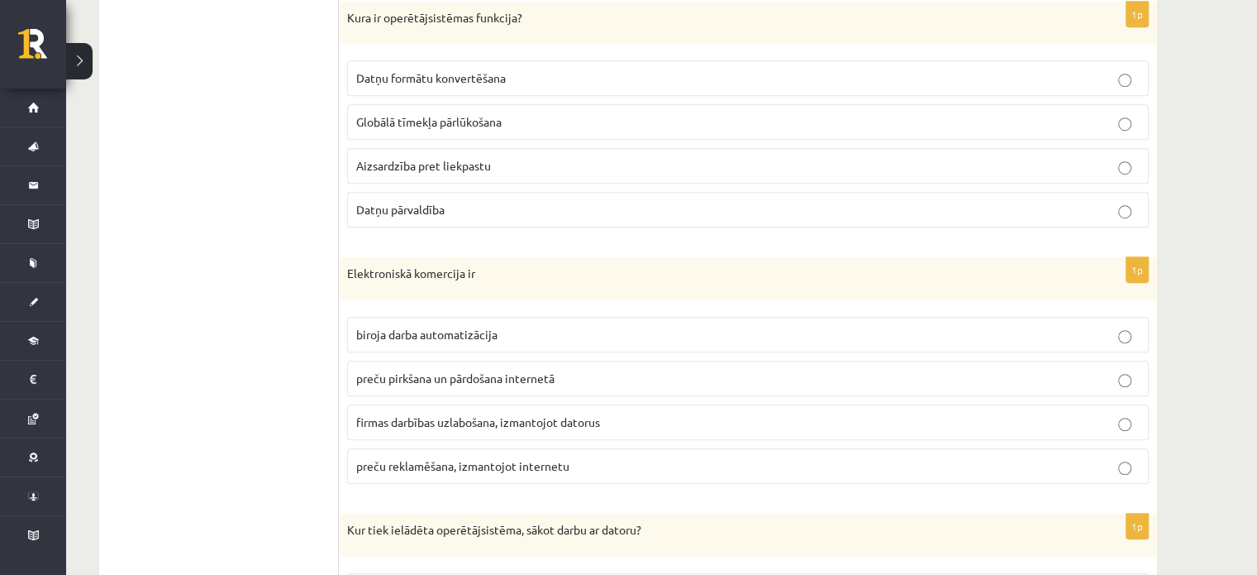
click at [478, 215] on label "Datņu pārvaldība" at bounding box center [748, 210] width 802 height 36
click at [467, 376] on span "preču pirkšana un pārdošana internetā" at bounding box center [455, 377] width 198 height 15
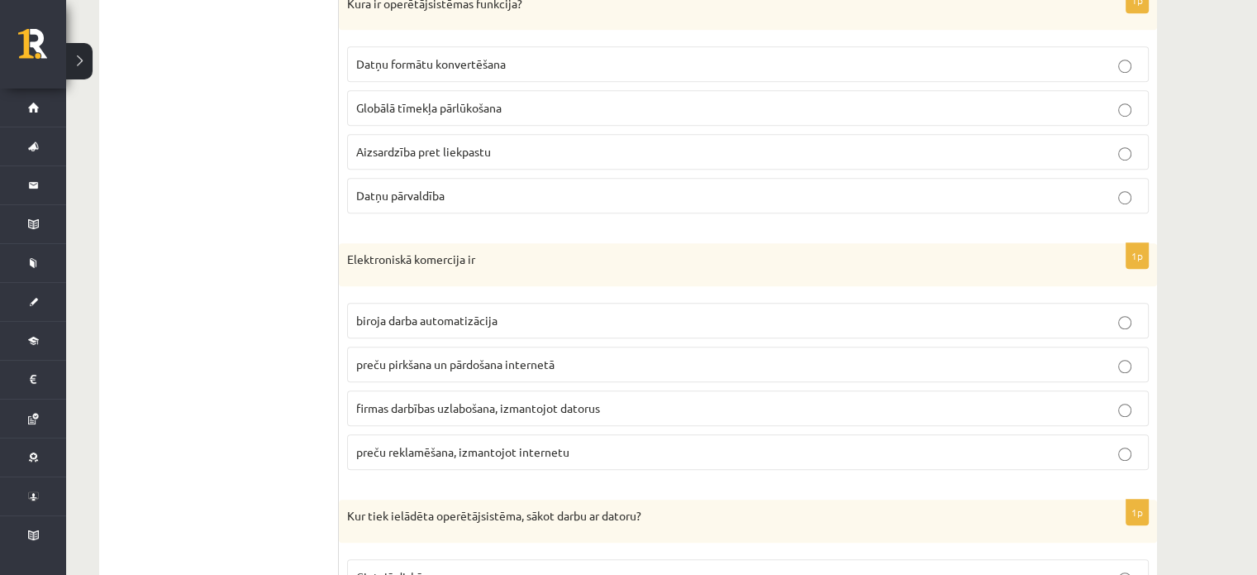
scroll to position [1405, 0]
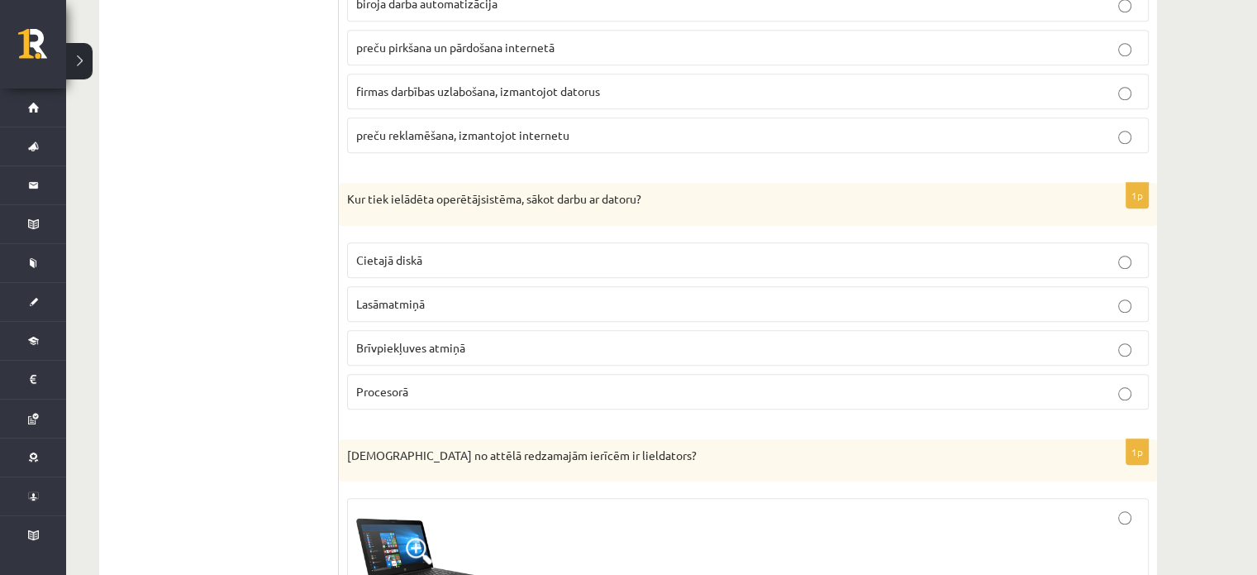
click at [409, 351] on label "Brīvpiekļuves atmiņā" at bounding box center [748, 348] width 802 height 36
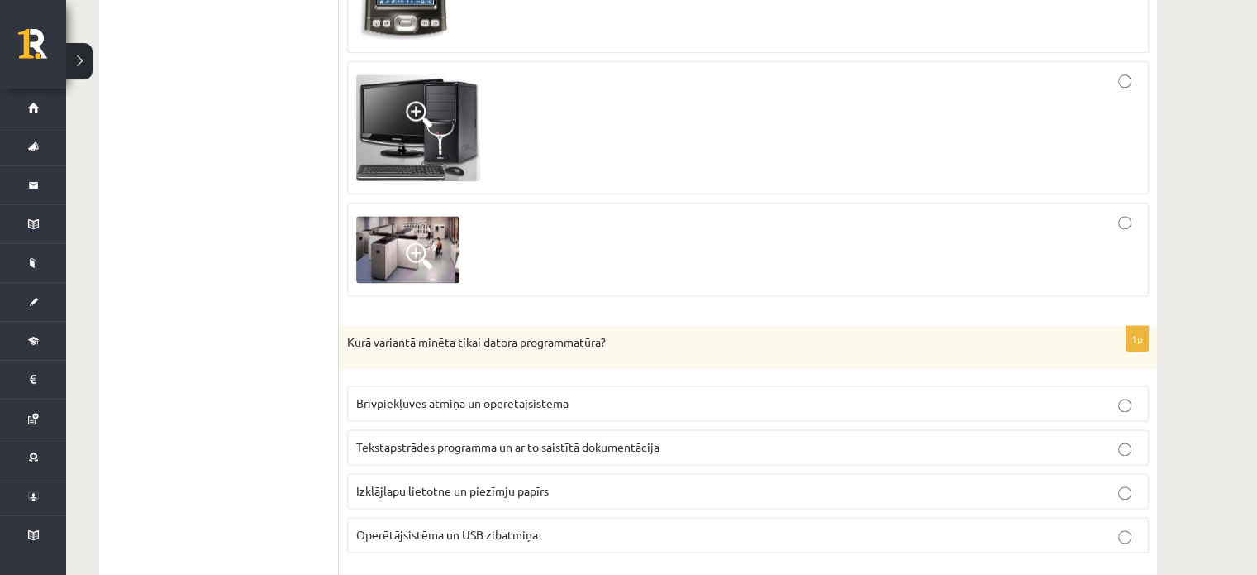
scroll to position [2232, 0]
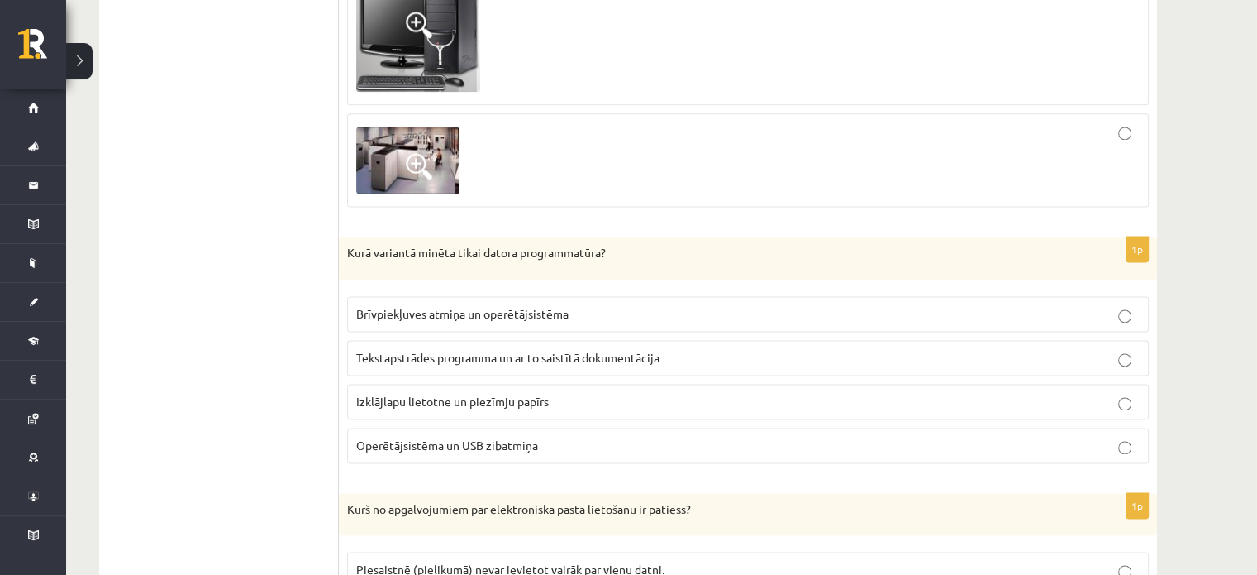
click at [525, 437] on p "Operētājsistēma un USB zibatmiņa" at bounding box center [748, 445] width 784 height 17
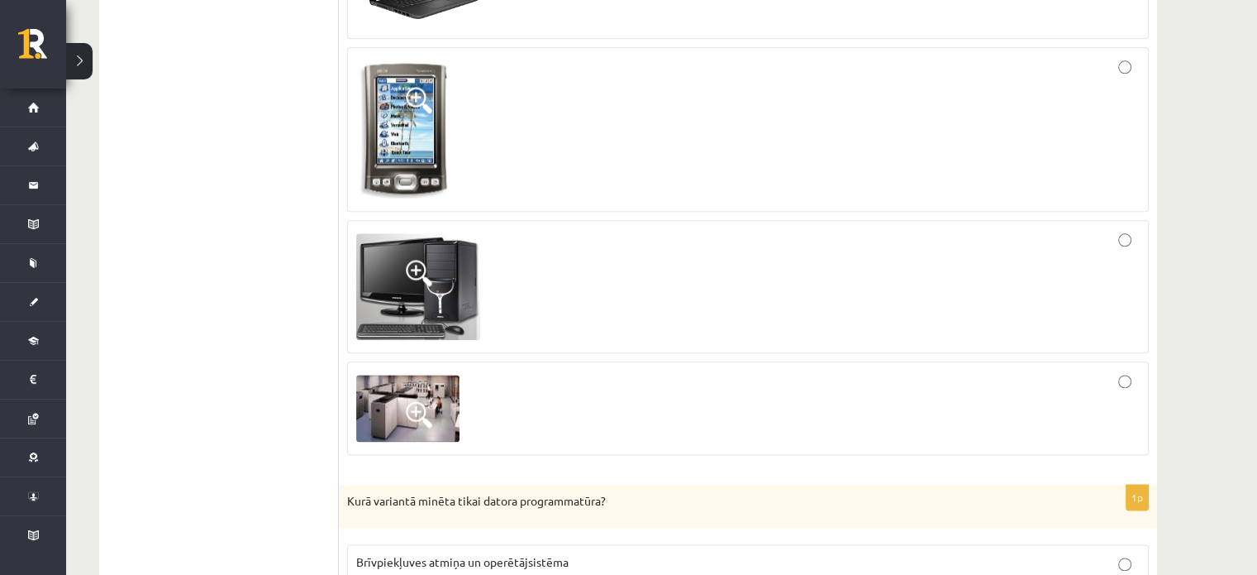
scroll to position [2149, 0]
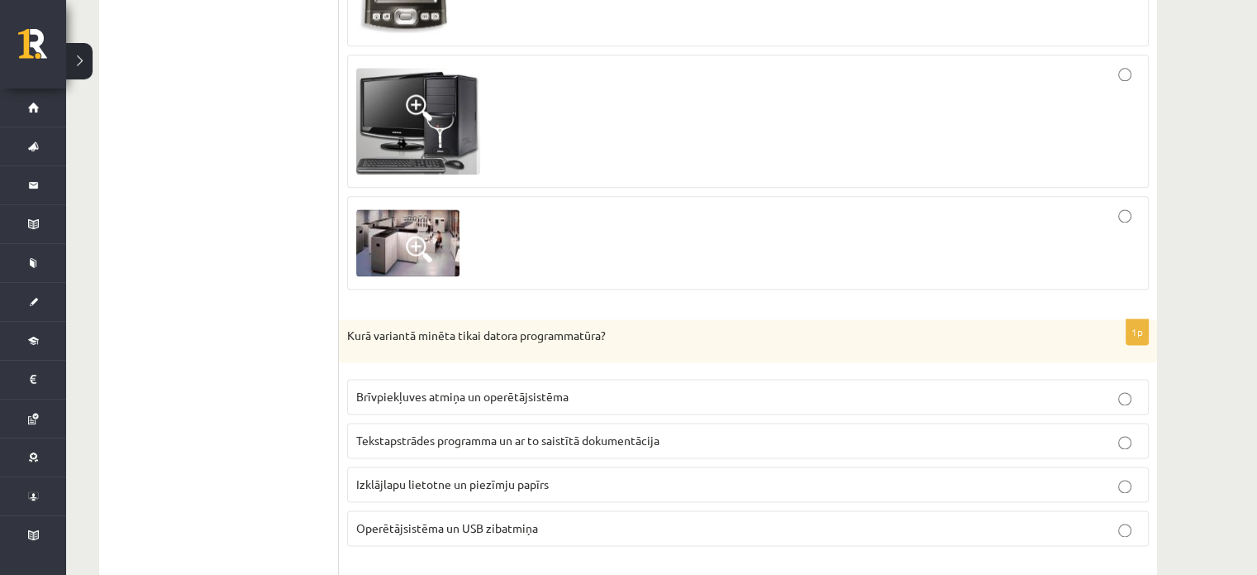
click at [1128, 215] on div at bounding box center [748, 242] width 784 height 75
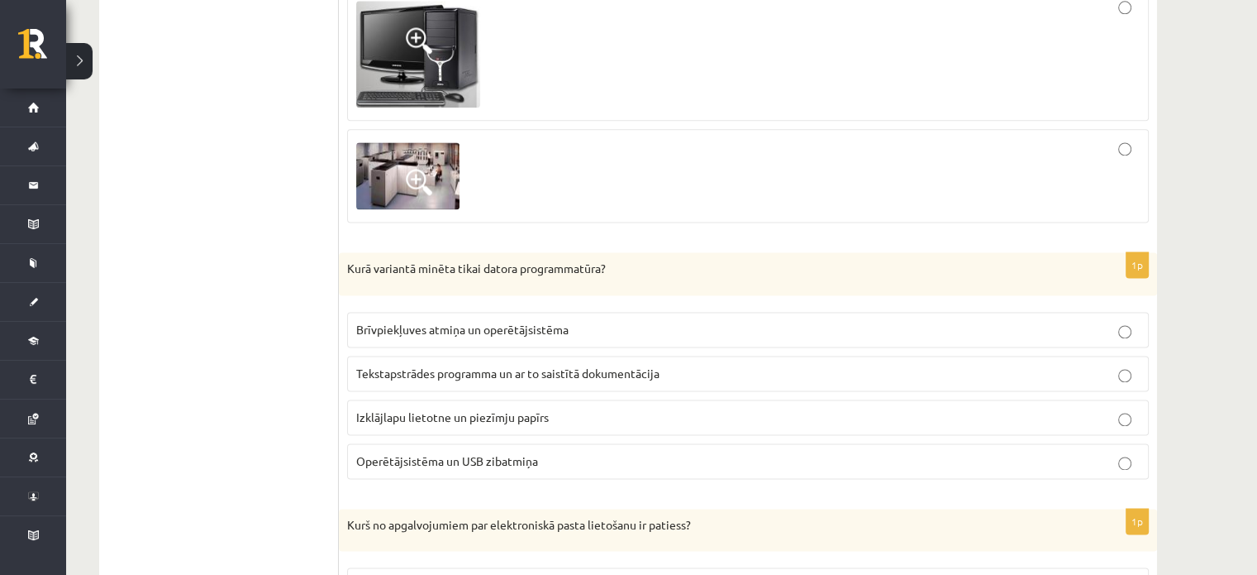
scroll to position [2315, 0]
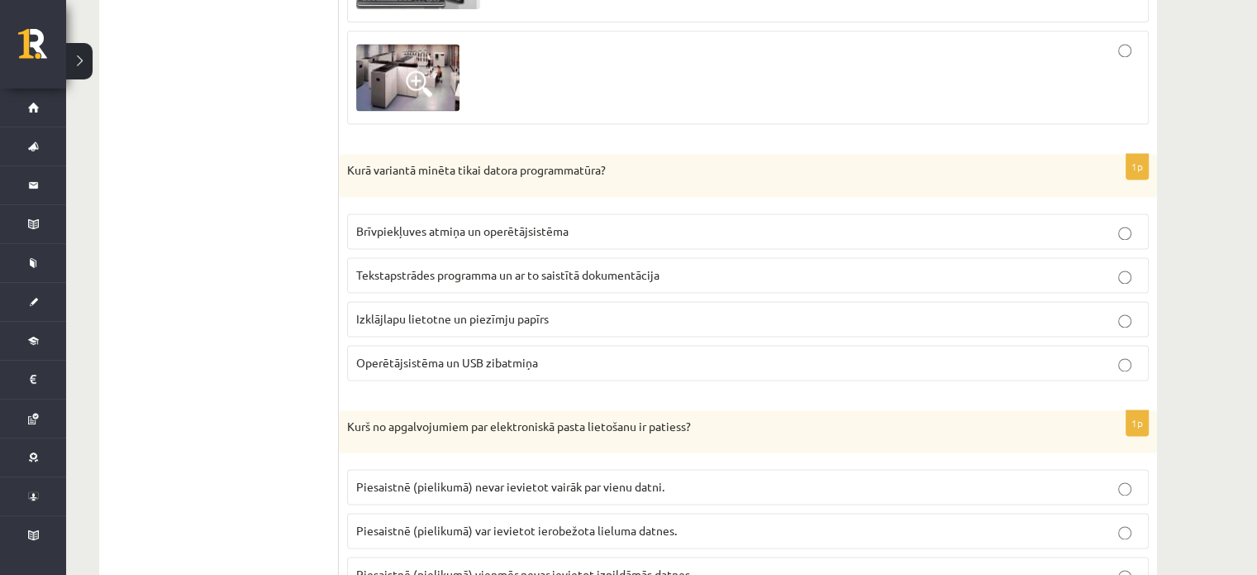
click at [458, 257] on label "Tekstapstrādes programma un ar to saistītā dokumentācija" at bounding box center [748, 275] width 802 height 36
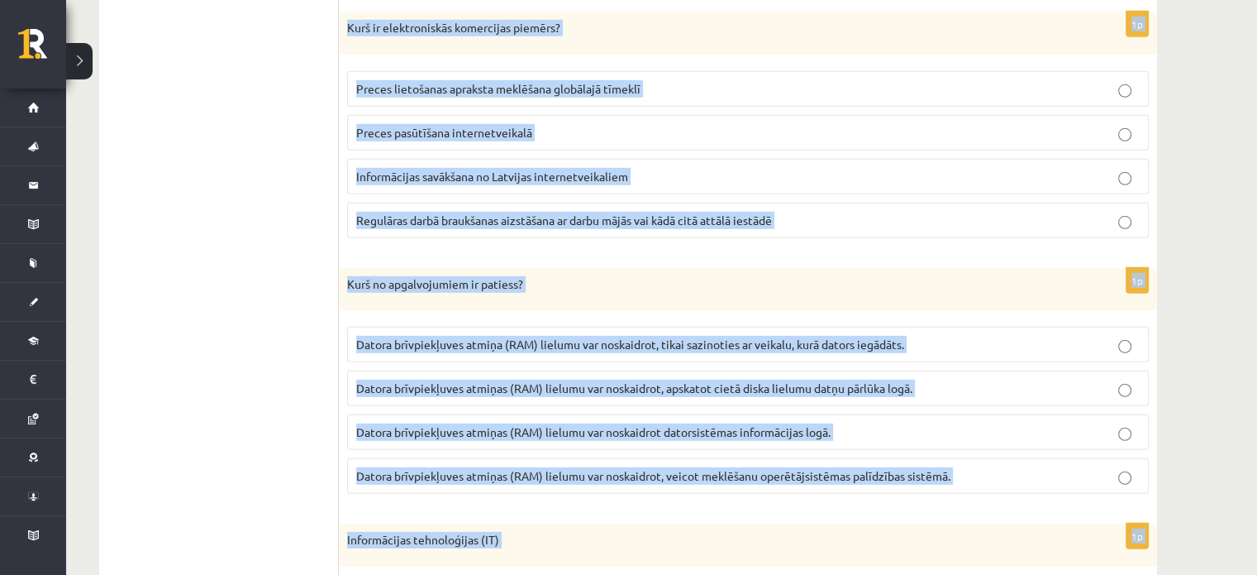
scroll to position [5096, 0]
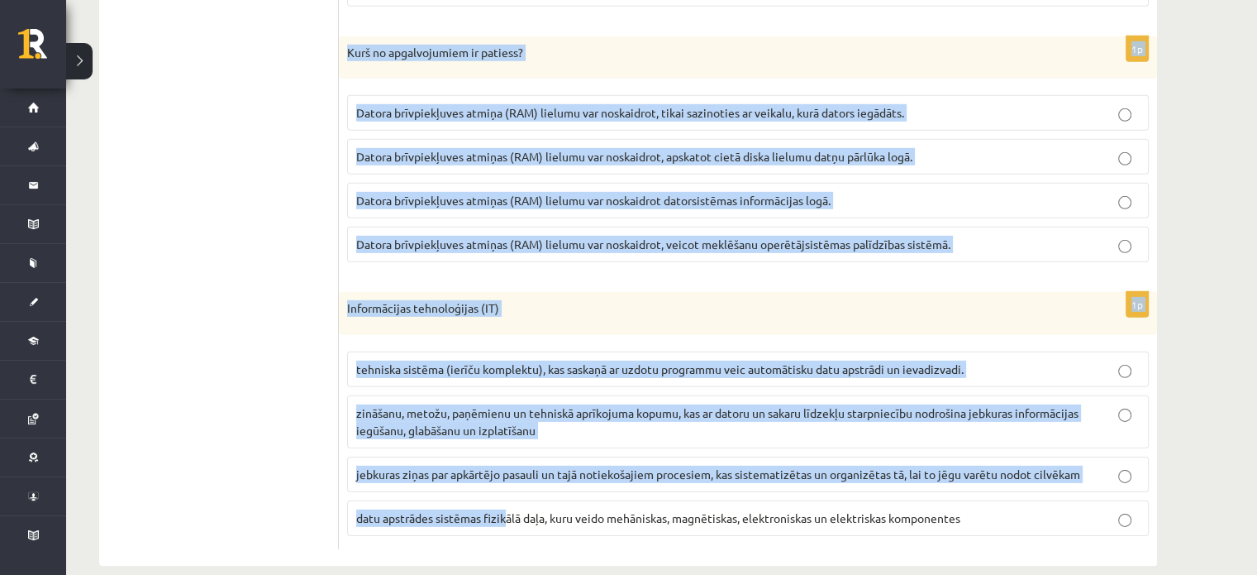
drag, startPoint x: 352, startPoint y: 336, endPoint x: 509, endPoint y: 610, distance: 315.5
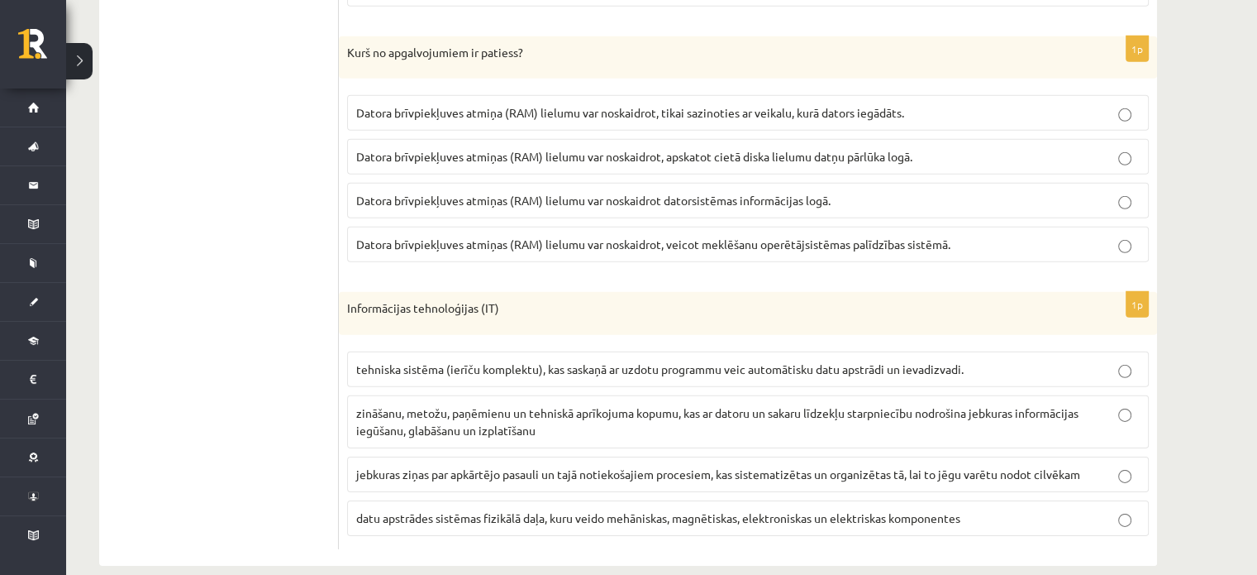
click at [520, 510] on label "datu apstrādes sistēmas fizikālā daļa, kuru veido mehāniskas, magnētiskas, elek…" at bounding box center [748, 518] width 802 height 36
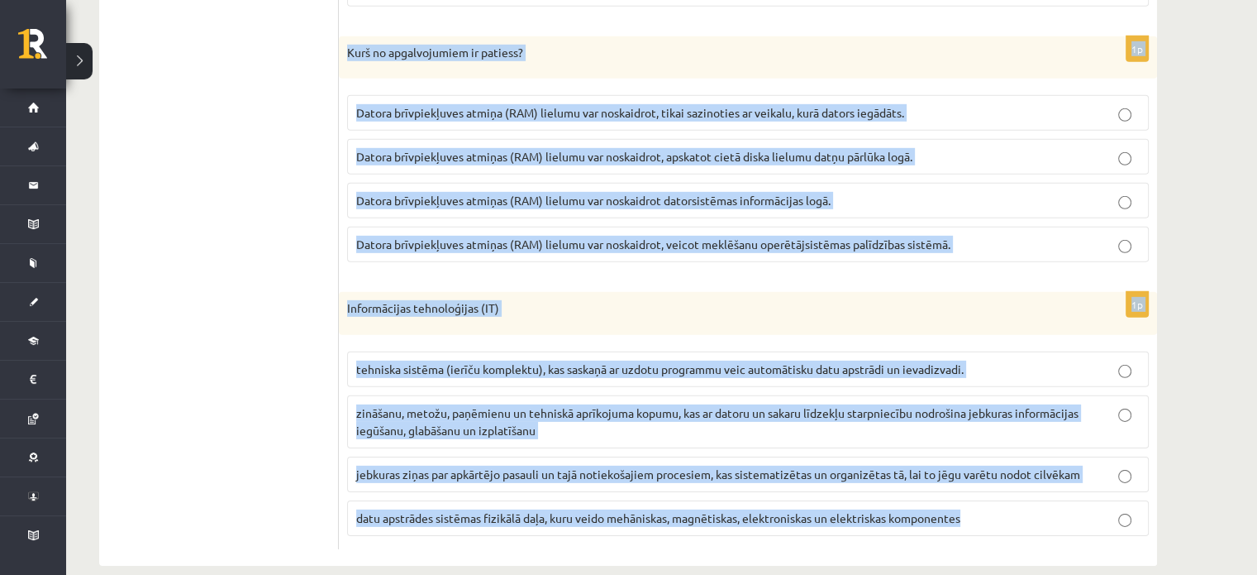
drag, startPoint x: 346, startPoint y: 117, endPoint x: 1101, endPoint y: 507, distance: 850.4
copy form "Lore ip dolorsitametc adi elitseddoeiu tempo incididun ut laboree? Doloremagn (…"
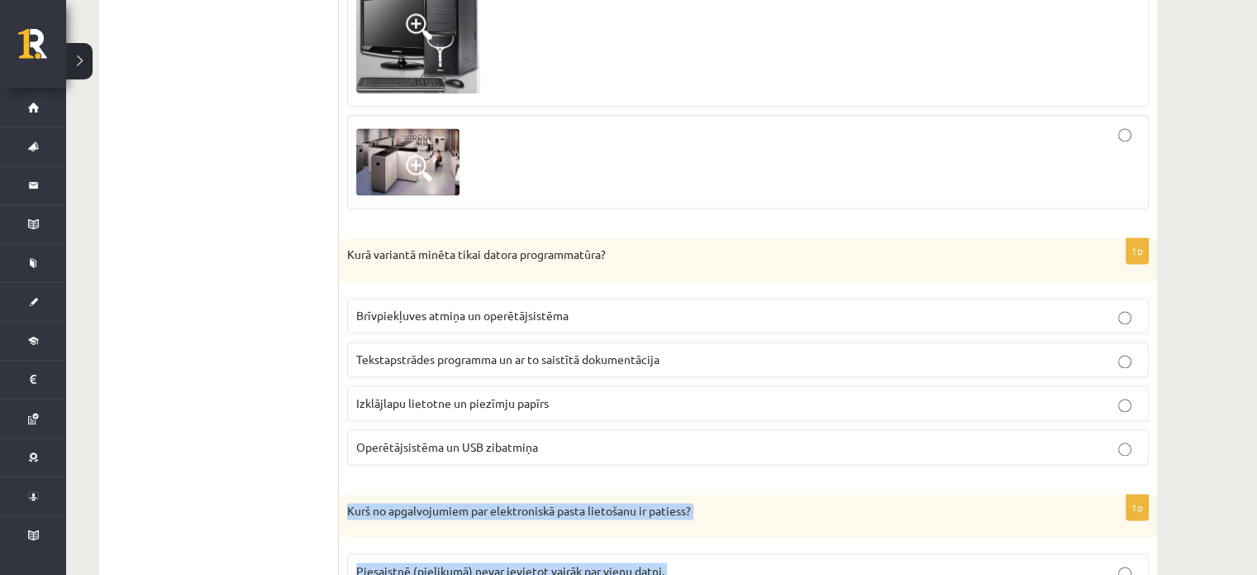
scroll to position [2202, 0]
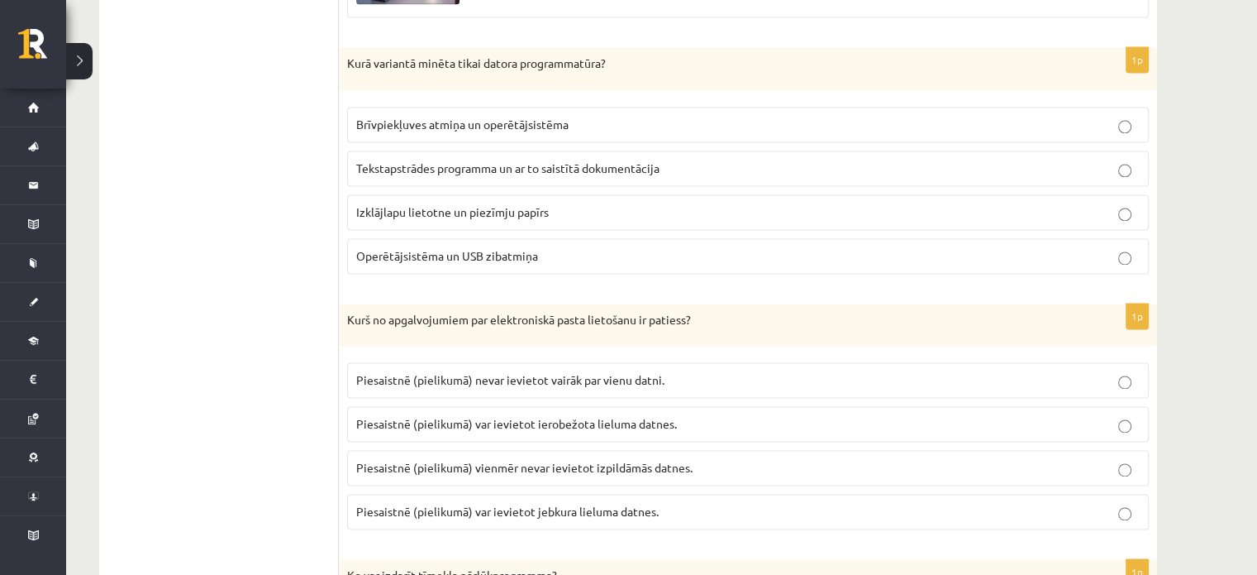
scroll to position [2450, 0]
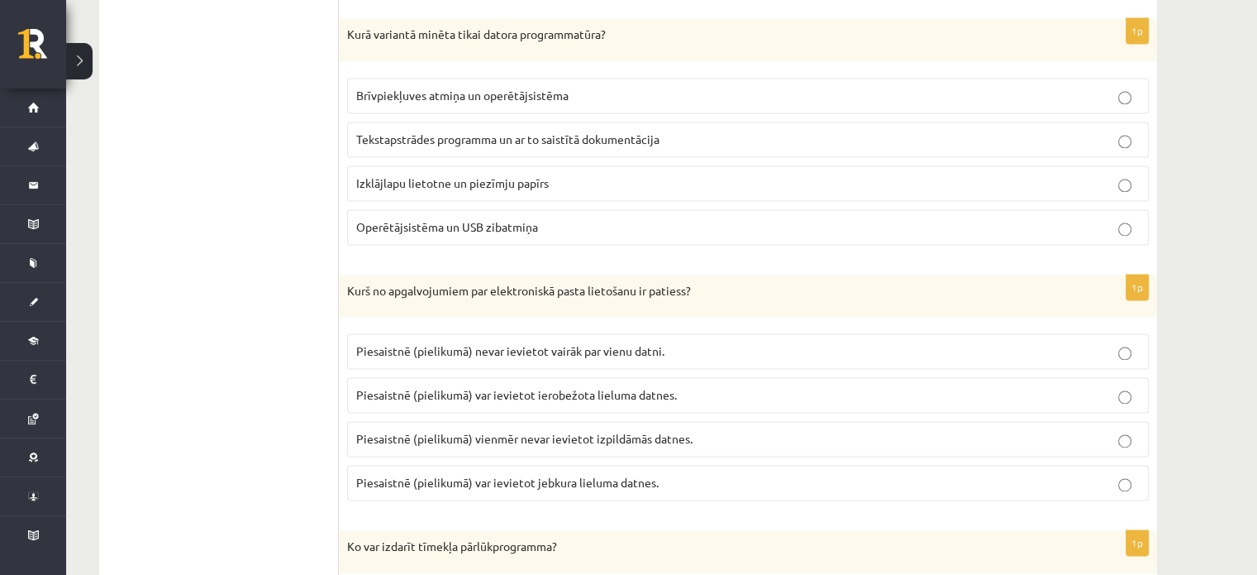
click at [625, 389] on span "Piesaistnē (pielikumā) var ievietot ierobežota lieluma datnes." at bounding box center [516, 394] width 321 height 15
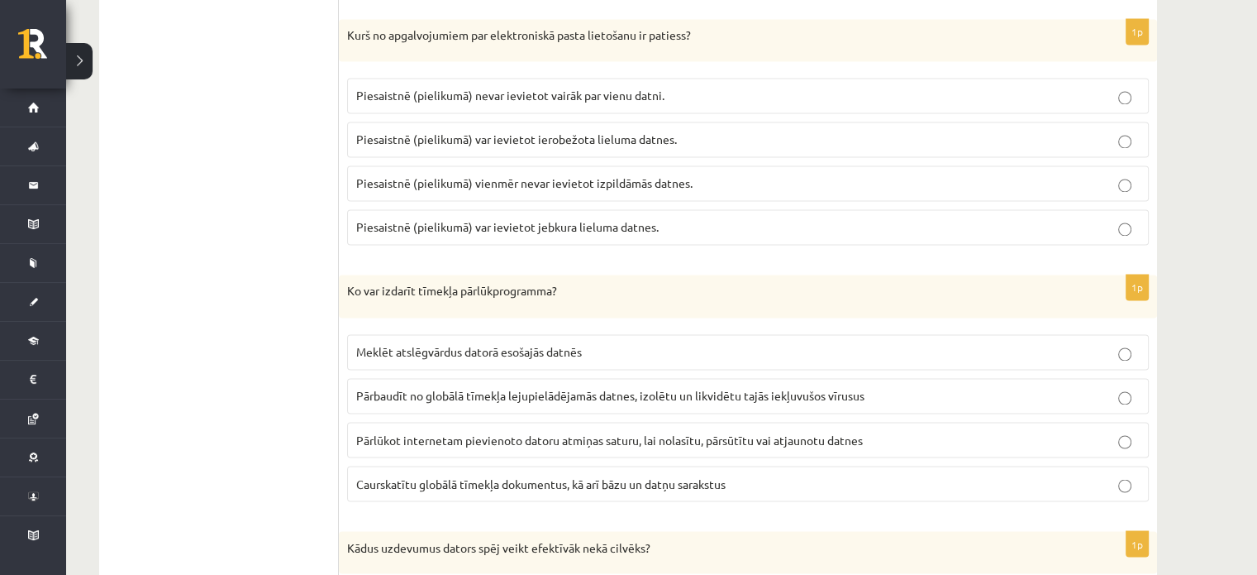
scroll to position [2864, 0]
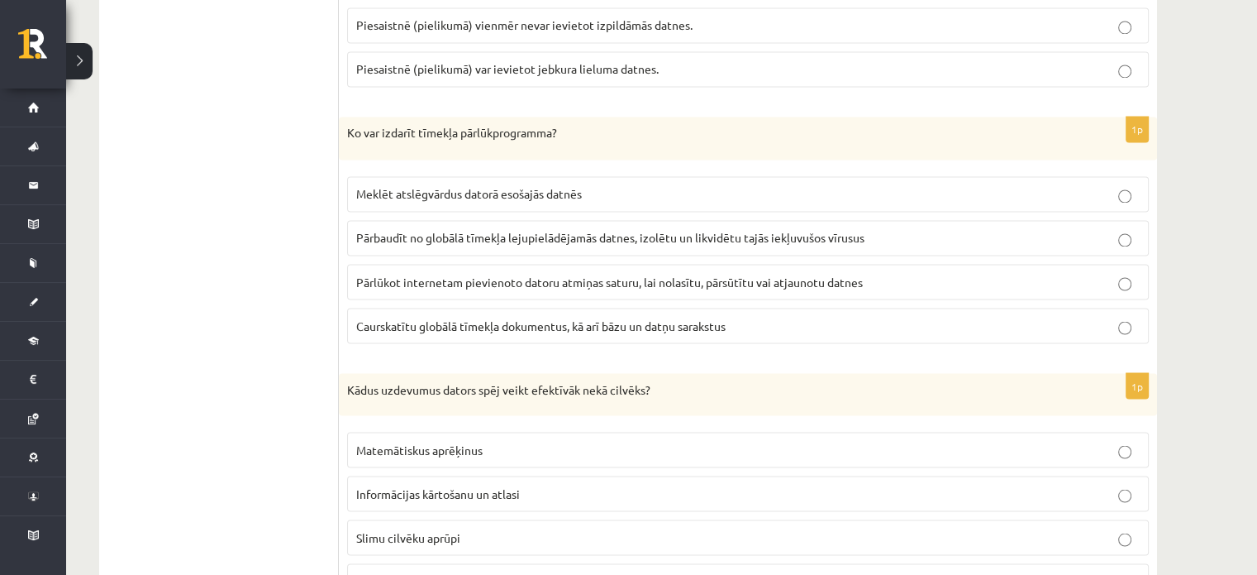
click at [439, 317] on span "Caurskatītu globālā tīmekļa dokumentus, kā arī bāzu un datņu sarakstus" at bounding box center [541, 324] width 370 height 15
click at [756, 450] on label "Matemātiskus aprēķinus" at bounding box center [748, 450] width 802 height 36
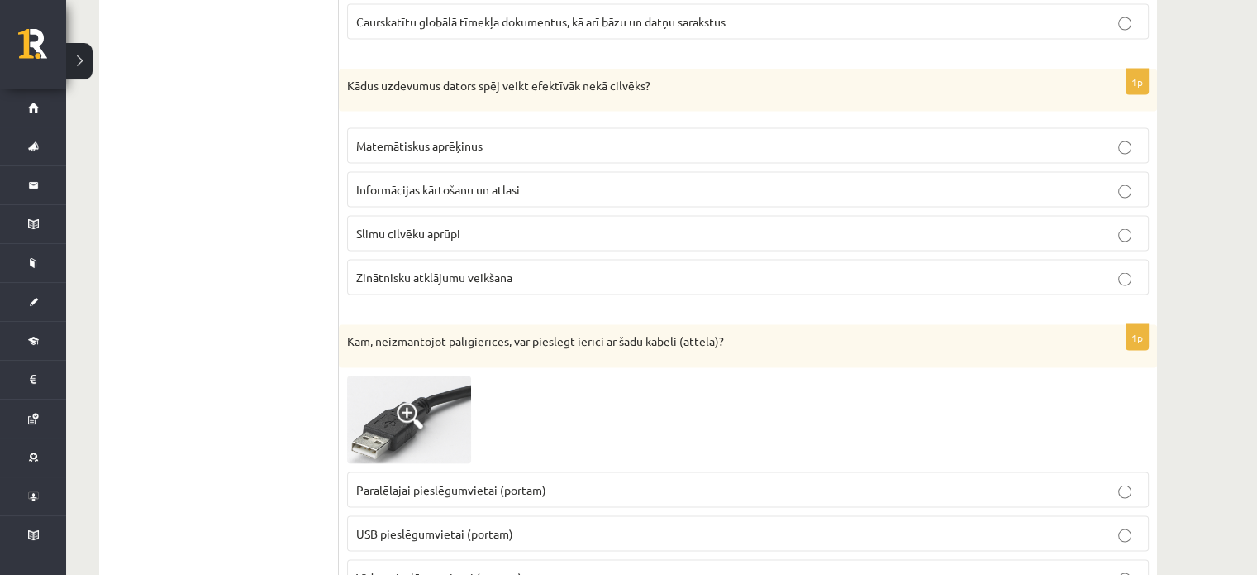
scroll to position [3277, 0]
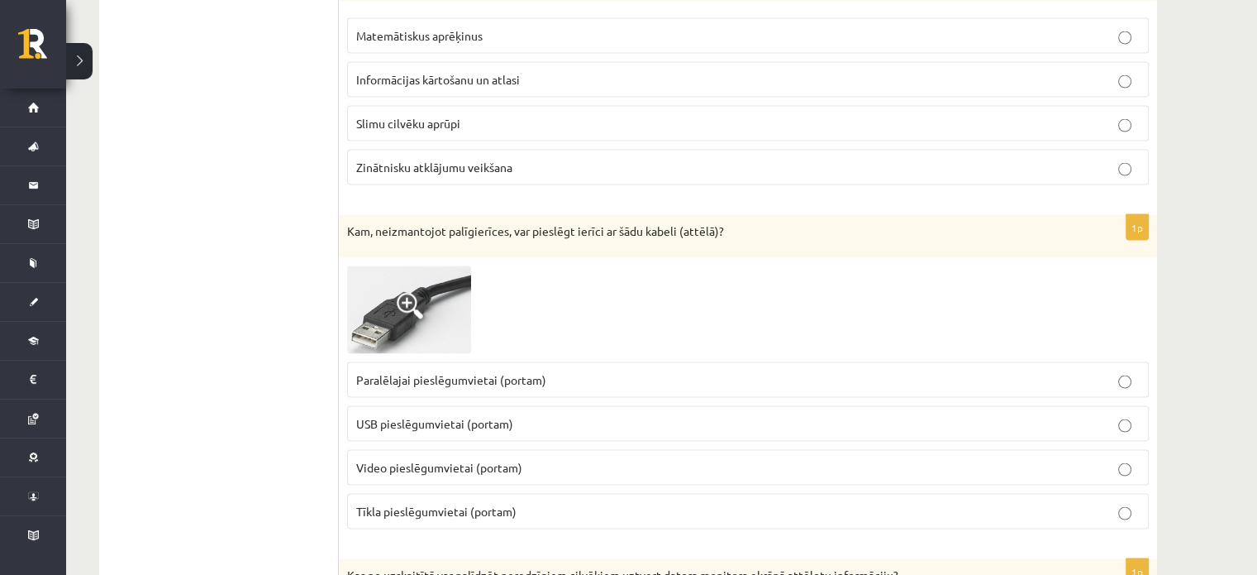
click at [441, 416] on span "USB pieslēgumvietai (portam)" at bounding box center [434, 423] width 157 height 15
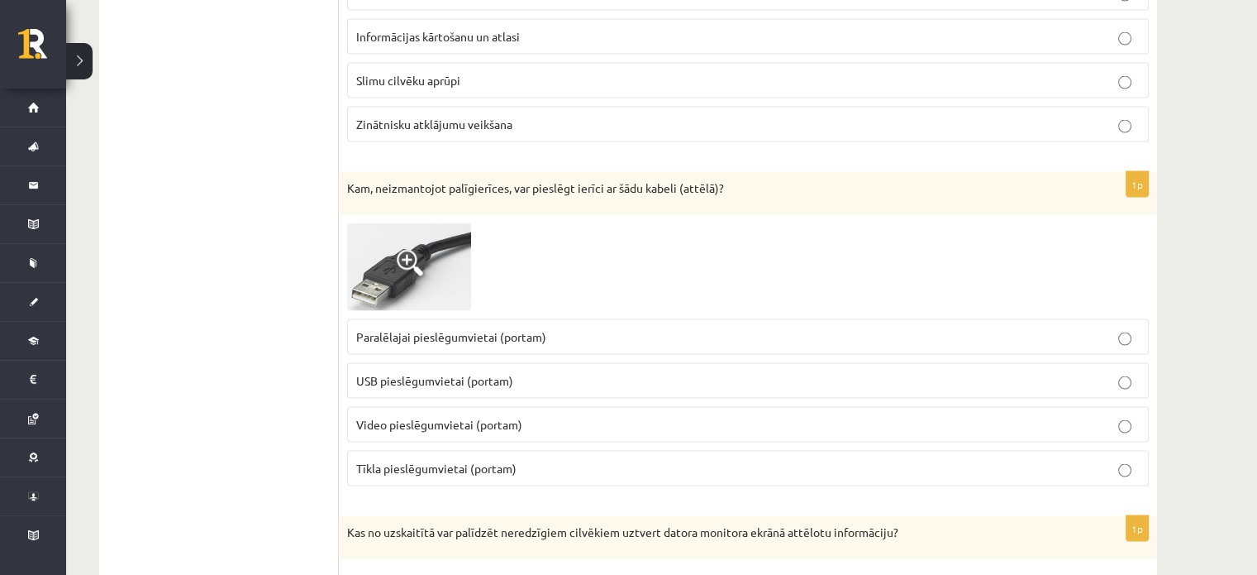
scroll to position [3360, 0]
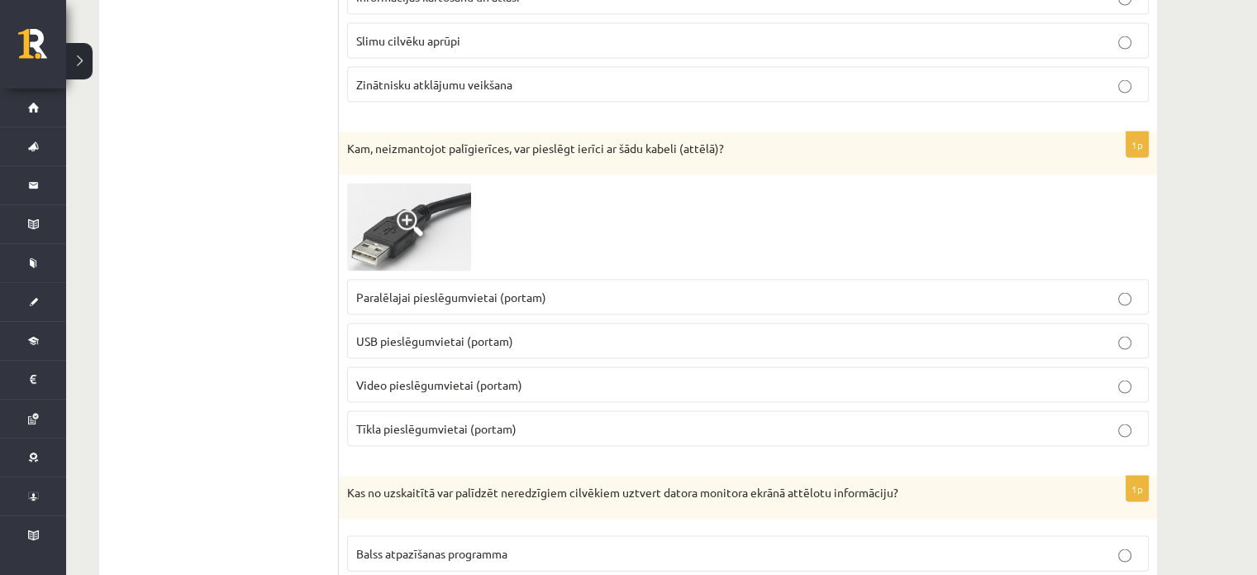
click at [552, 290] on p "Paralēlajai pieslēgumvietai (portam)" at bounding box center [748, 297] width 784 height 17
click at [532, 332] on p "USB pieslēgumvietai (portam)" at bounding box center [748, 340] width 784 height 17
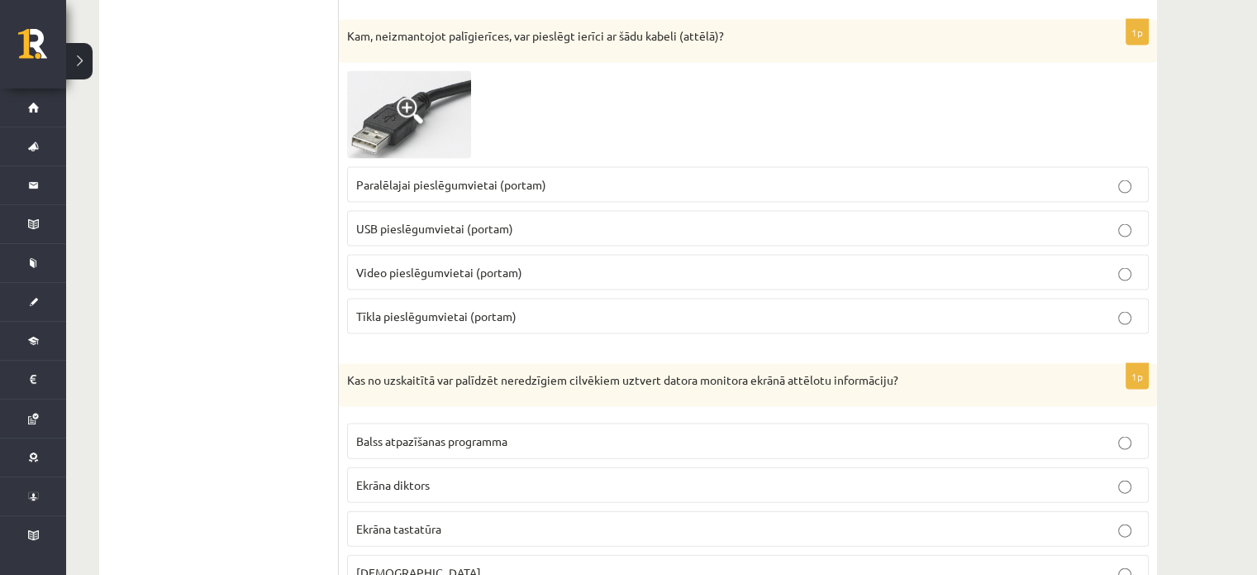
scroll to position [3525, 0]
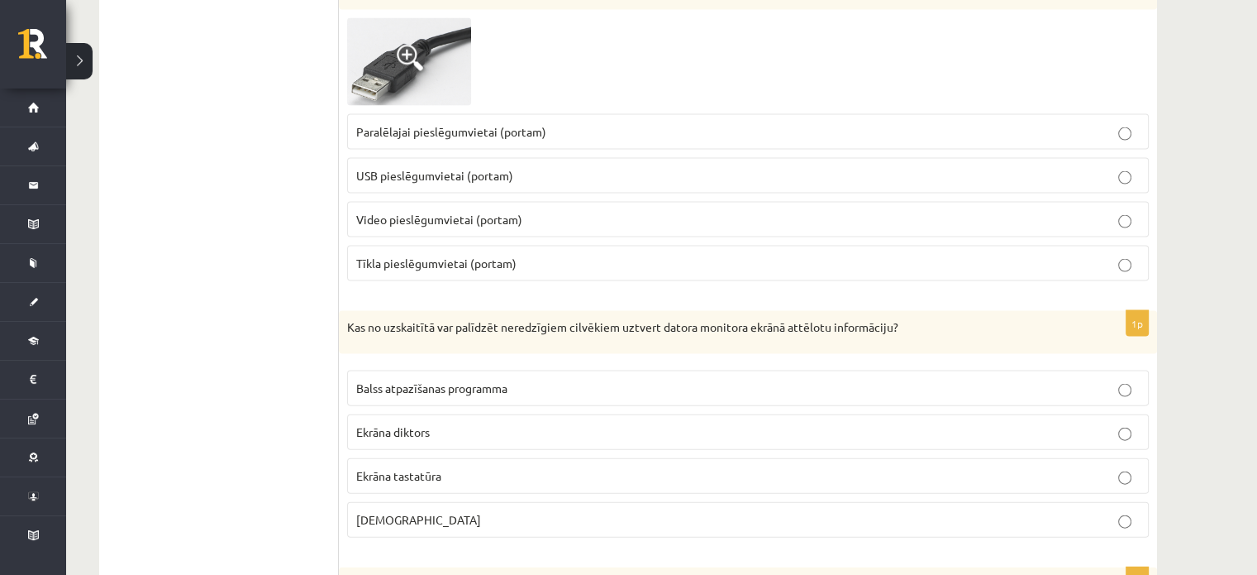
click at [424, 428] on label "Ekrāna diktors" at bounding box center [748, 432] width 802 height 36
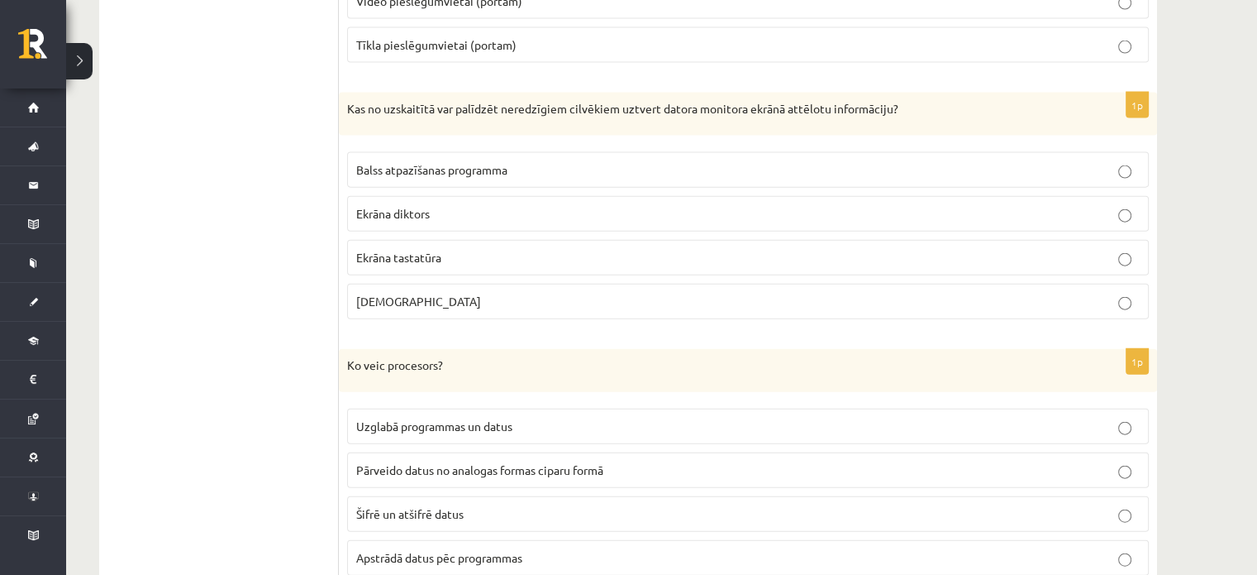
scroll to position [3773, 0]
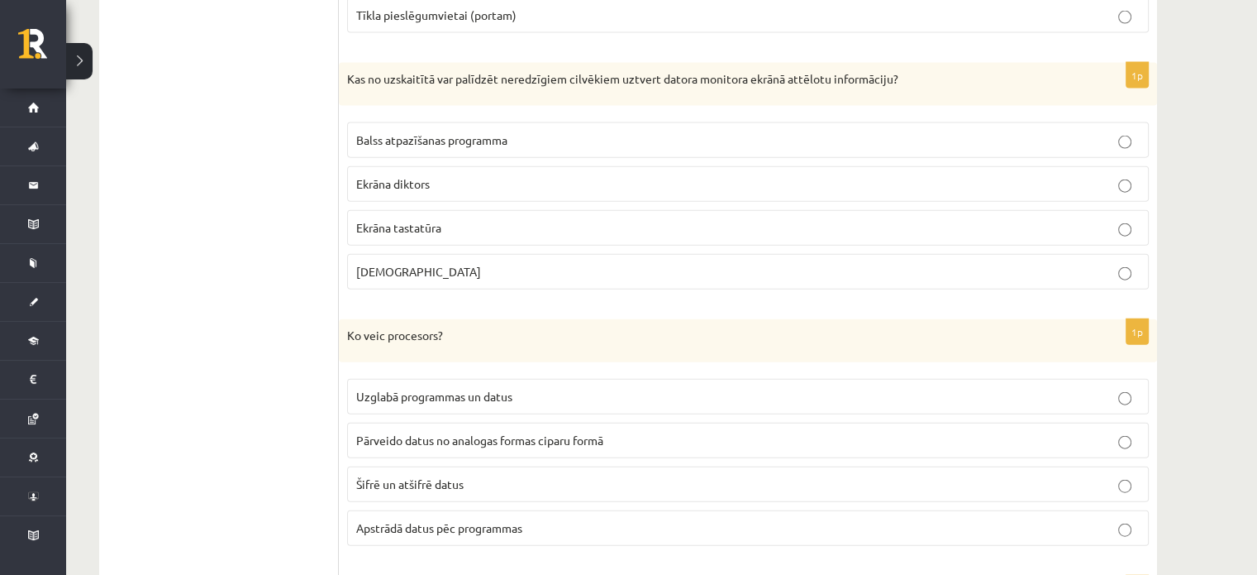
click at [478, 520] on span "Apstrādā datus pēc programmas" at bounding box center [439, 527] width 166 height 15
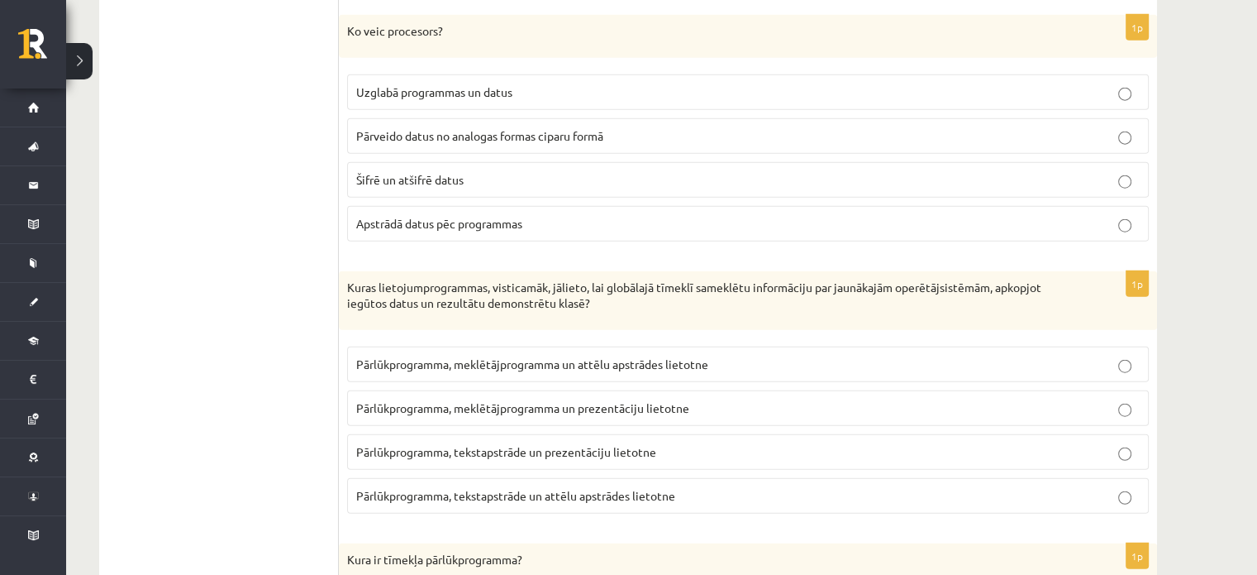
scroll to position [4104, 0]
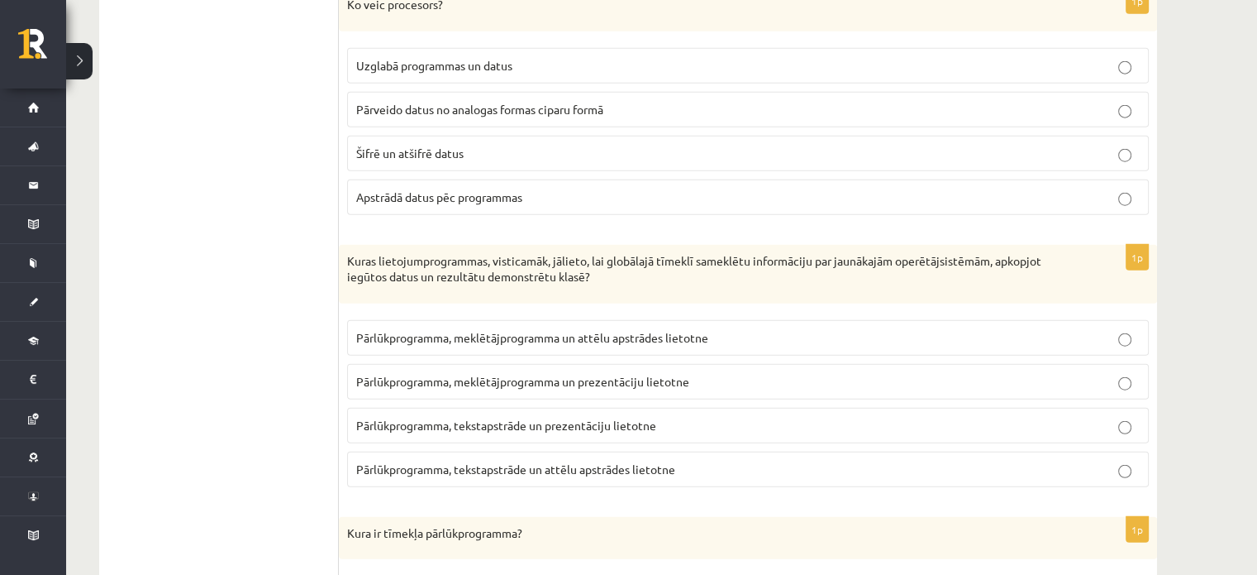
click at [555, 417] on p "Pārlūkprogramma, tekstapstrāde un prezentāciju lietotne" at bounding box center [748, 425] width 784 height 17
click at [656, 417] on span "Pārlūkprogramma, tekstapstrāde un prezentāciju lietotne" at bounding box center [506, 424] width 300 height 15
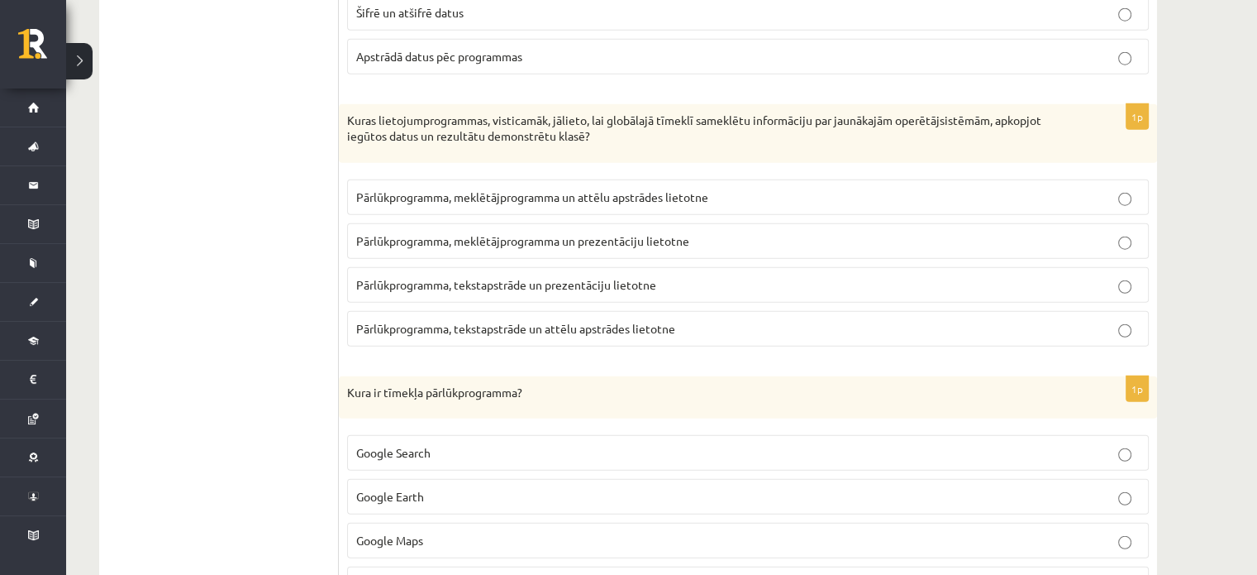
scroll to position [4352, 0]
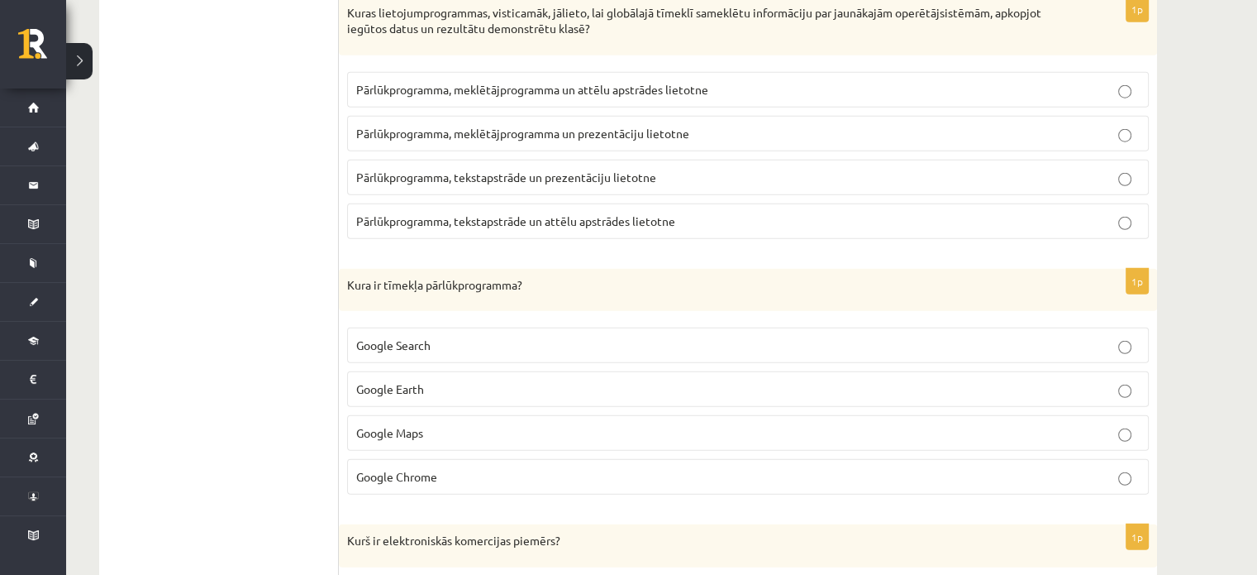
click at [452, 468] on p "Google Chrome" at bounding box center [748, 476] width 784 height 17
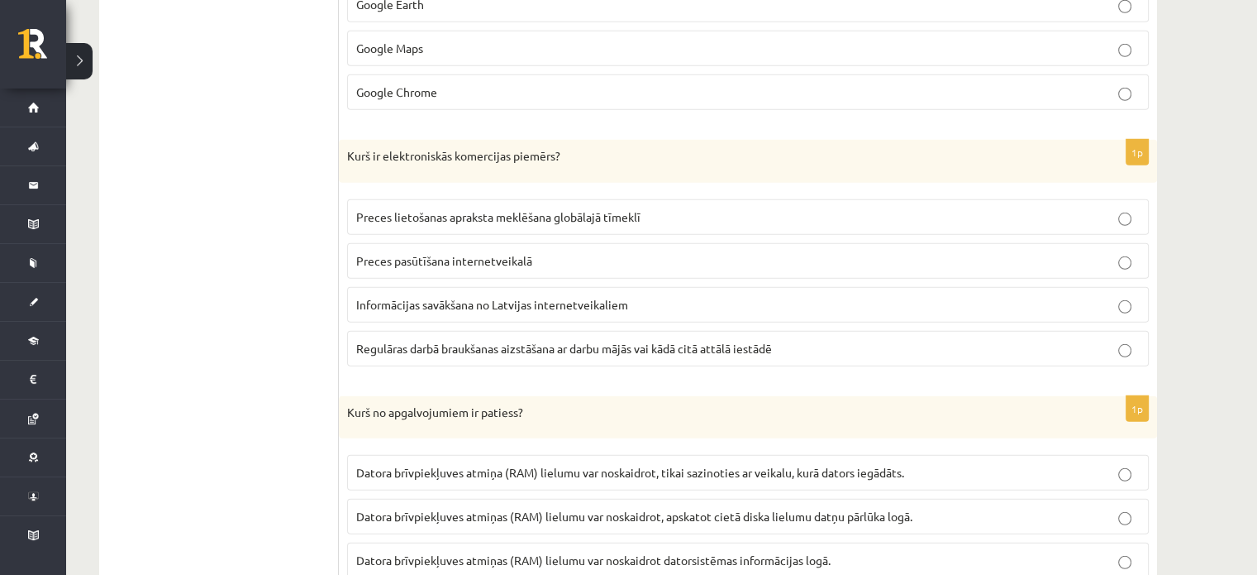
scroll to position [4765, 0]
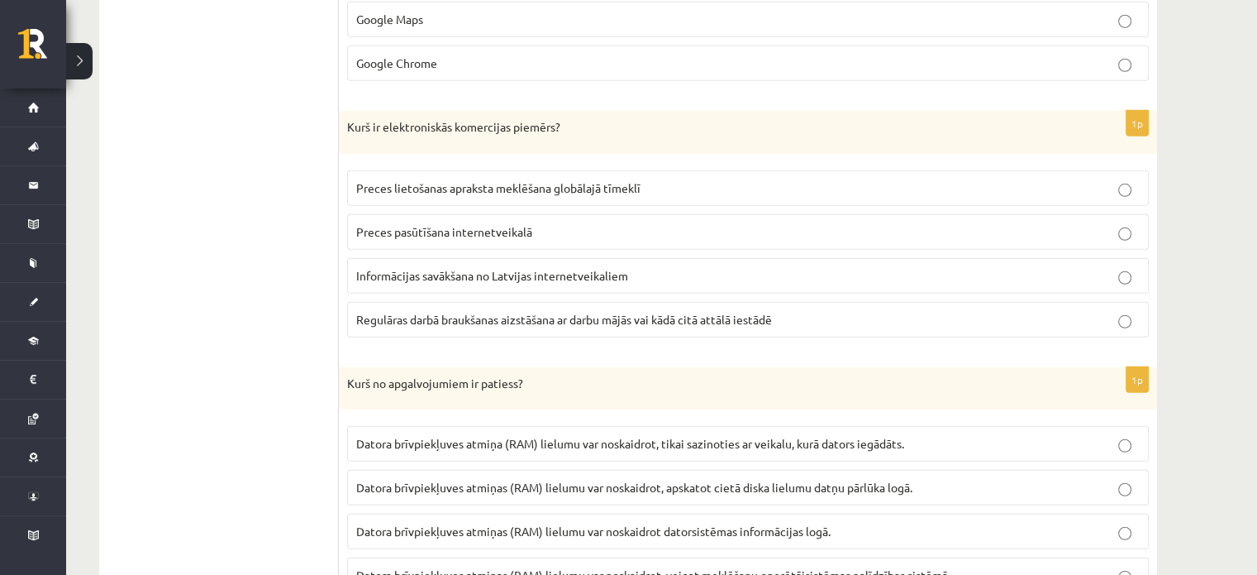
click at [494, 214] on label "Preces pasūtīšana internetveikalā" at bounding box center [748, 232] width 802 height 36
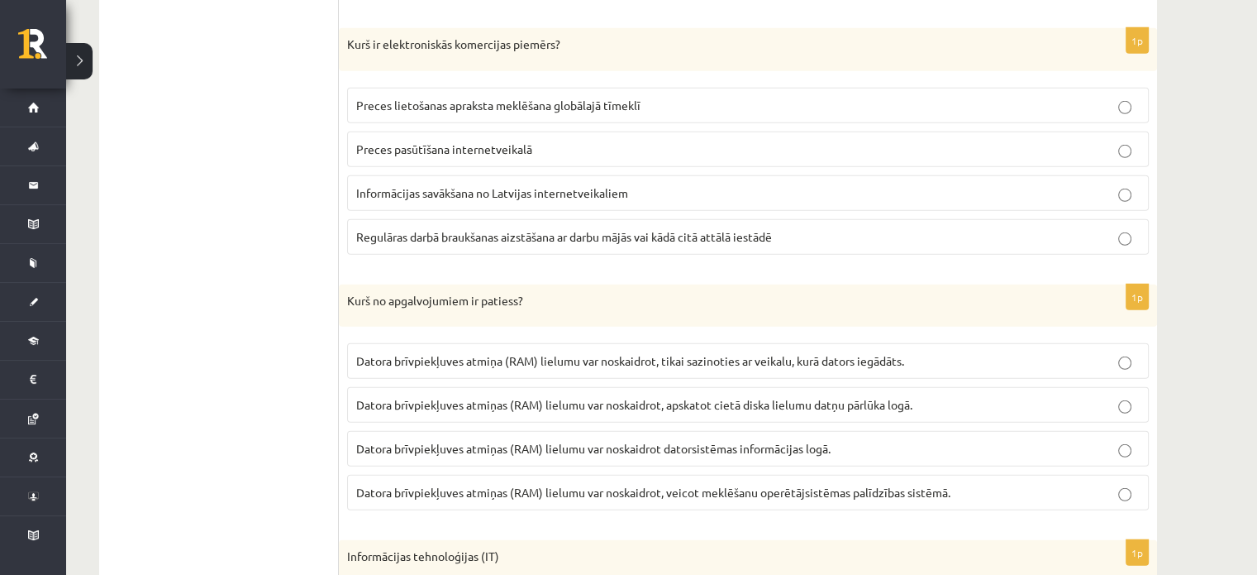
click at [939, 387] on label "Datora brīvpiekļuves atmiņas (RAM) lielumu var noskaidrot, apskatot cietā diska…" at bounding box center [748, 405] width 802 height 36
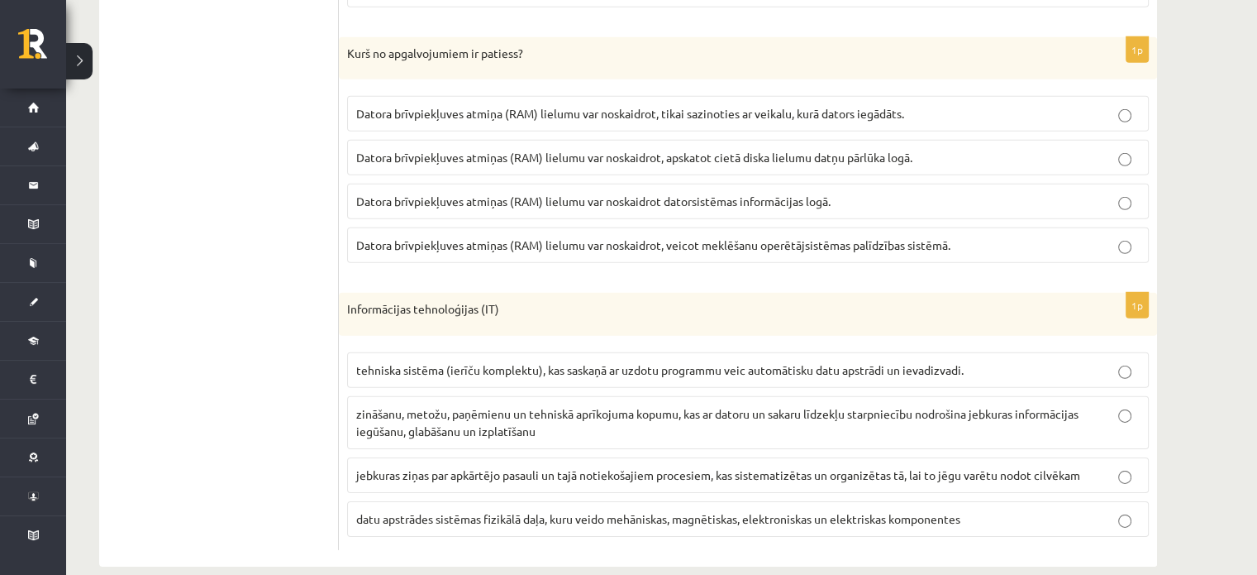
scroll to position [5096, 0]
click at [545, 405] on span "zināšanu, metožu, paņēmienu un tehniskā aprīkojuma kopumu, kas ar datoru un sak…" at bounding box center [717, 421] width 723 height 32
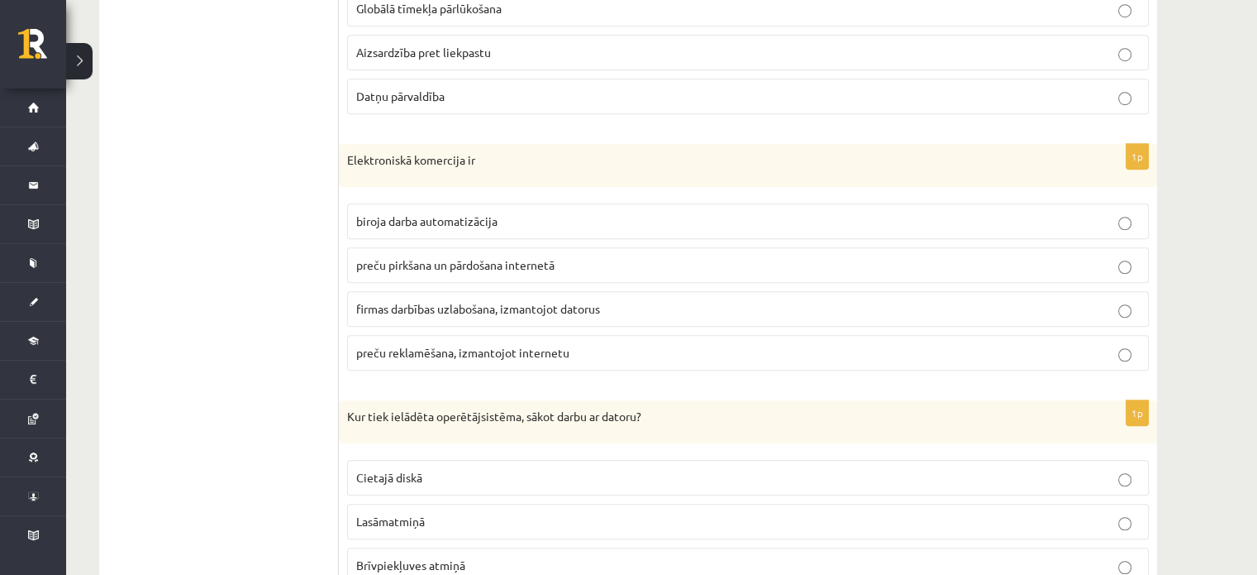
scroll to position [183, 0]
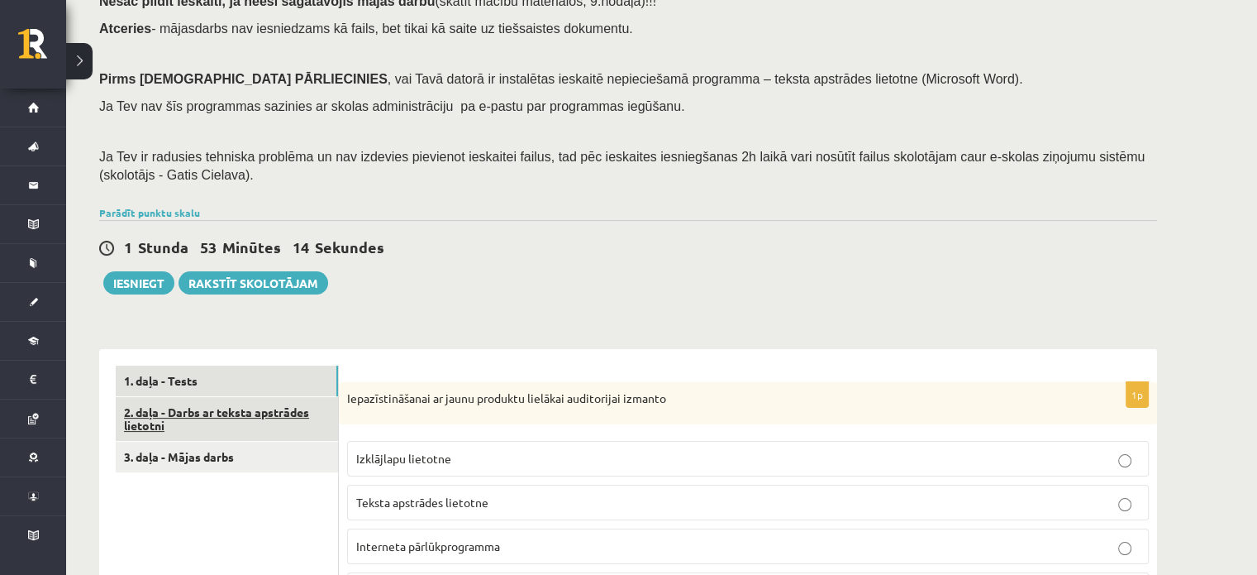
click at [309, 422] on link "2. daļa - Darbs ar teksta apstrādes lietotni" at bounding box center [227, 419] width 222 height 45
click at [253, 416] on link "2. daļa - Darbs ar teksta apstrādes lietotni" at bounding box center [227, 419] width 222 height 45
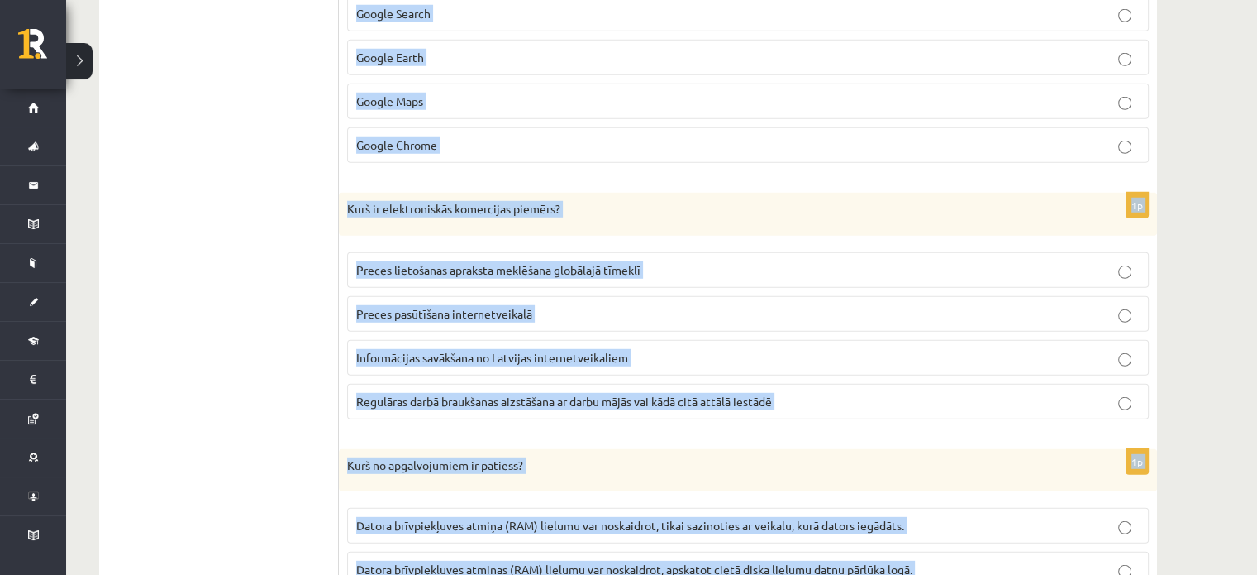
scroll to position [5096, 0]
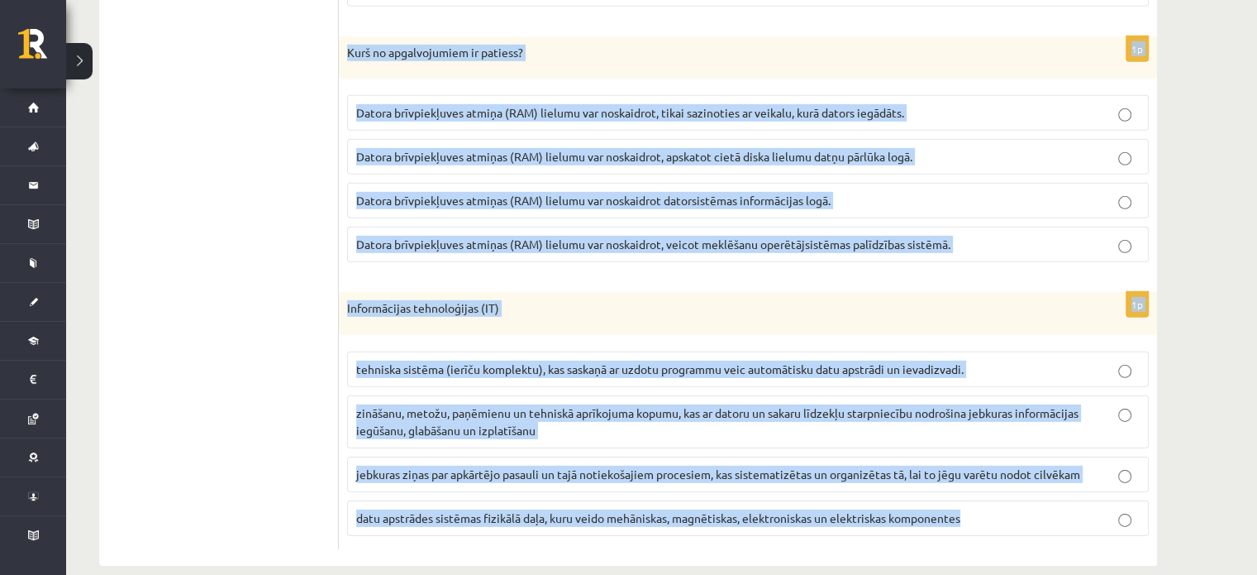
drag, startPoint x: 345, startPoint y: 143, endPoint x: 931, endPoint y: 498, distance: 685.1
drag, startPoint x: 922, startPoint y: 492, endPoint x: 1214, endPoint y: 260, distance: 373.1
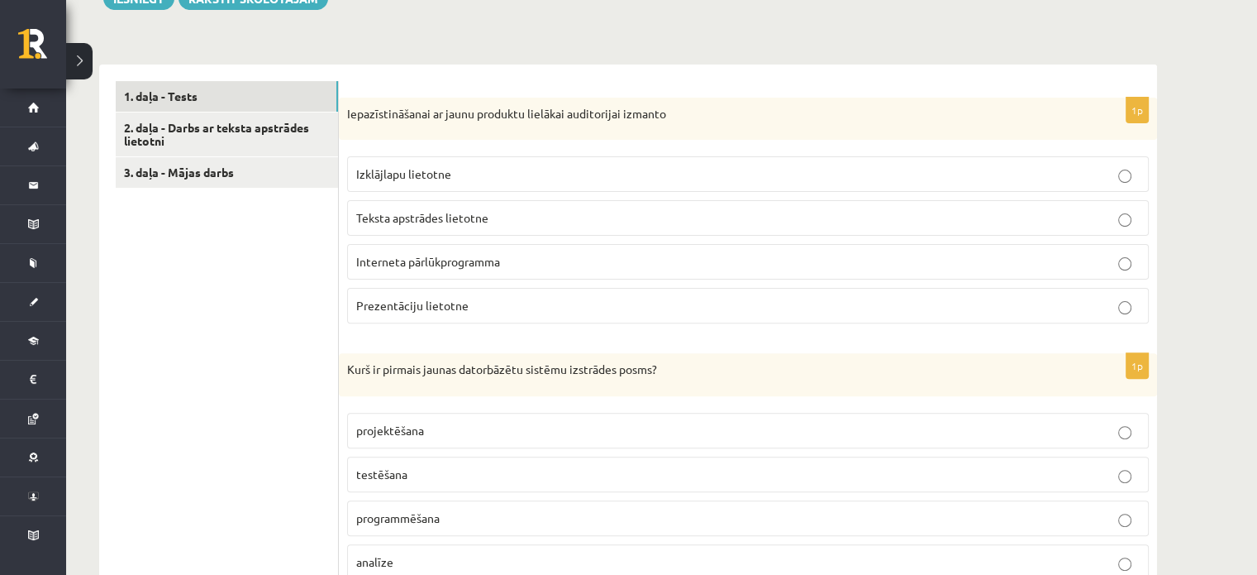
scroll to position [496, 0]
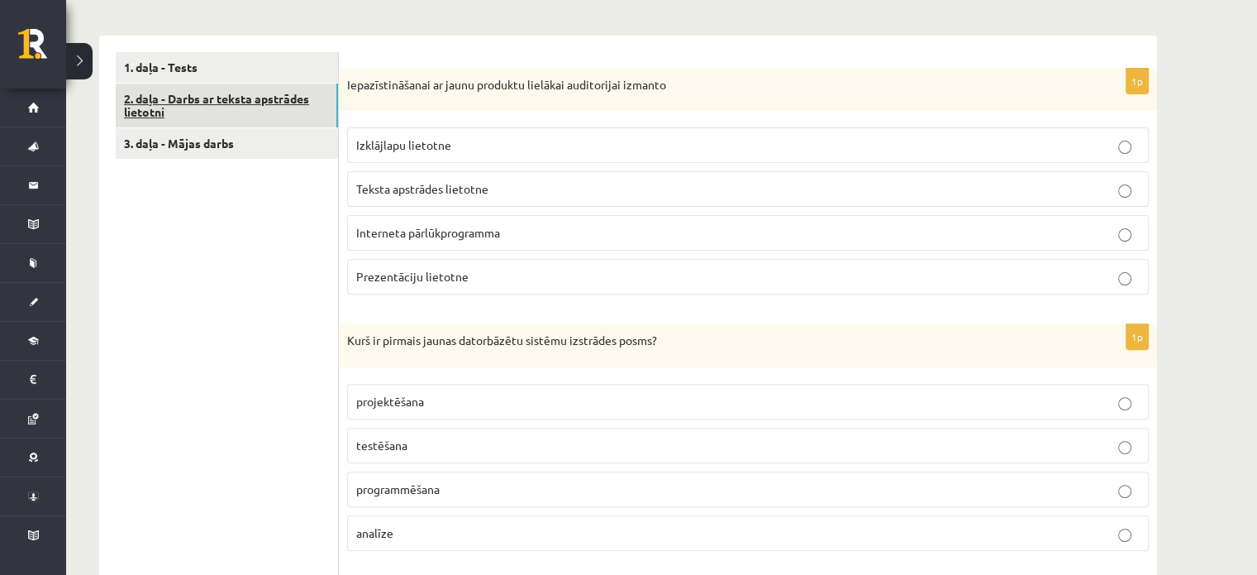
click at [229, 122] on link "2. daļa - Darbs ar teksta apstrādes lietotni" at bounding box center [227, 105] width 222 height 45
click at [201, 112] on link "2. daļa - Darbs ar teksta apstrādes lietotni" at bounding box center [227, 105] width 222 height 45
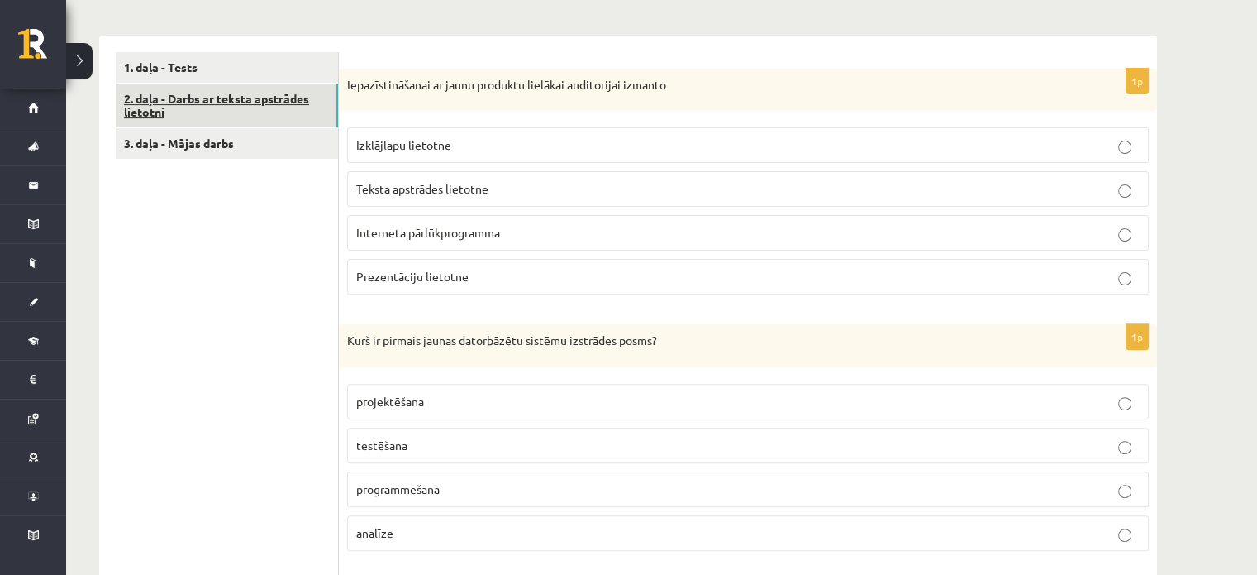
click at [198, 113] on link "2. daļa - Darbs ar teksta apstrādes lietotni" at bounding box center [227, 105] width 222 height 45
click at [198, 114] on link "2. daļa - Darbs ar teksta apstrādes lietotni" at bounding box center [227, 105] width 222 height 45
click at [200, 115] on link "2. daļa - Darbs ar teksta apstrādes lietotni" at bounding box center [227, 105] width 222 height 45
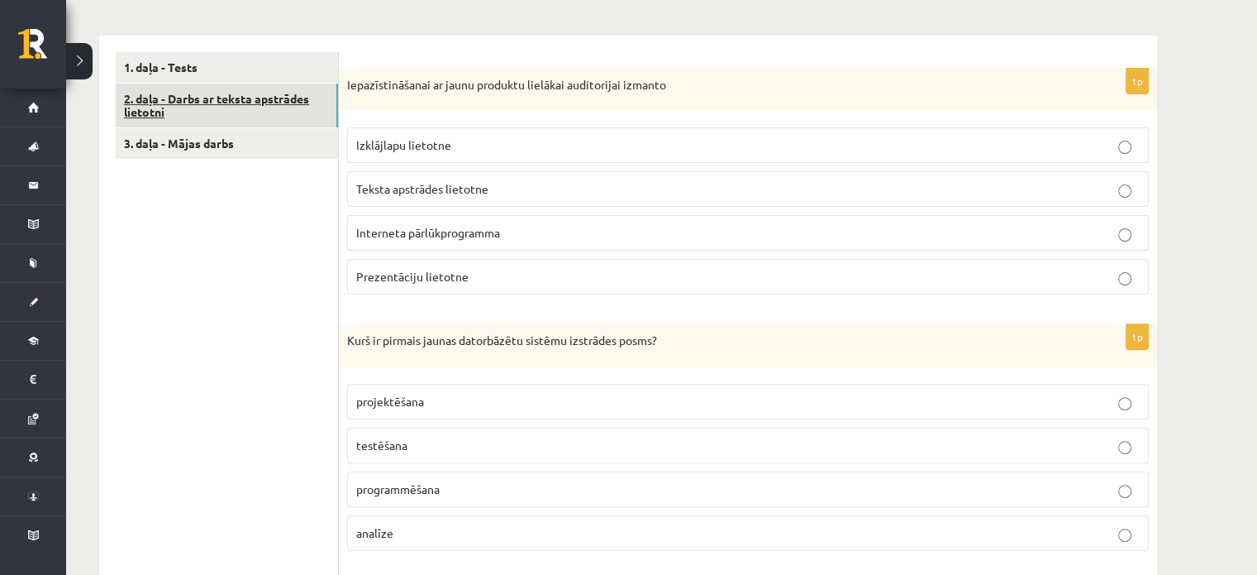
click at [200, 117] on link "2. daļa - Darbs ar teksta apstrādes lietotni" at bounding box center [227, 105] width 222 height 45
click at [201, 117] on link "2. daļa - Darbs ar teksta apstrādes lietotni" at bounding box center [227, 105] width 222 height 45
click at [202, 117] on link "2. daļa - Darbs ar teksta apstrādes lietotni" at bounding box center [227, 105] width 222 height 45
click at [202, 118] on link "2. daļa - Darbs ar teksta apstrādes lietotni" at bounding box center [227, 105] width 222 height 45
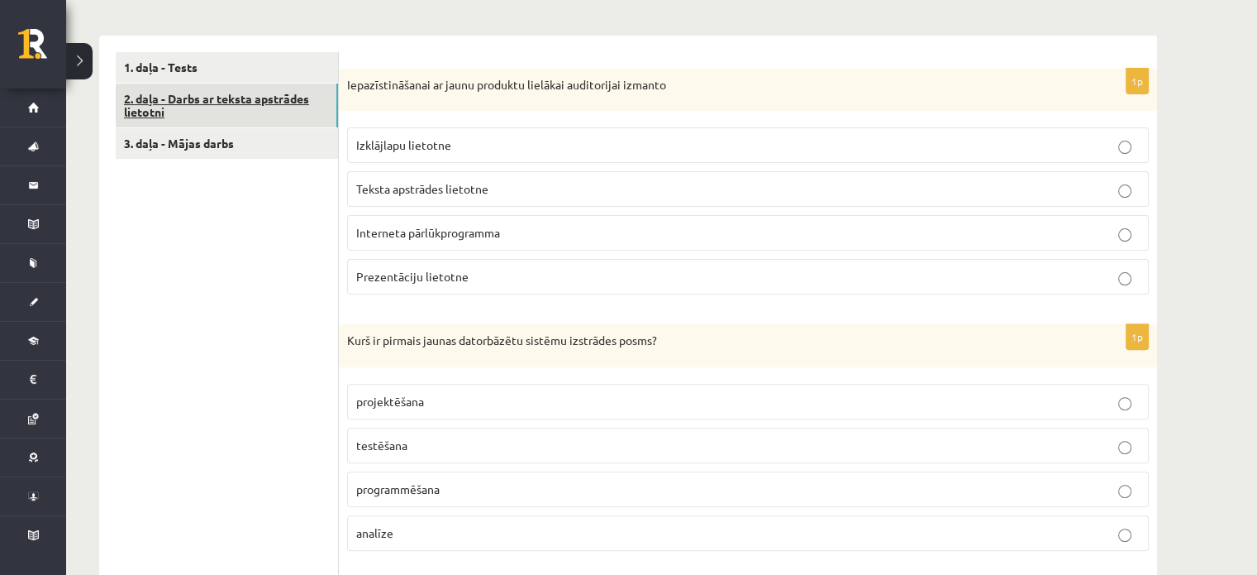
click at [202, 118] on link "2. daļa - Darbs ar teksta apstrādes lietotni" at bounding box center [227, 105] width 222 height 45
click at [222, 68] on link "1. daļa - Tests" at bounding box center [227, 67] width 222 height 31
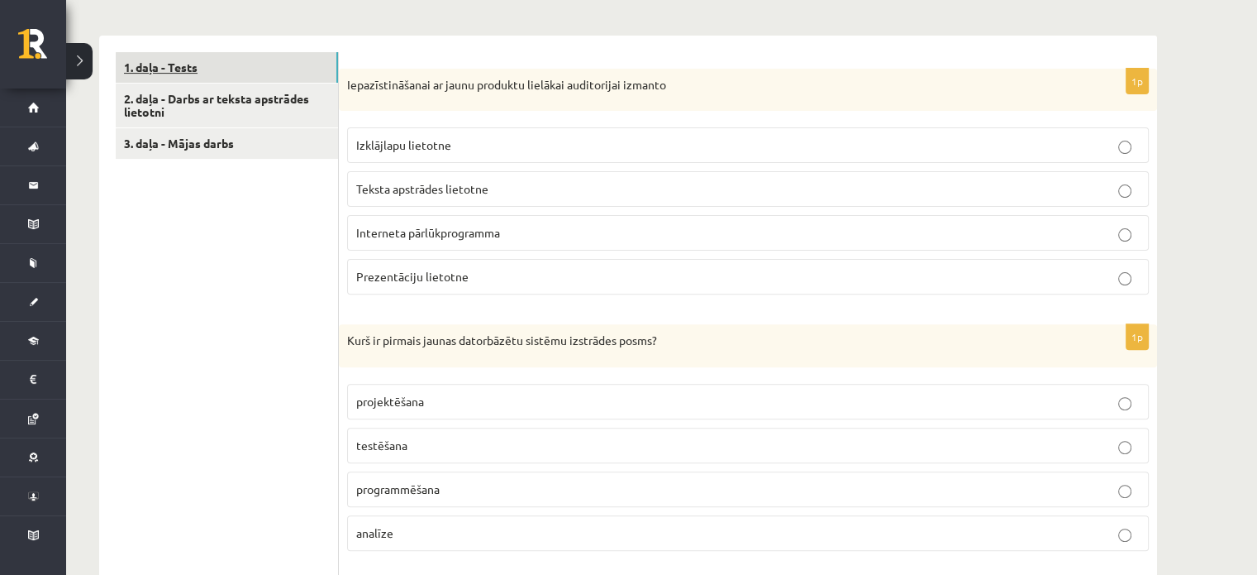
click at [222, 68] on link "1. daļa - Tests" at bounding box center [227, 67] width 222 height 31
click at [222, 142] on link "3. daļa - Mājas darbs" at bounding box center [227, 143] width 222 height 31
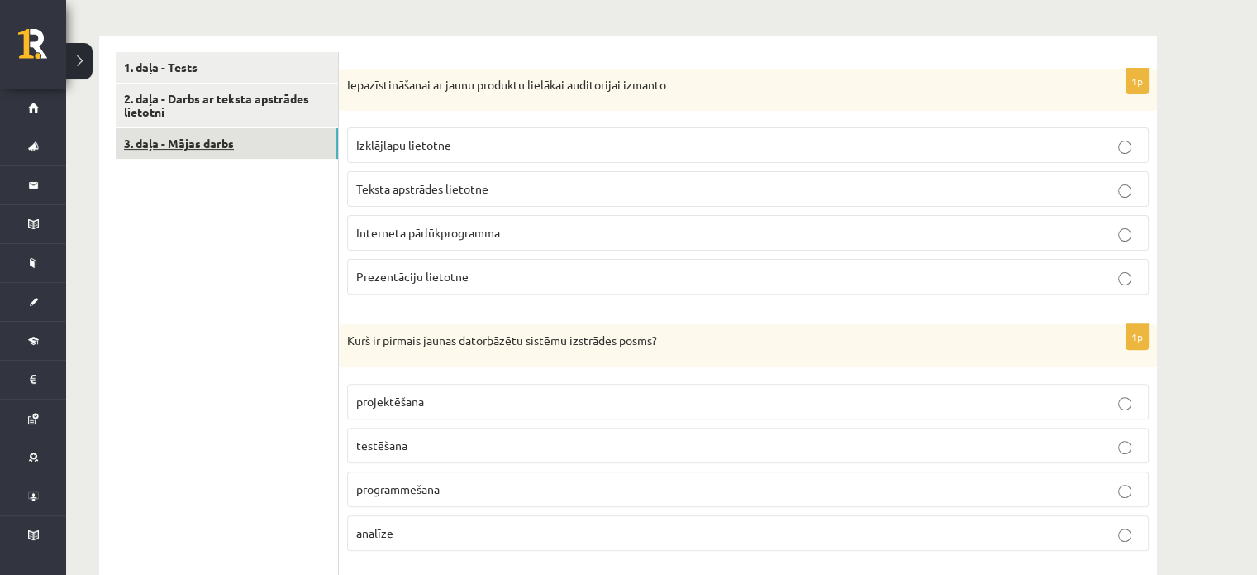
click at [222, 142] on link "3. daļa - Mājas darbs" at bounding box center [227, 143] width 222 height 31
click at [222, 141] on link "3. daļa - Mājas darbs" at bounding box center [227, 143] width 222 height 31
click at [222, 143] on link "3. daļa - Mājas darbs" at bounding box center [227, 143] width 222 height 31
click at [223, 142] on link "3. daļa - Mājas darbs" at bounding box center [227, 143] width 222 height 31
drag, startPoint x: 223, startPoint y: 142, endPoint x: 231, endPoint y: 136, distance: 10.1
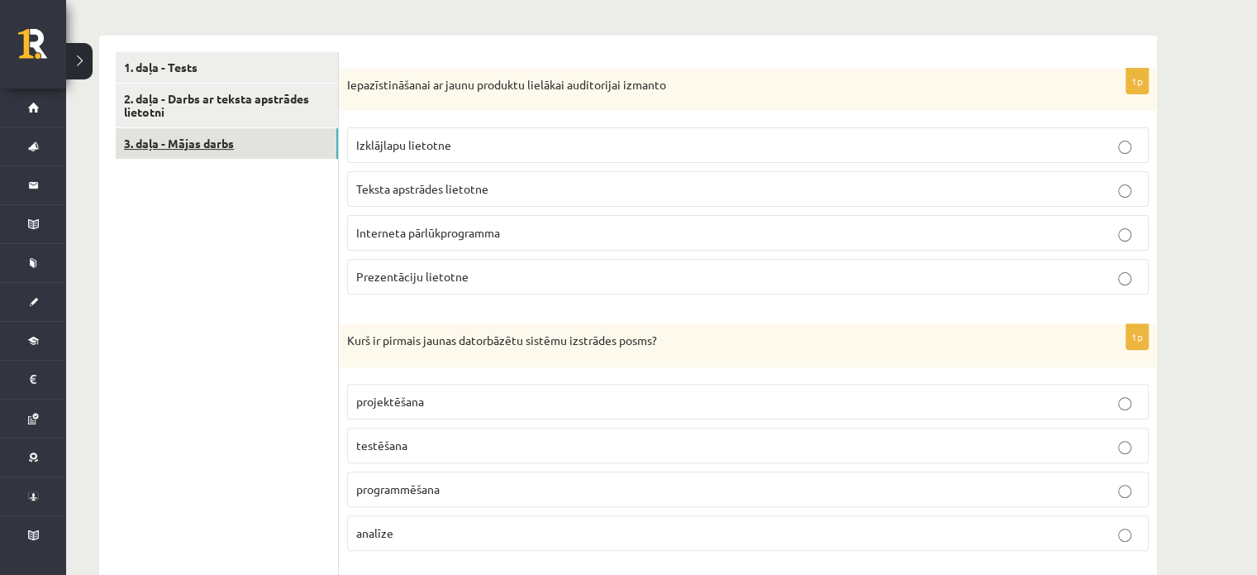
click at [223, 141] on link "3. daļa - Mājas darbs" at bounding box center [227, 143] width 222 height 31
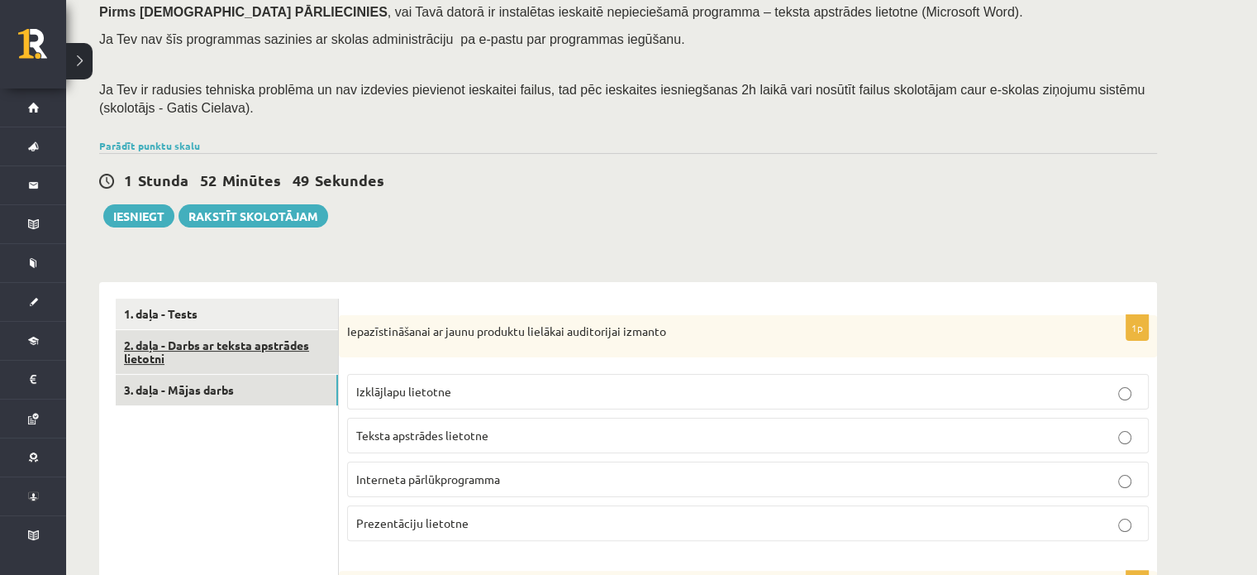
scroll to position [248, 0]
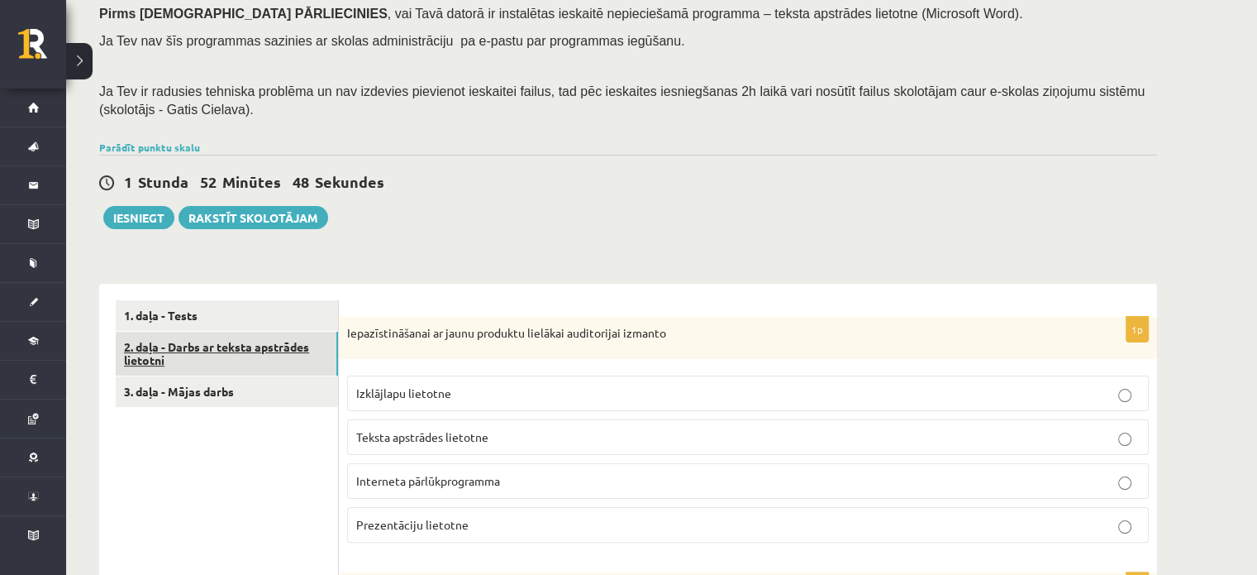
click at [155, 346] on link "2. daļa - Darbs ar teksta apstrādes lietotni" at bounding box center [227, 354] width 222 height 45
click at [157, 346] on link "2. daļa - Darbs ar teksta apstrādes lietotni" at bounding box center [227, 354] width 222 height 45
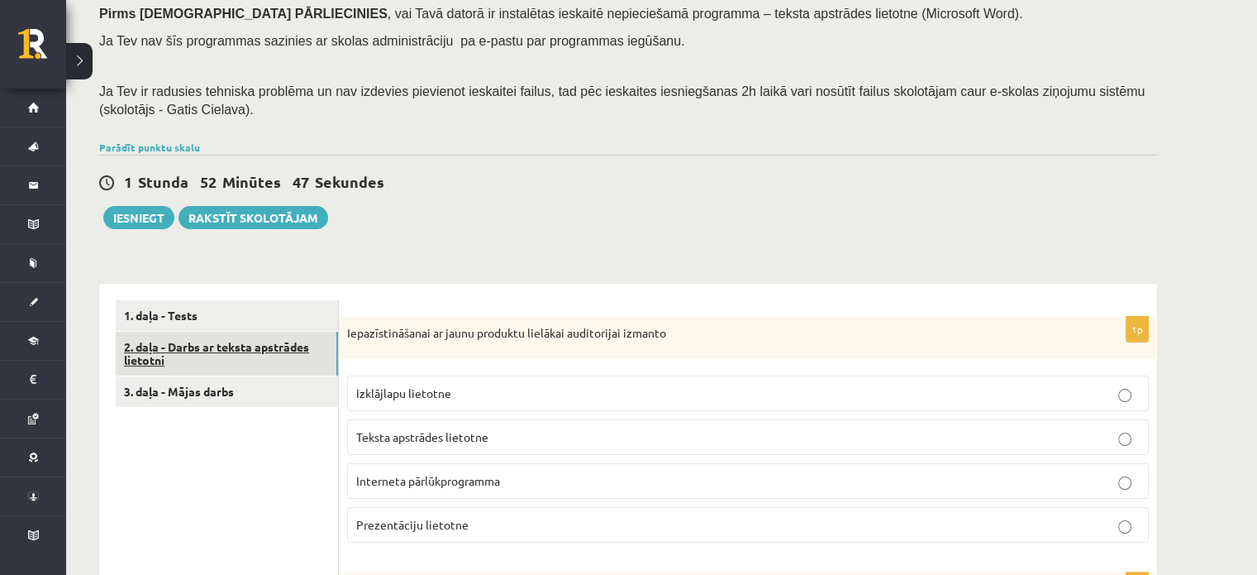
click at [157, 346] on link "2. daļa - Darbs ar teksta apstrādes lietotni" at bounding box center [227, 354] width 222 height 45
click at [158, 346] on link "2. daļa - Darbs ar teksta apstrādes lietotni" at bounding box center [227, 354] width 222 height 45
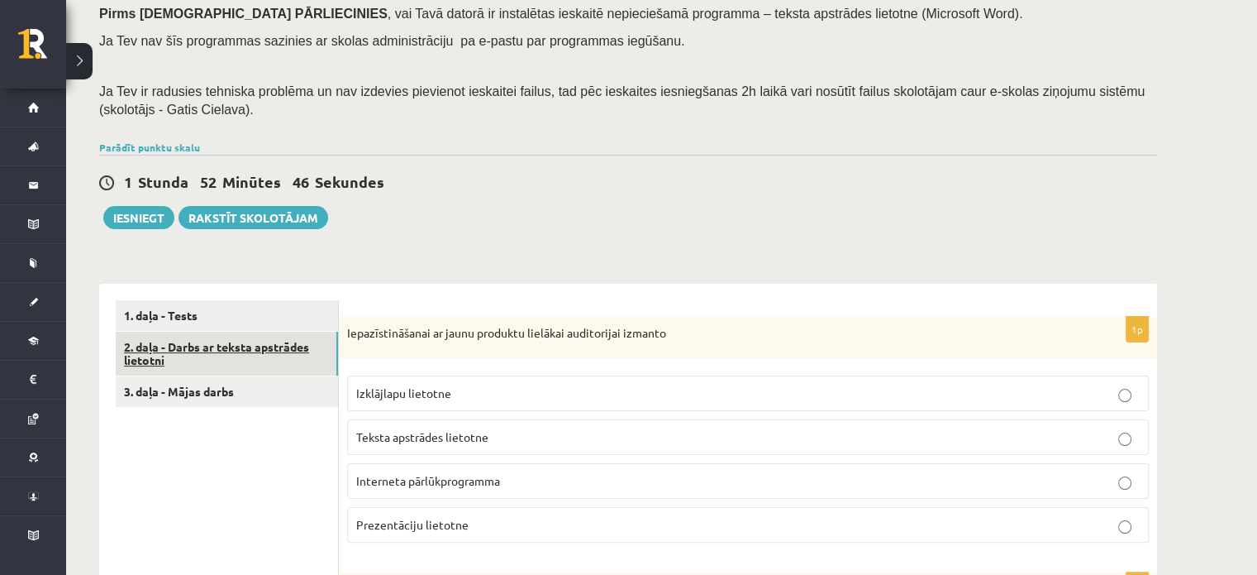
click at [158, 346] on link "2. daļa - Darbs ar teksta apstrādes lietotni" at bounding box center [227, 354] width 222 height 45
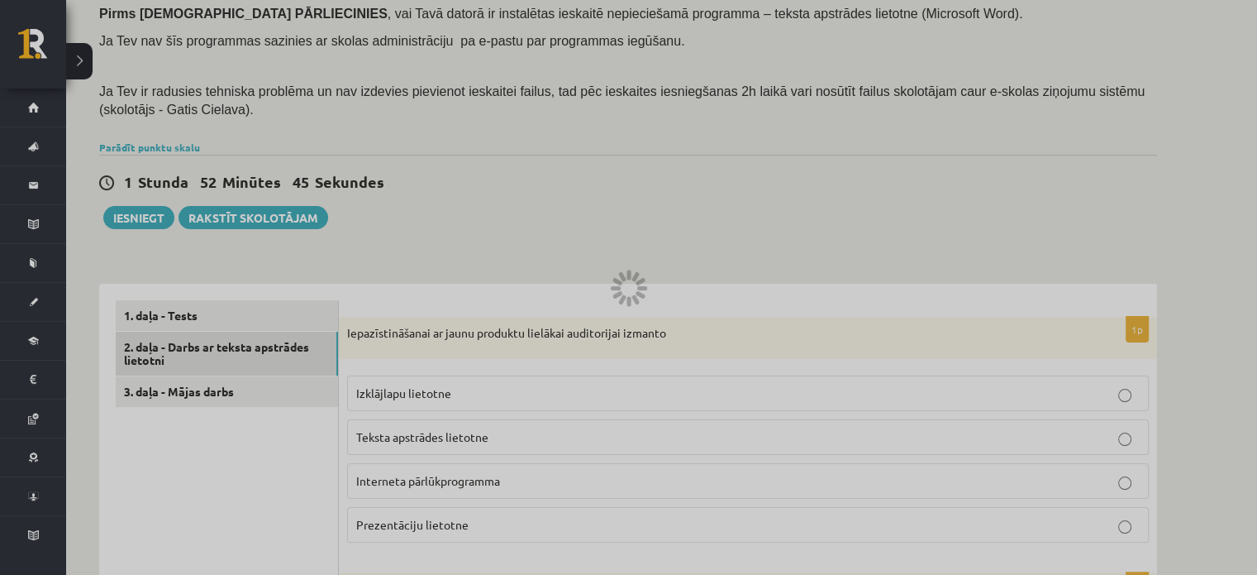
click at [155, 348] on div at bounding box center [628, 287] width 1257 height 575
drag, startPoint x: 173, startPoint y: 351, endPoint x: 195, endPoint y: 328, distance: 32.2
click at [174, 351] on div at bounding box center [628, 287] width 1257 height 575
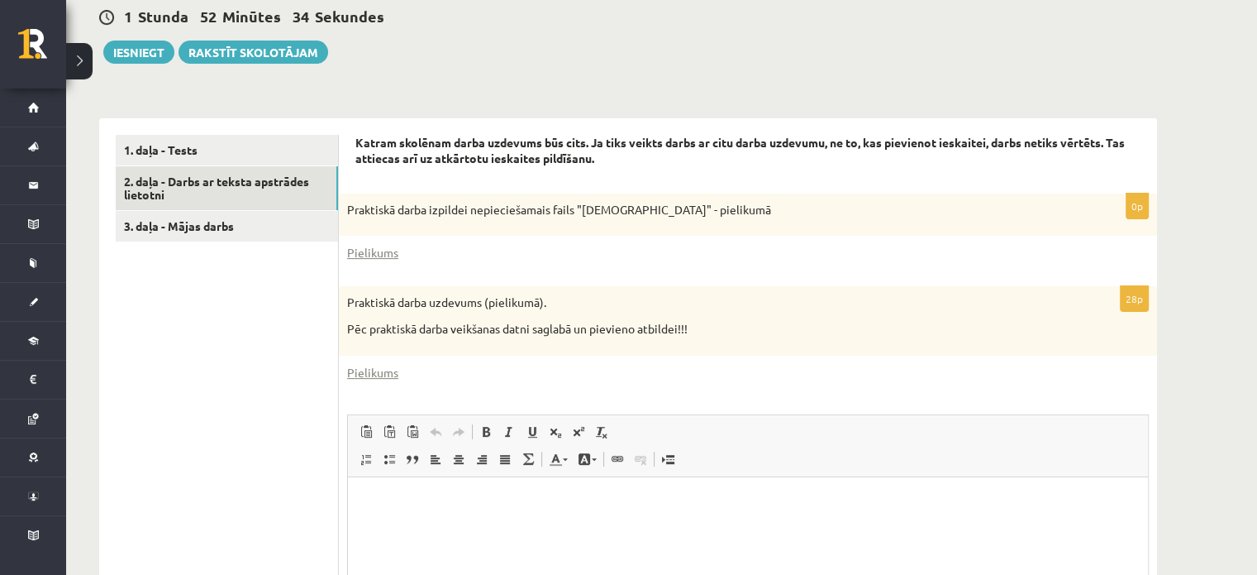
scroll to position [0, 0]
click at [410, 122] on div "Katram skolēnam darba uzdevums būs cits. Ja tiks veikts darbs ar citu darba uzd…" at bounding box center [748, 446] width 818 height 656
click at [383, 250] on link "Pielikums" at bounding box center [372, 252] width 51 height 17
click at [384, 378] on link "Pielikums" at bounding box center [372, 372] width 51 height 17
click at [277, 231] on link "3. daļa - Mājas darbs" at bounding box center [227, 226] width 222 height 31
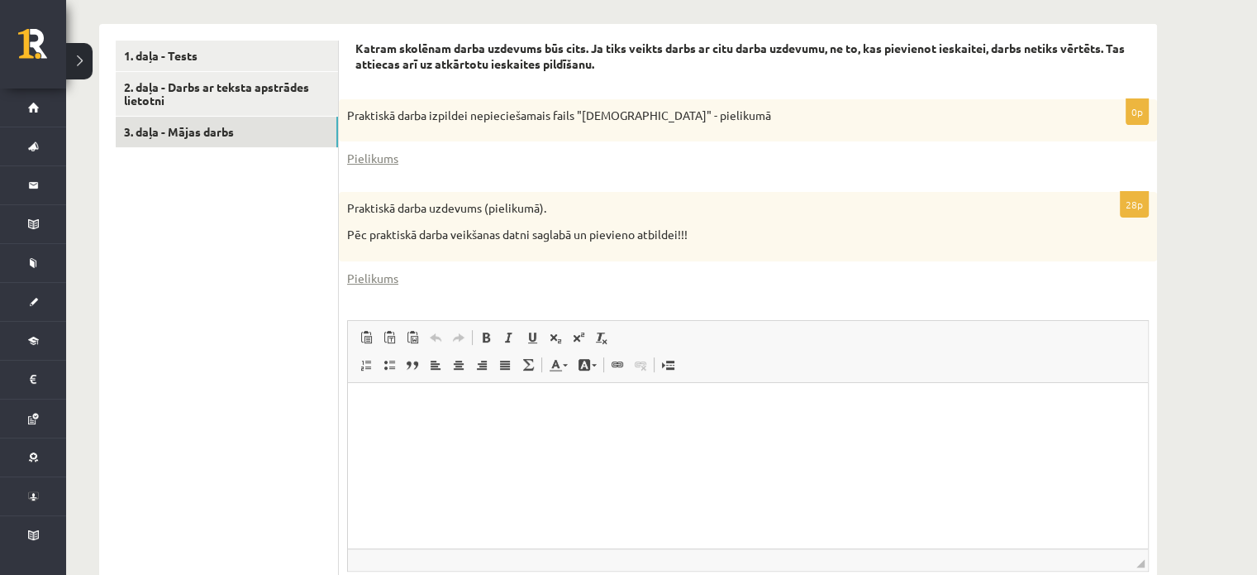
scroll to position [579, 0]
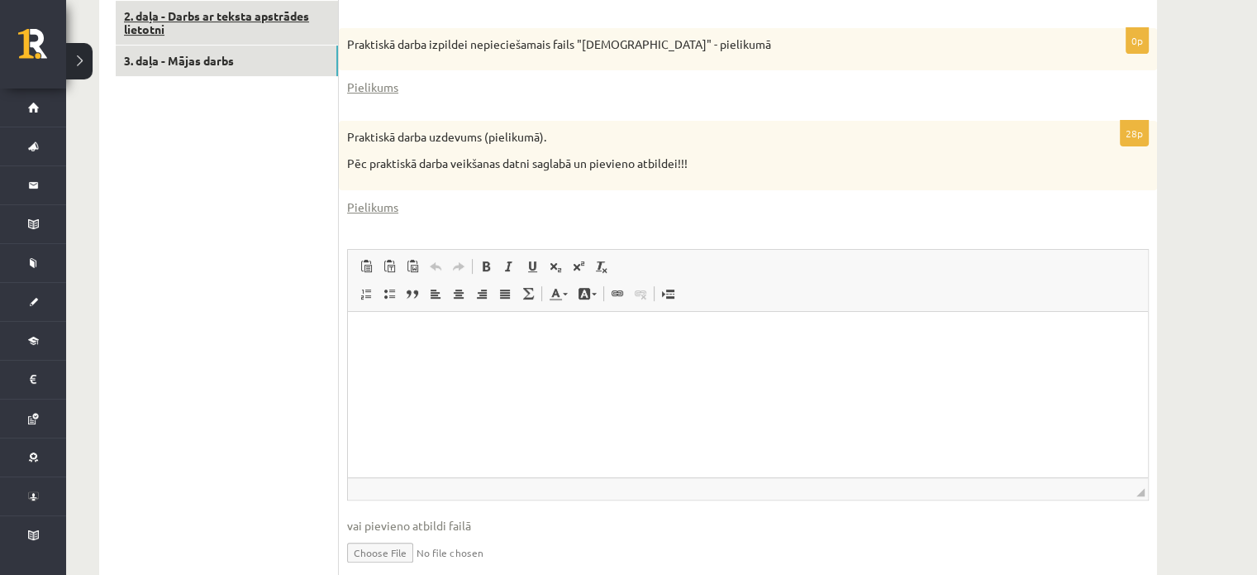
click at [217, 31] on link "2. daļa - Darbs ar teksta apstrādes lietotni" at bounding box center [227, 23] width 222 height 45
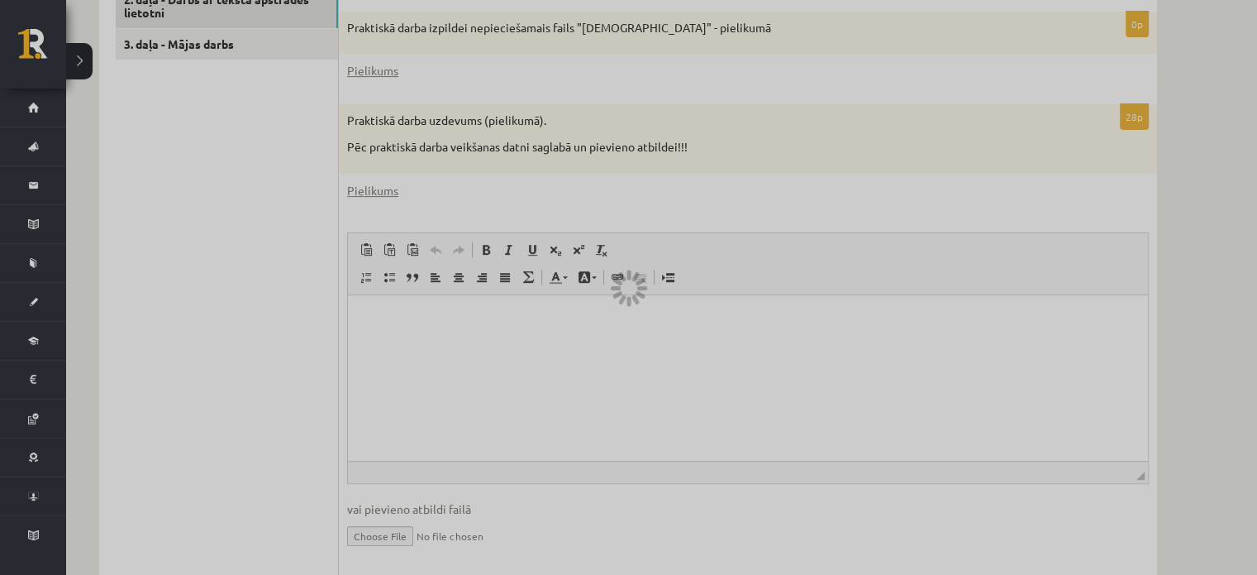
scroll to position [645, 0]
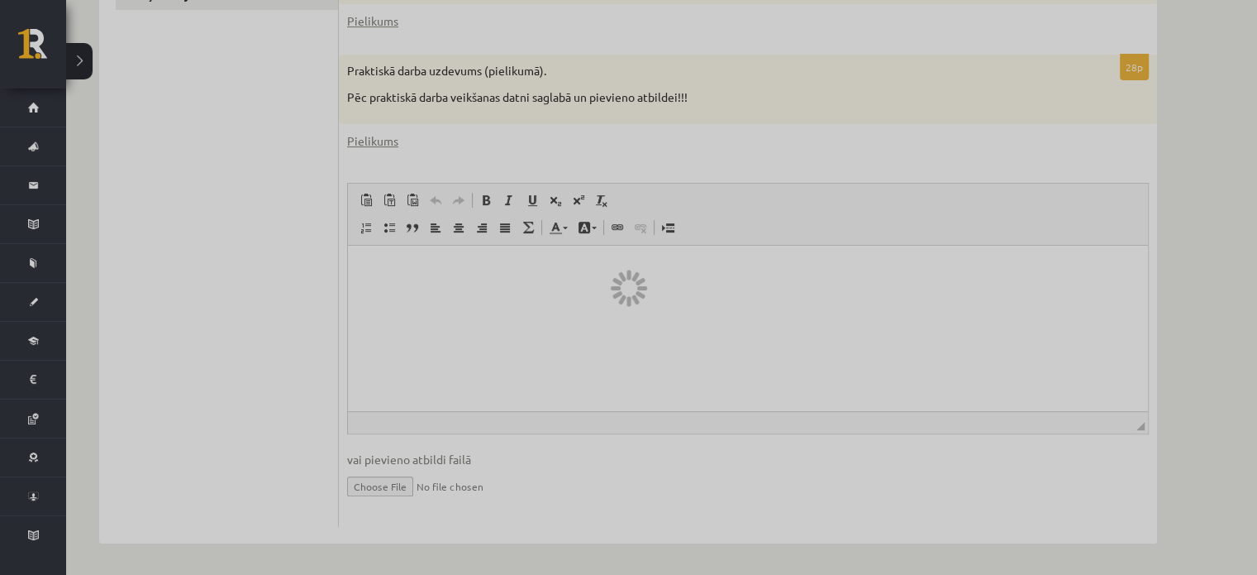
click at [914, 502] on div at bounding box center [628, 287] width 1257 height 575
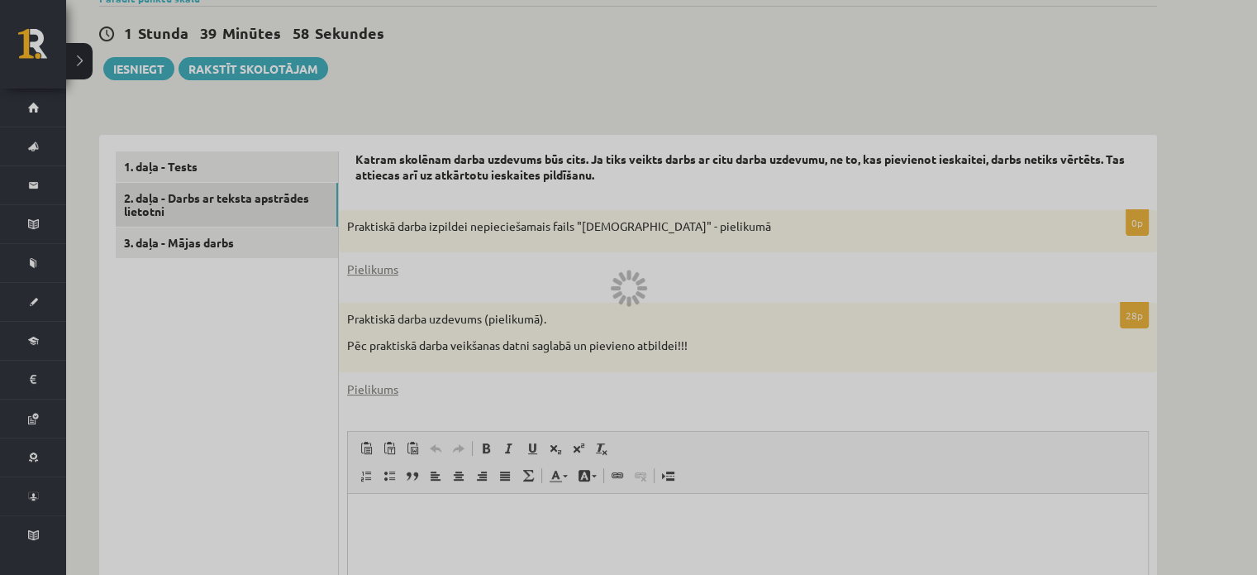
scroll to position [562, 0]
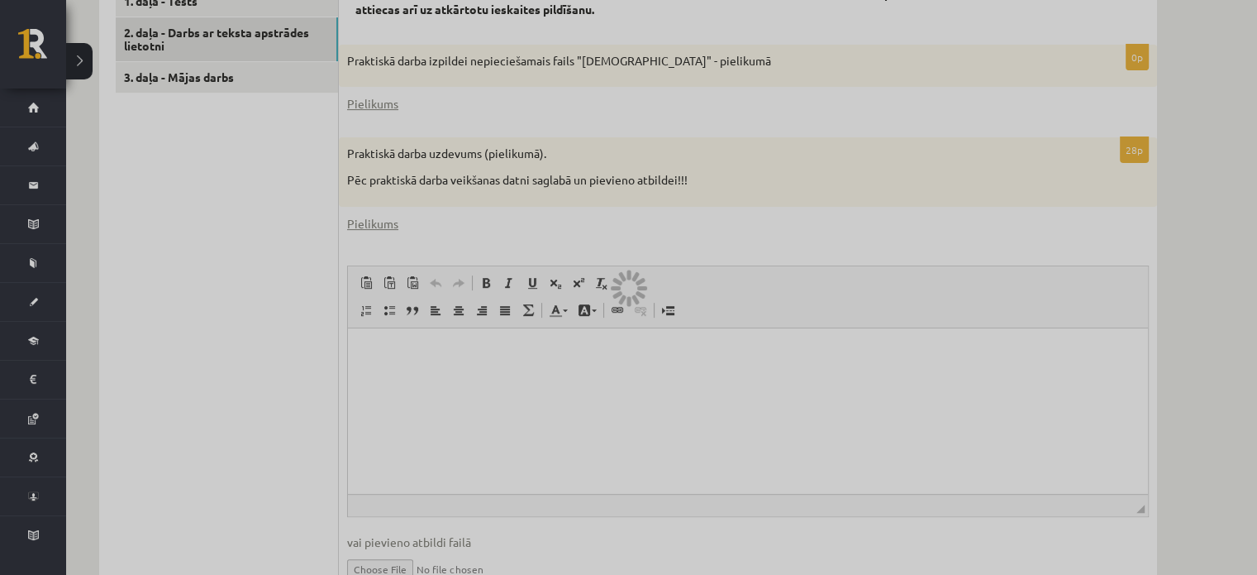
click at [387, 563] on div at bounding box center [628, 287] width 1257 height 575
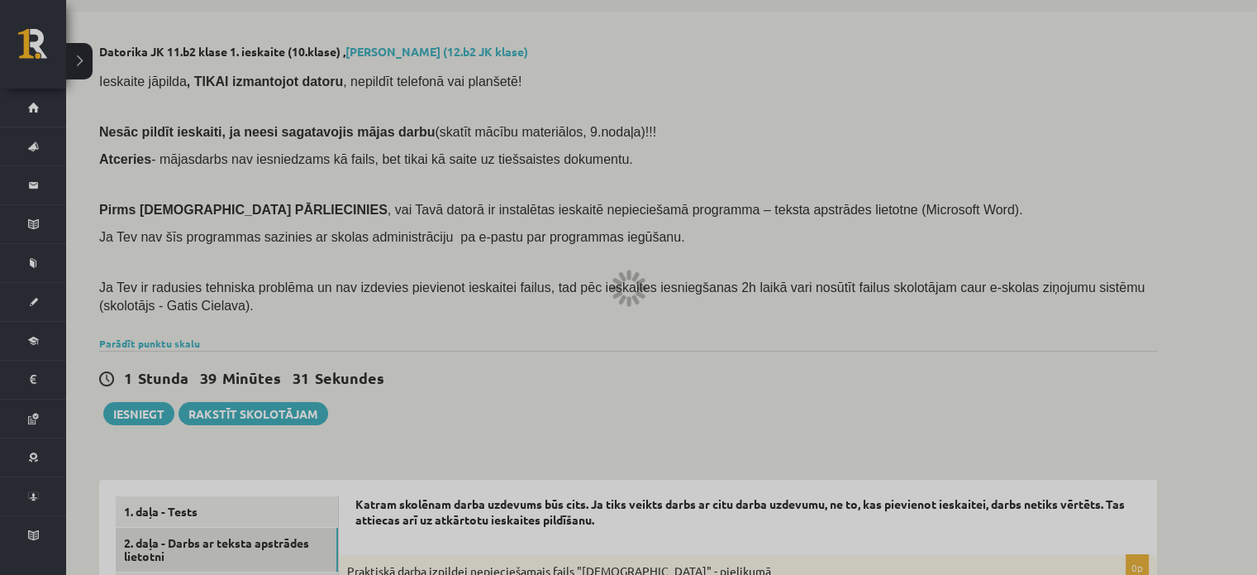
scroll to position [0, 0]
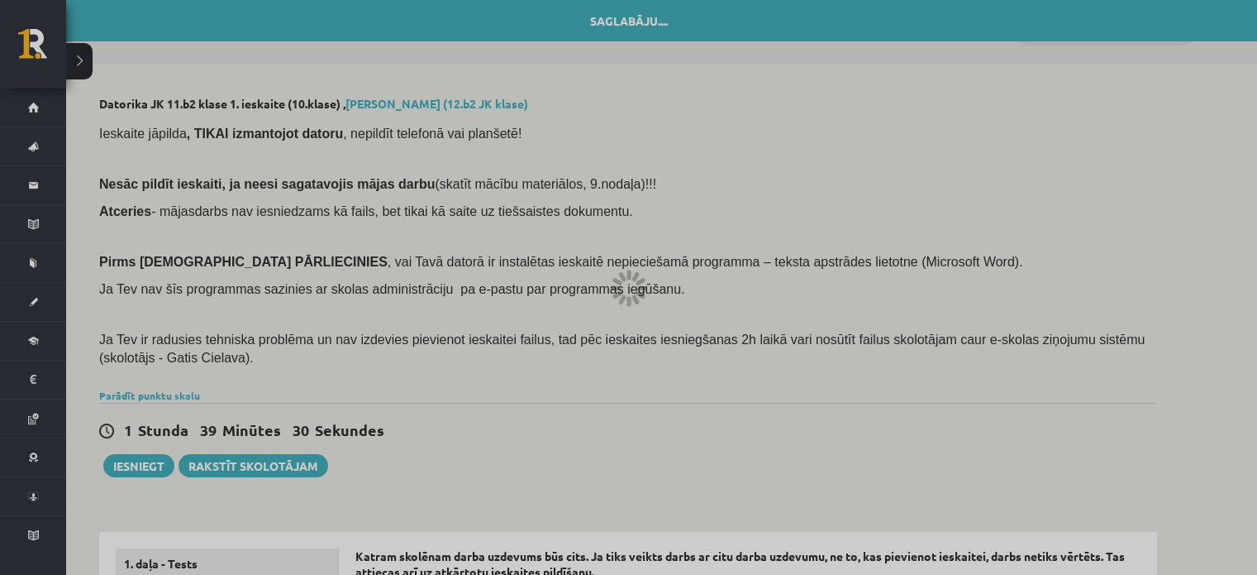
click at [446, 29] on div at bounding box center [628, 287] width 1257 height 575
click at [628, 4] on div at bounding box center [628, 287] width 1257 height 575
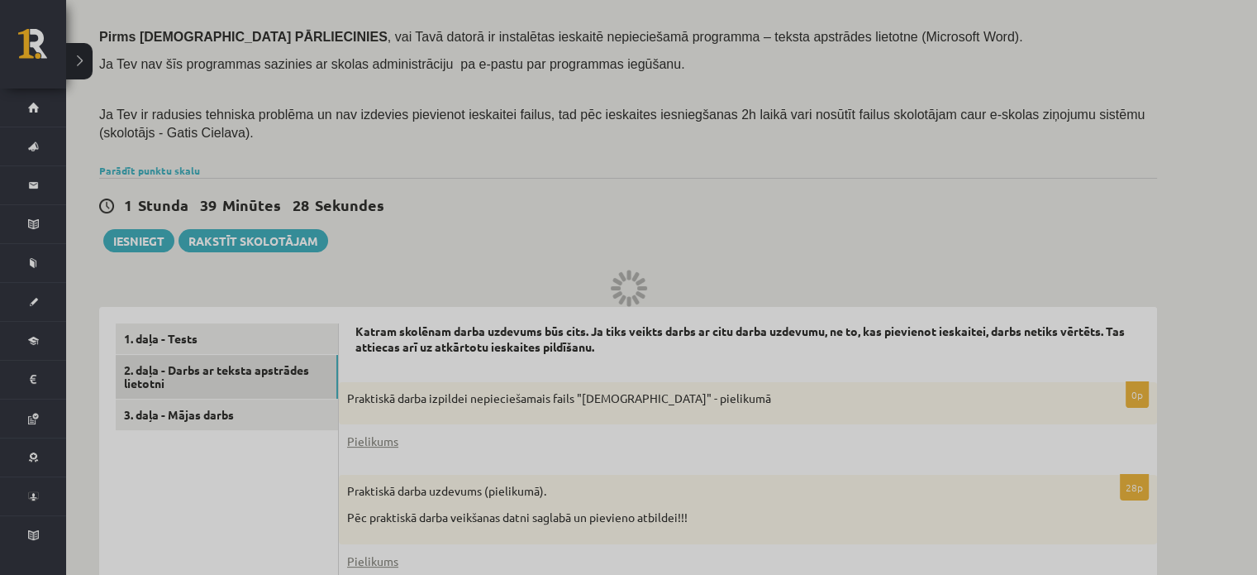
scroll to position [413, 0]
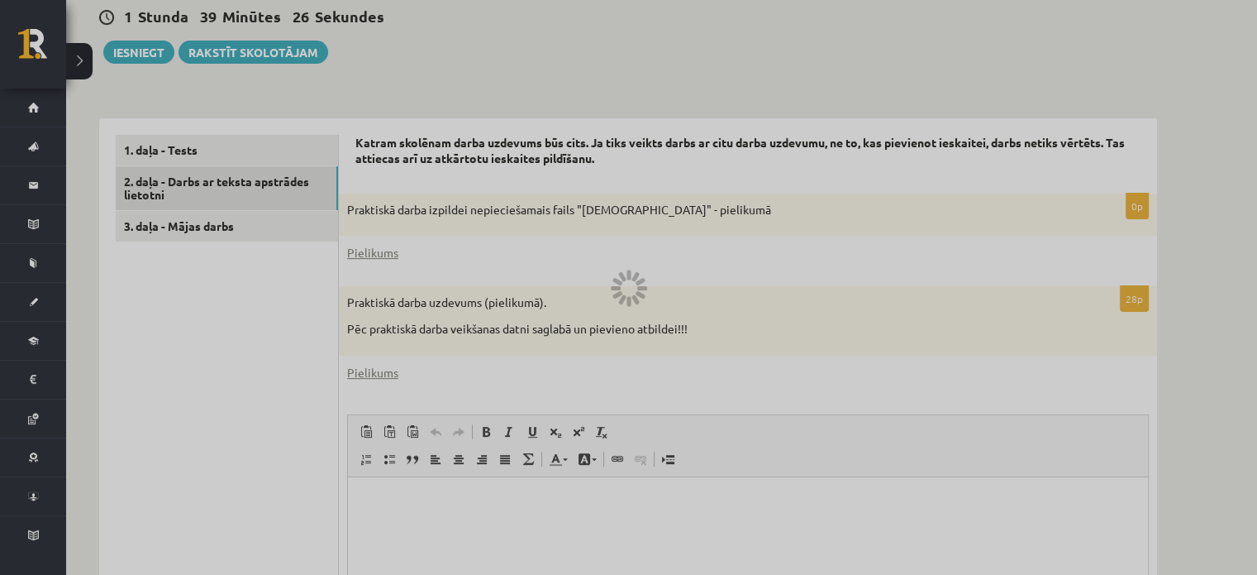
click at [260, 186] on div at bounding box center [628, 287] width 1257 height 575
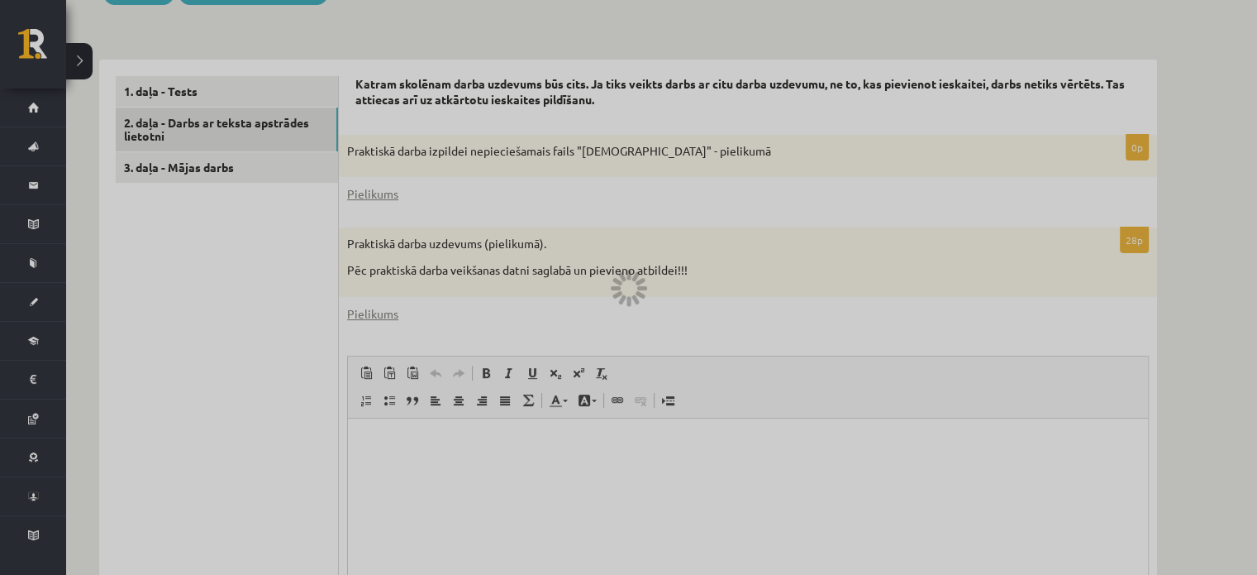
scroll to position [645, 0]
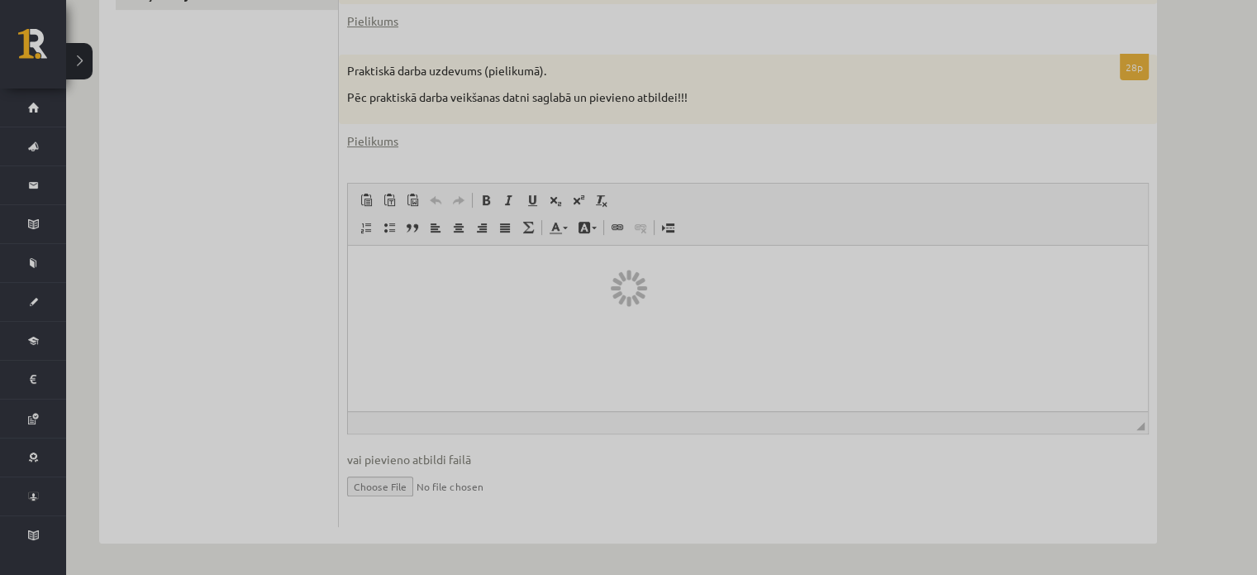
click at [386, 482] on div at bounding box center [628, 287] width 1257 height 575
click at [387, 482] on div at bounding box center [628, 287] width 1257 height 575
drag, startPoint x: 387, startPoint y: 482, endPoint x: 403, endPoint y: 451, distance: 34.8
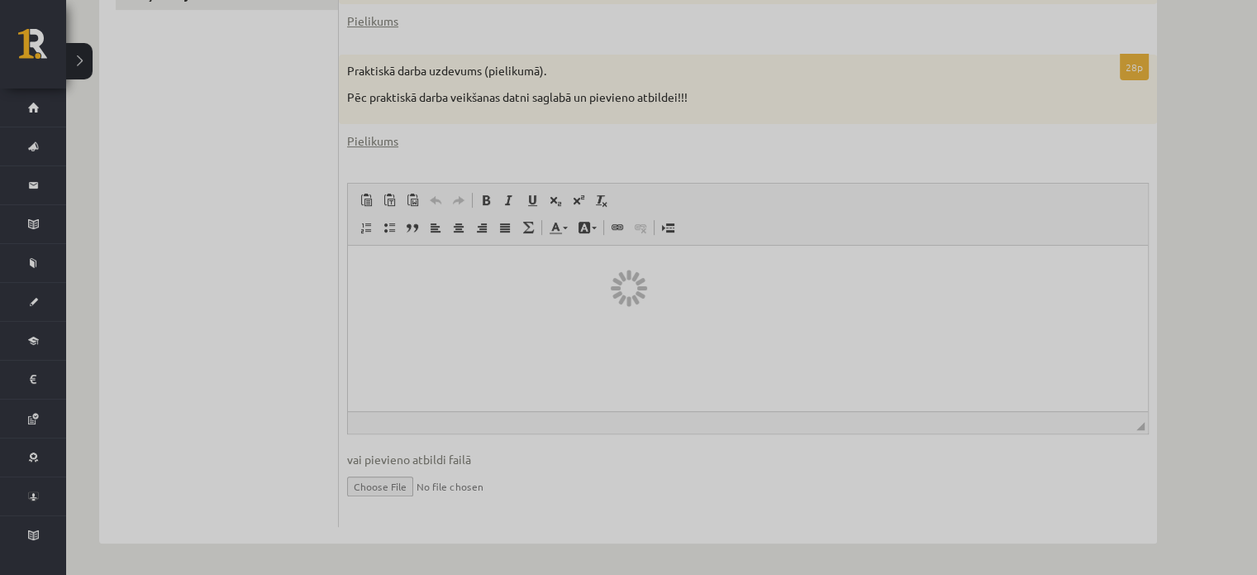
click at [388, 481] on div at bounding box center [628, 287] width 1257 height 575
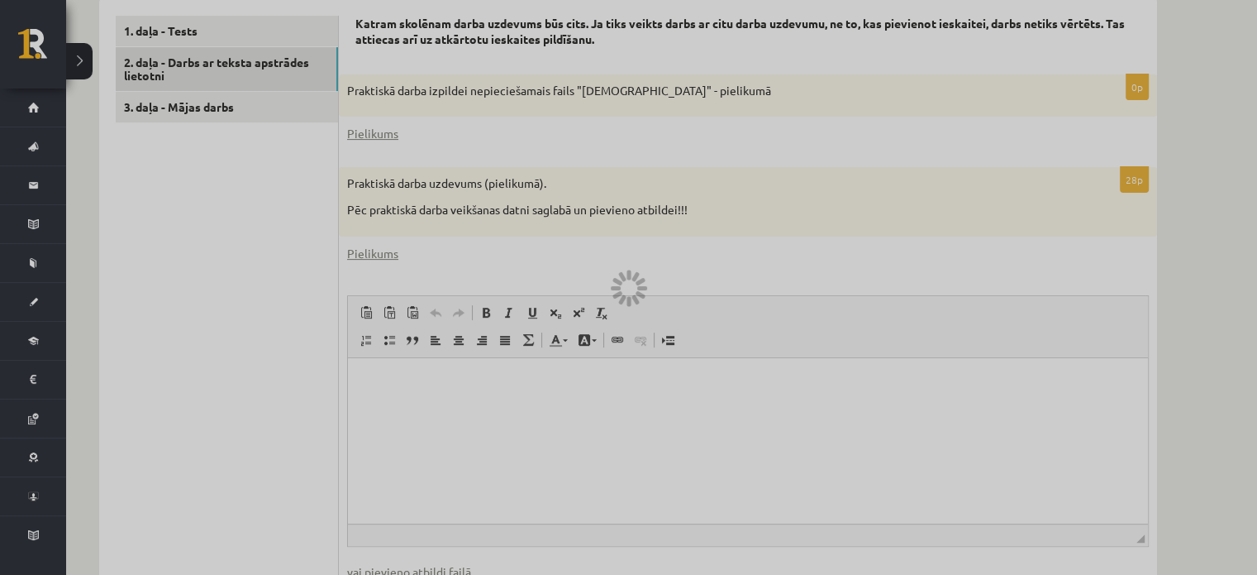
scroll to position [231, 0]
